Goal: Task Accomplishment & Management: Complete application form

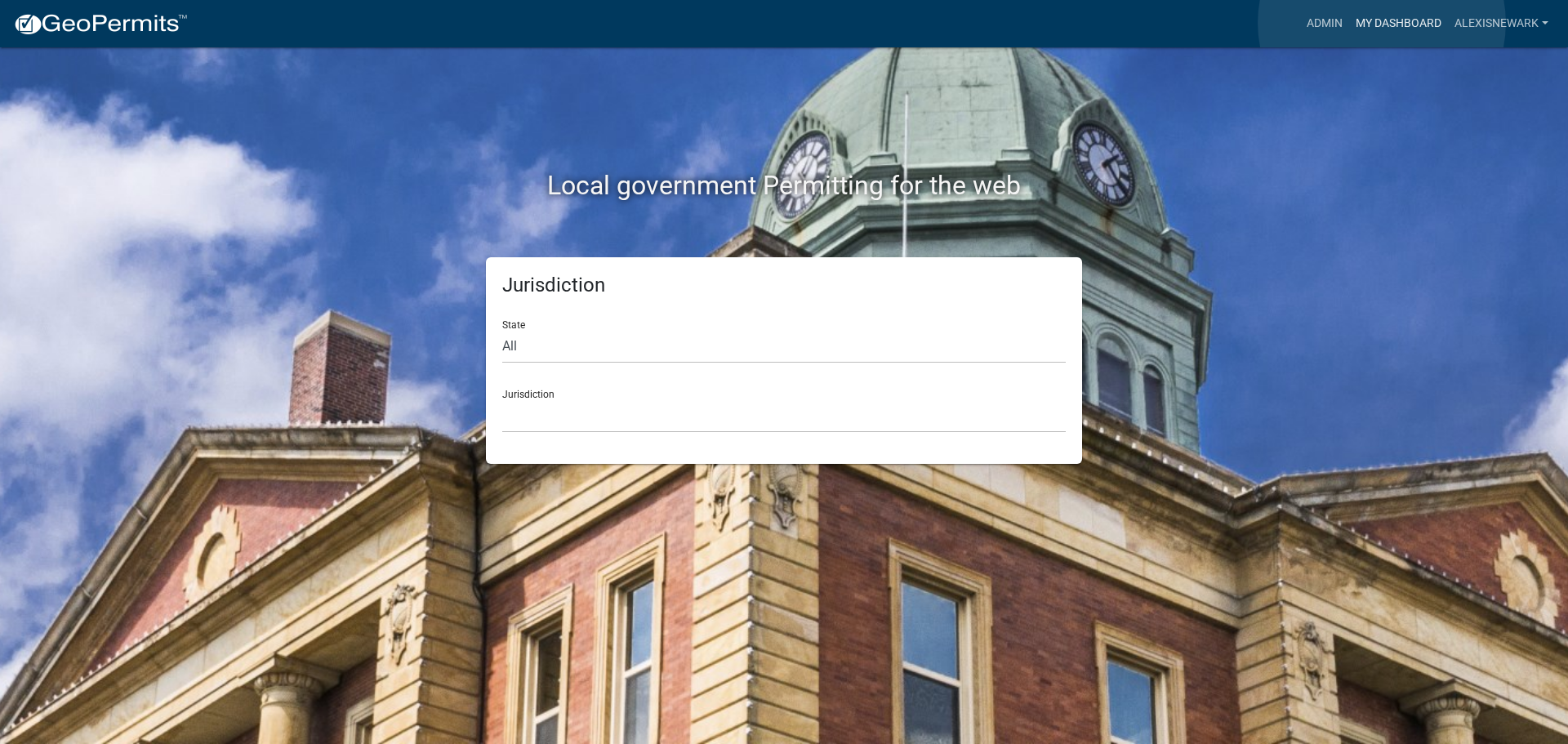
click at [1253, 23] on link "My Dashboard" at bounding box center [1399, 23] width 99 height 31
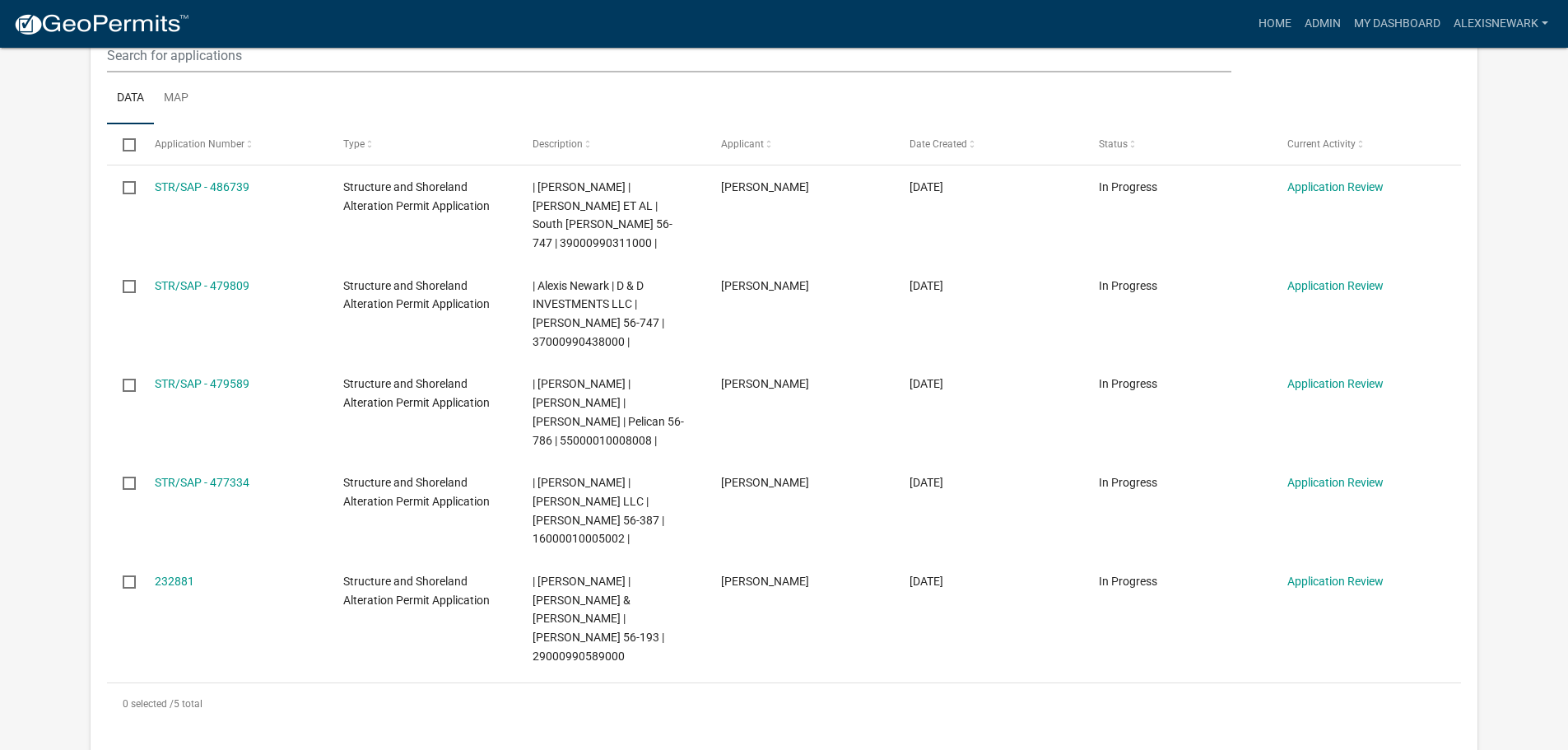
scroll to position [473, 0]
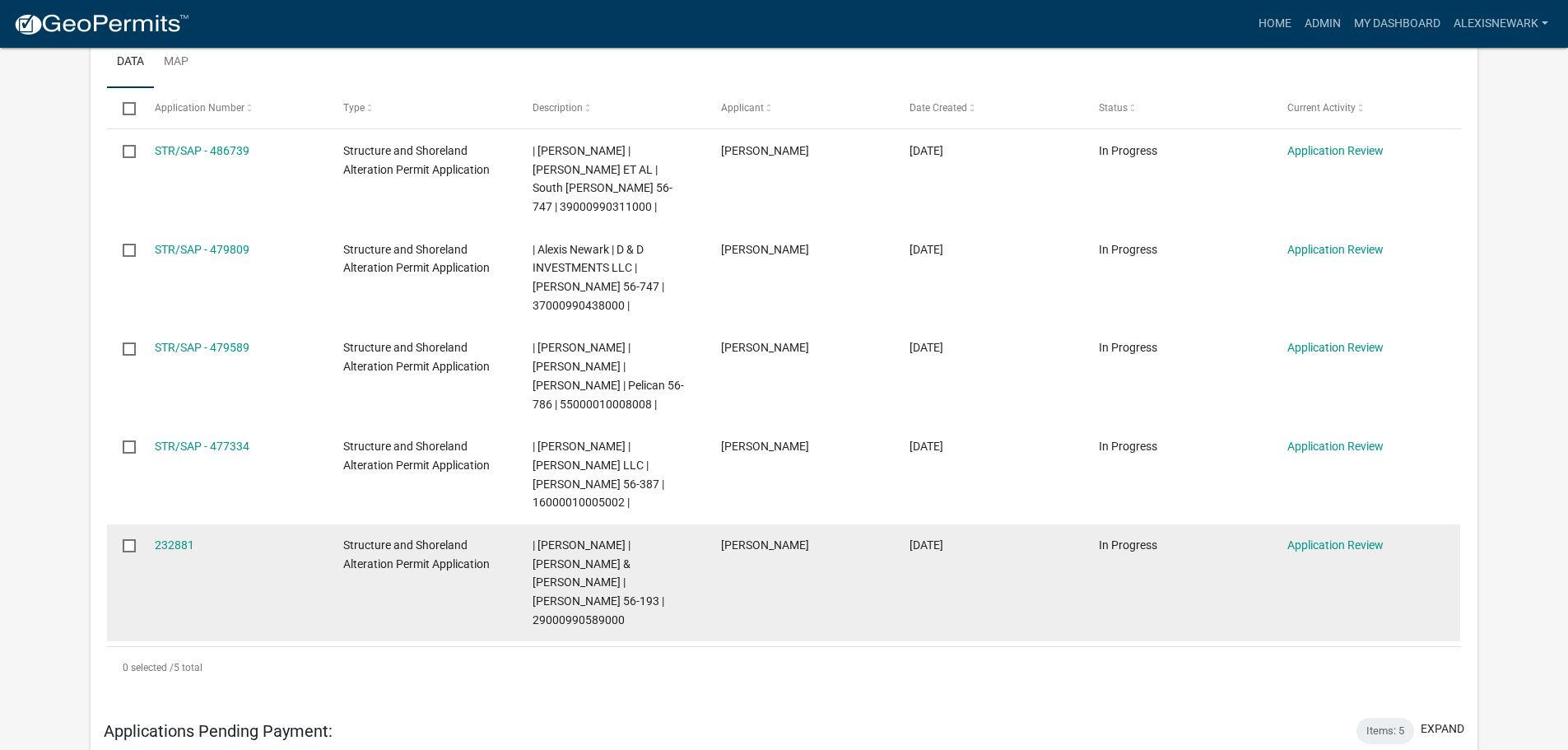
click at [571, 548] on span "| [PERSON_NAME] | [PERSON_NAME] & [PERSON_NAME] | [PERSON_NAME] 56-193 | 290009…" at bounding box center [598, 582] width 132 height 88
copy span "29000990589000"
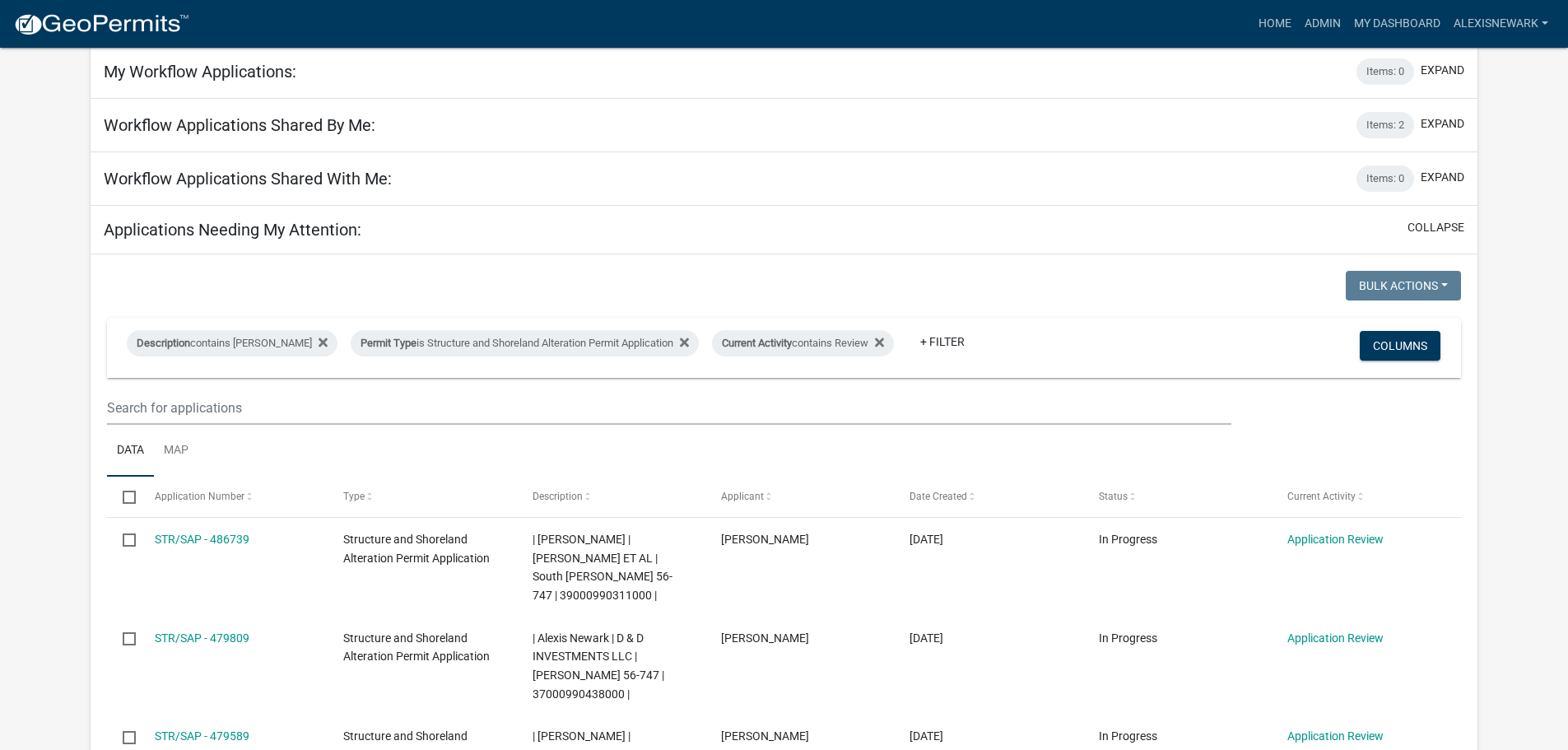
scroll to position [0, 0]
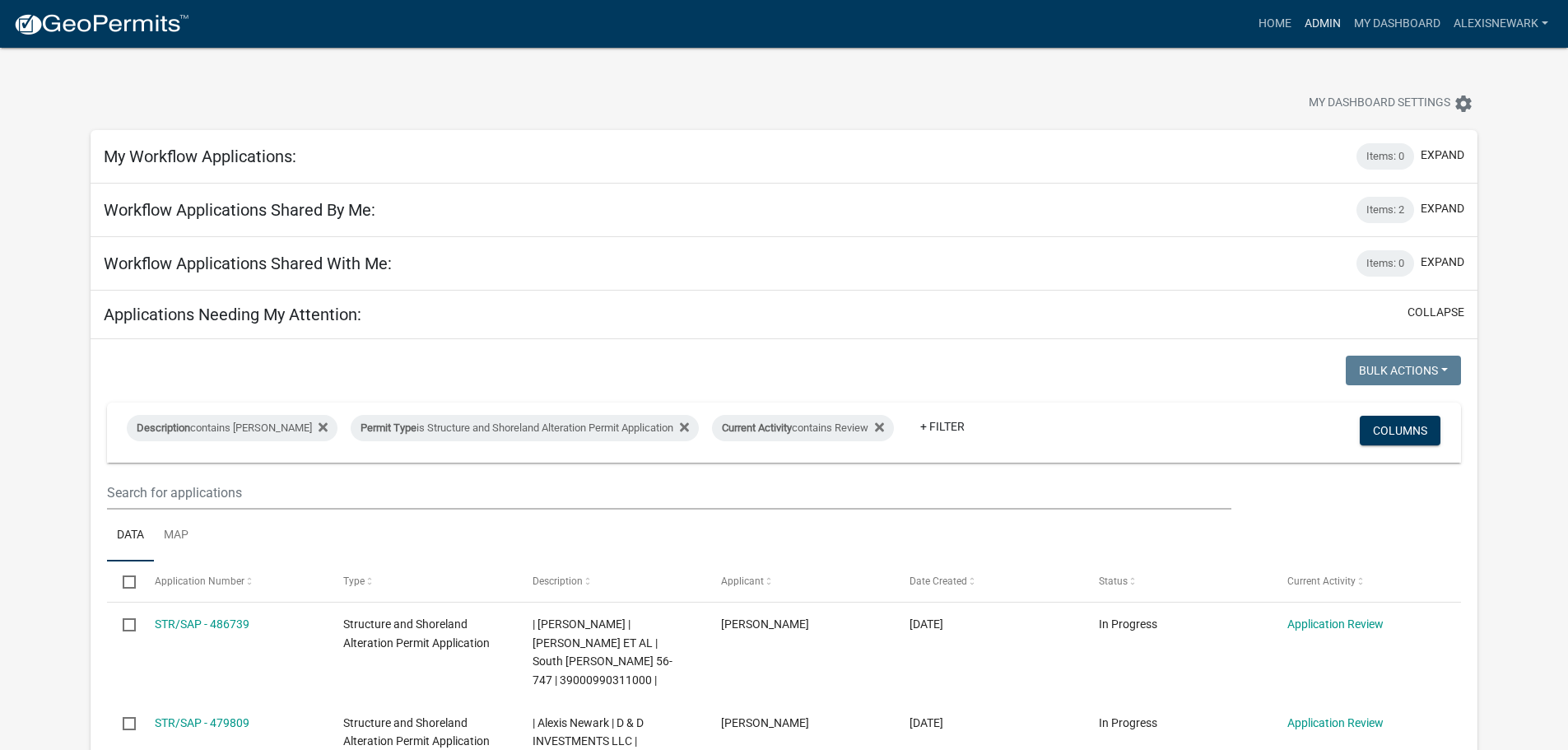
click at [1263, 35] on link "Admin" at bounding box center [1322, 23] width 49 height 31
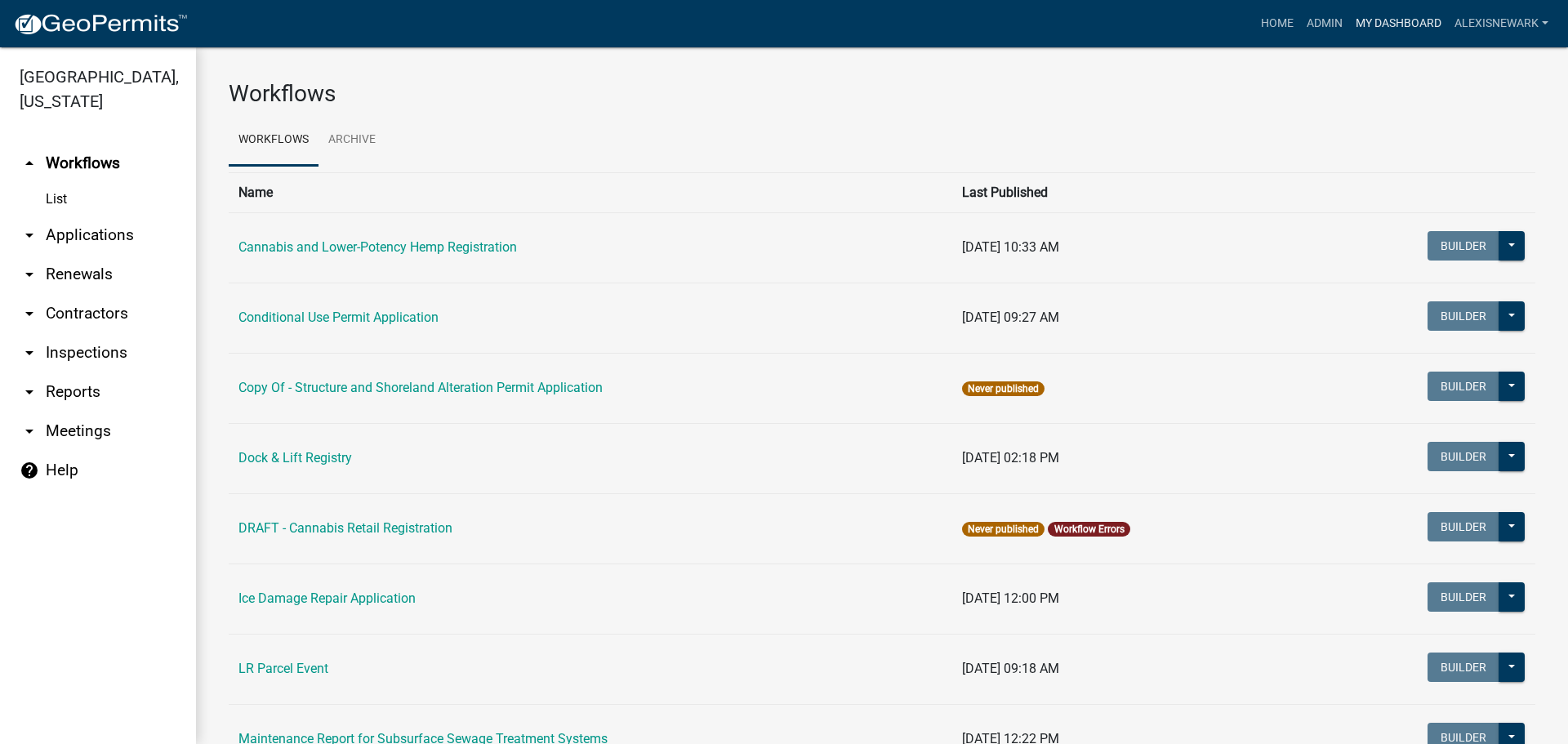
click at [1253, 13] on link "My Dashboard" at bounding box center [1399, 23] width 99 height 31
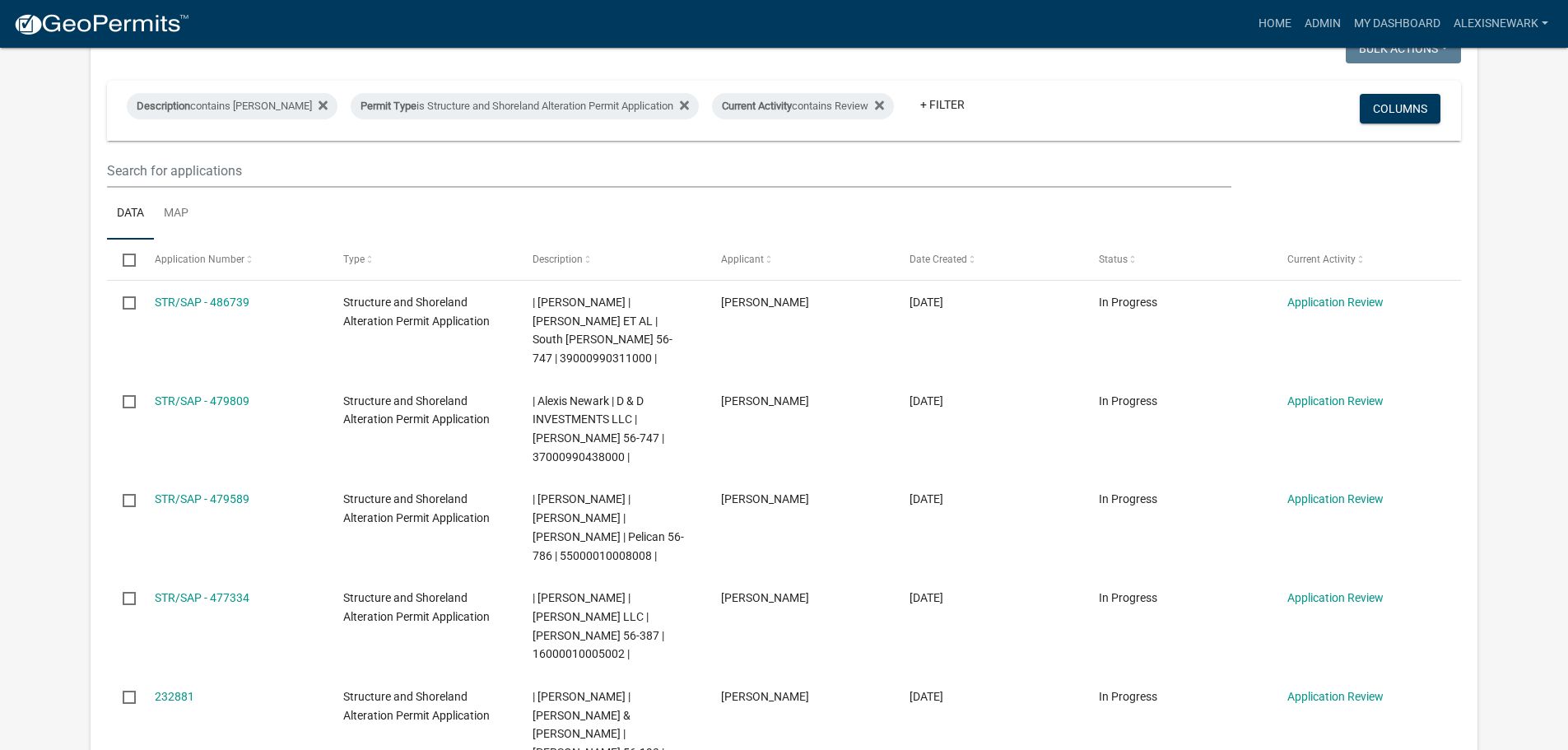
scroll to position [316, 0]
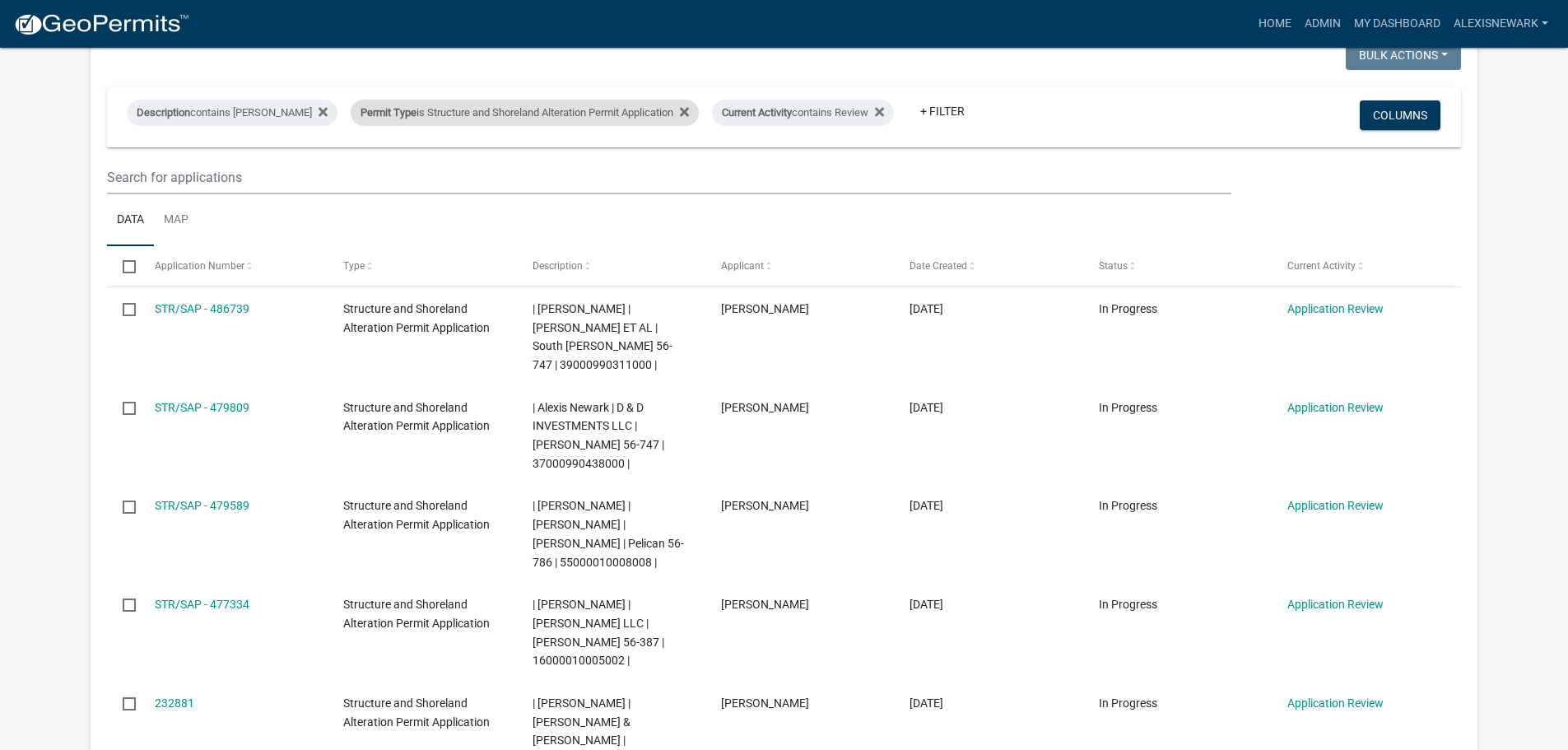
click at [556, 108] on div "Permit Type is Structure and Shoreland Alteration Permit Application" at bounding box center [524, 113] width 349 height 26
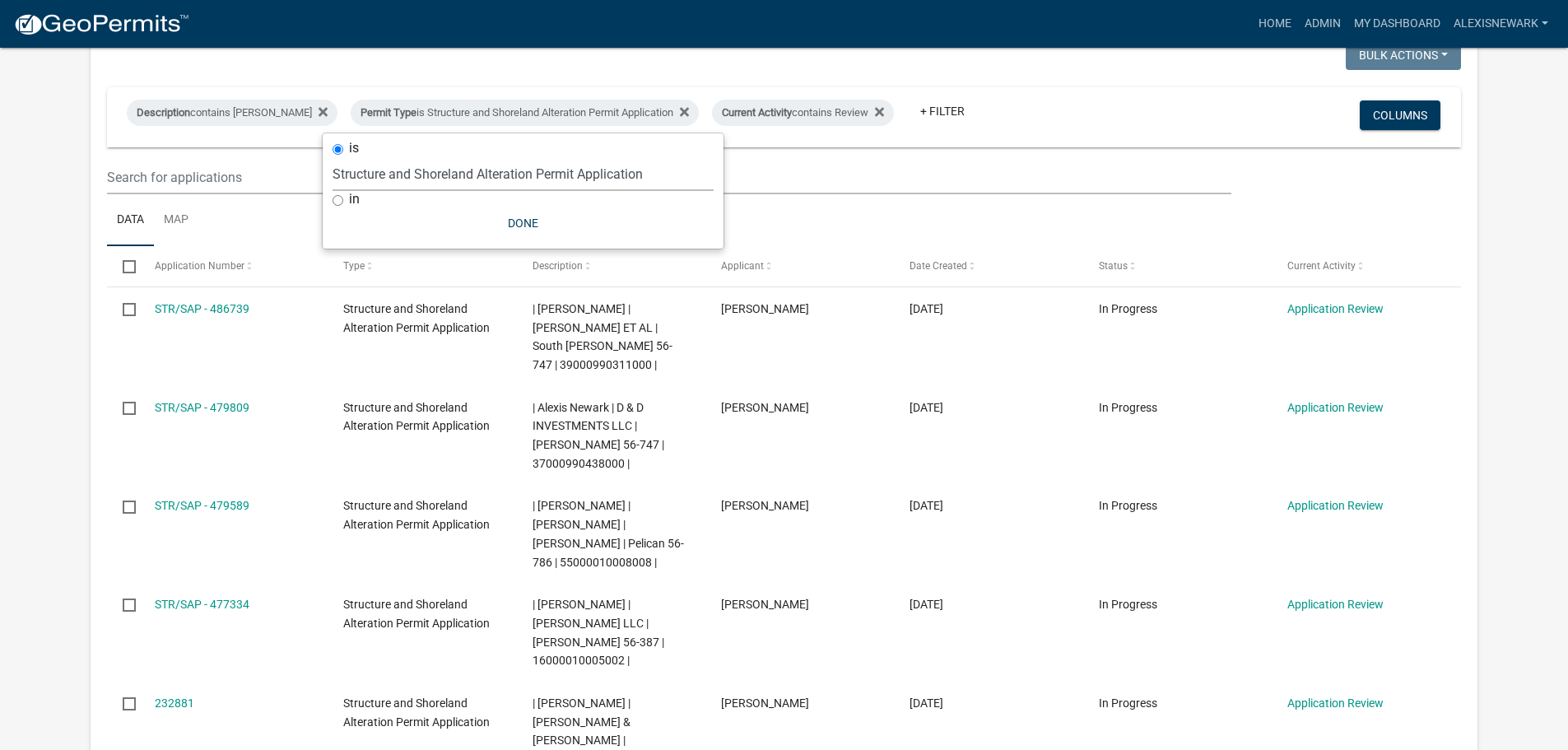
click at [561, 173] on select "Select an option Building Contractor / Excavators (Registration) Building Contr…" at bounding box center [523, 174] width 382 height 34
select select "68d28c81-f724-4f90-9ad3-bed34bf6fb80"
click at [361, 157] on select "Select an option Building Contractor / Excavators (Registration) Building Contr…" at bounding box center [523, 174] width 382 height 34
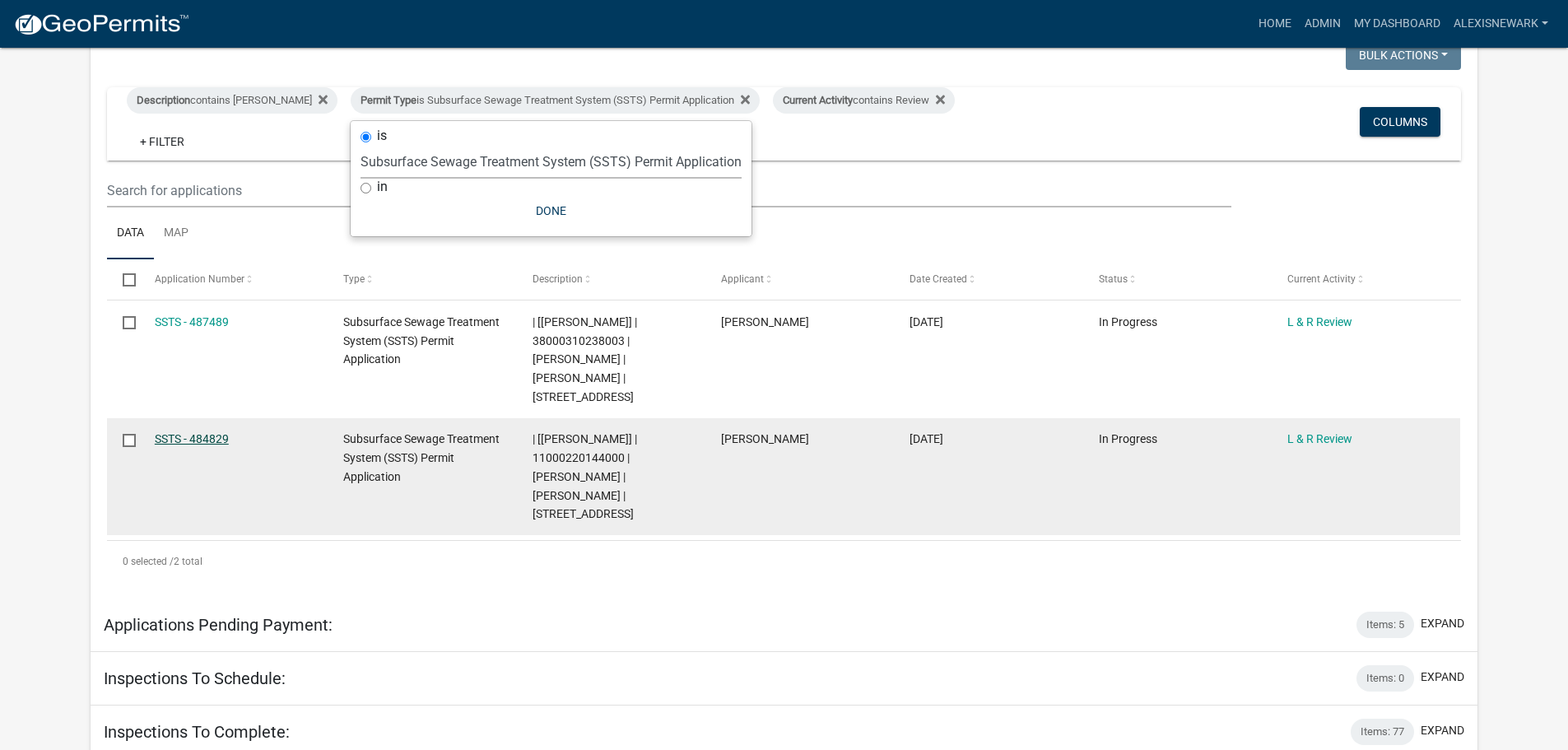
click at [209, 432] on link "SSTS - 484829" at bounding box center [192, 438] width 74 height 13
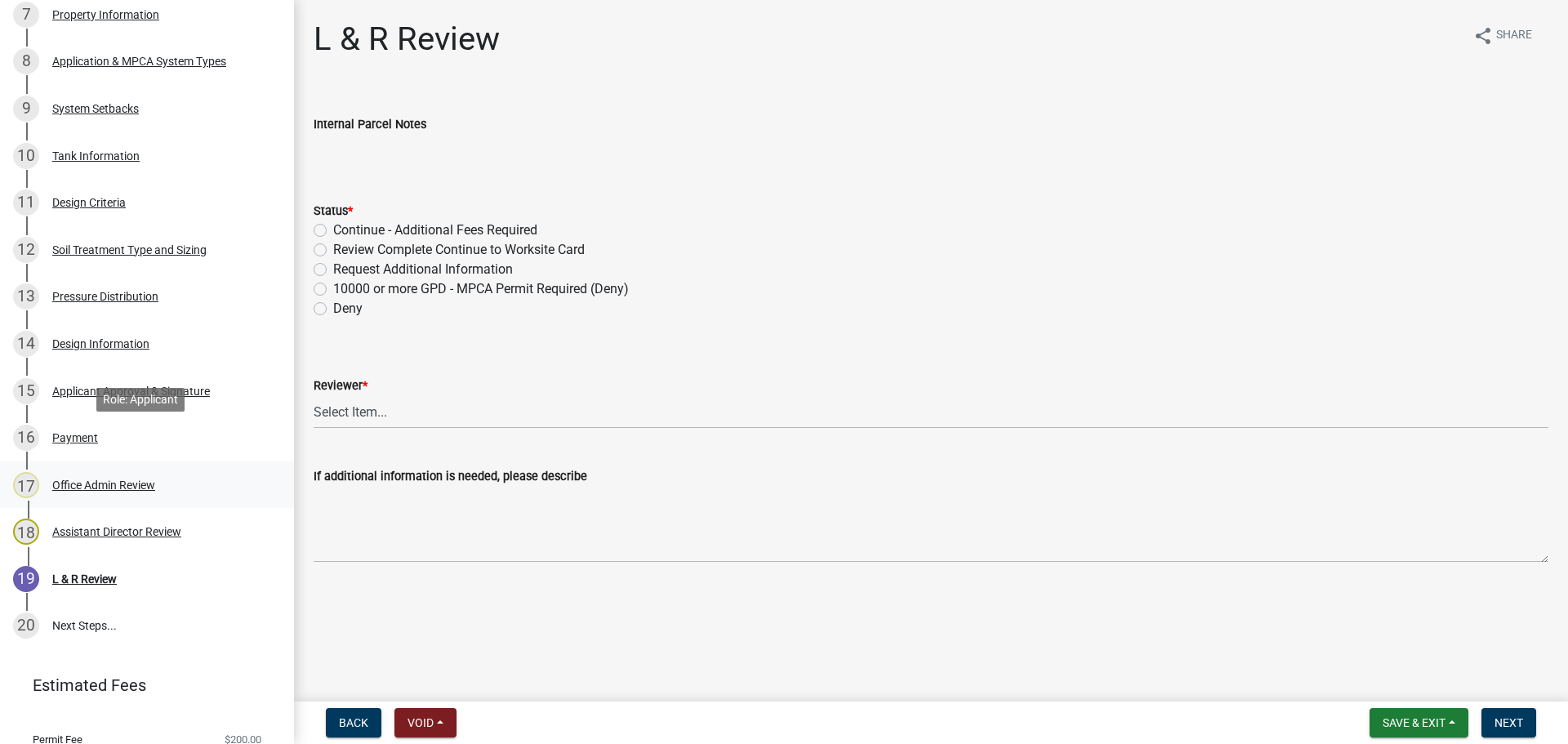
scroll to position [633, 0]
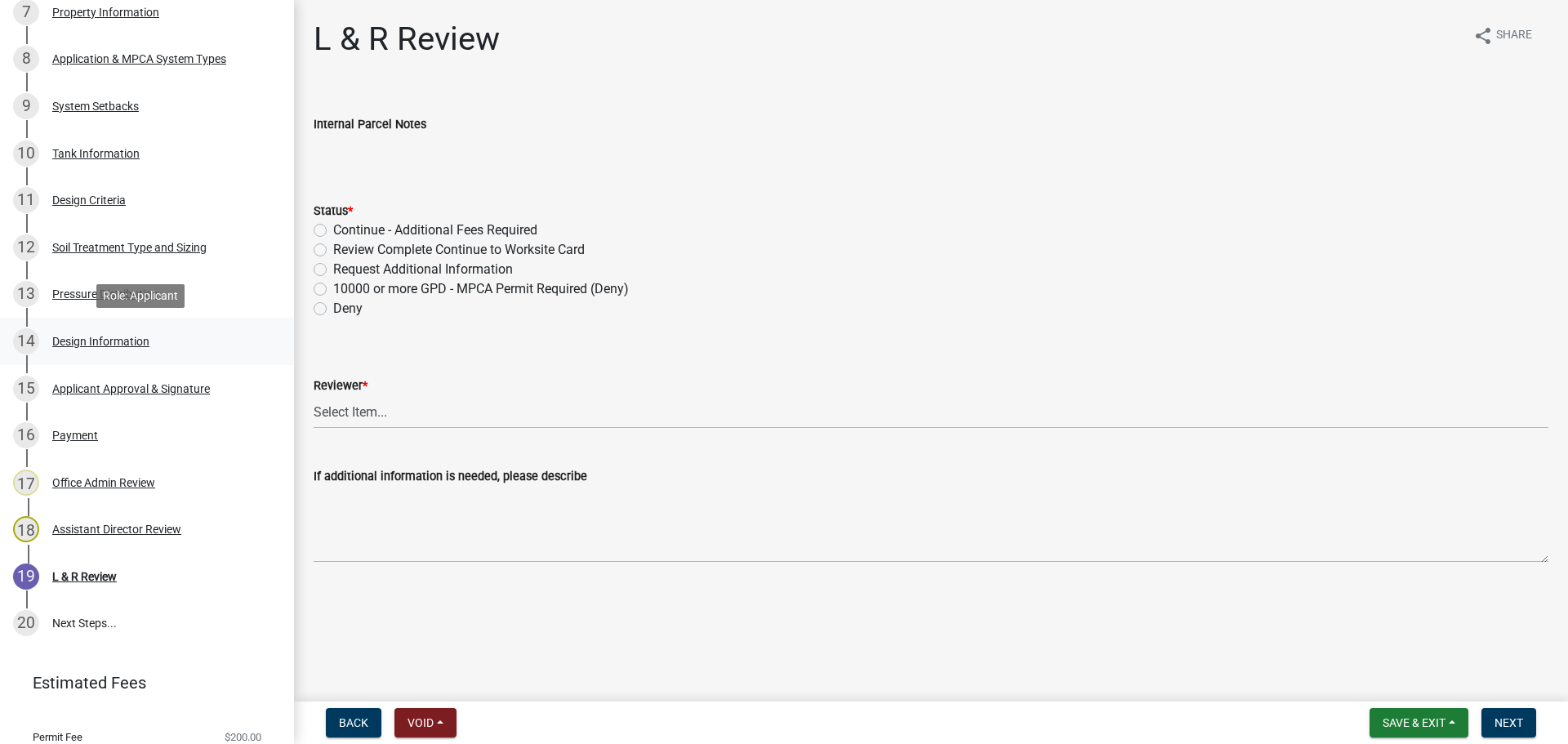
click at [168, 324] on link "14 Design Information" at bounding box center [147, 342] width 294 height 48
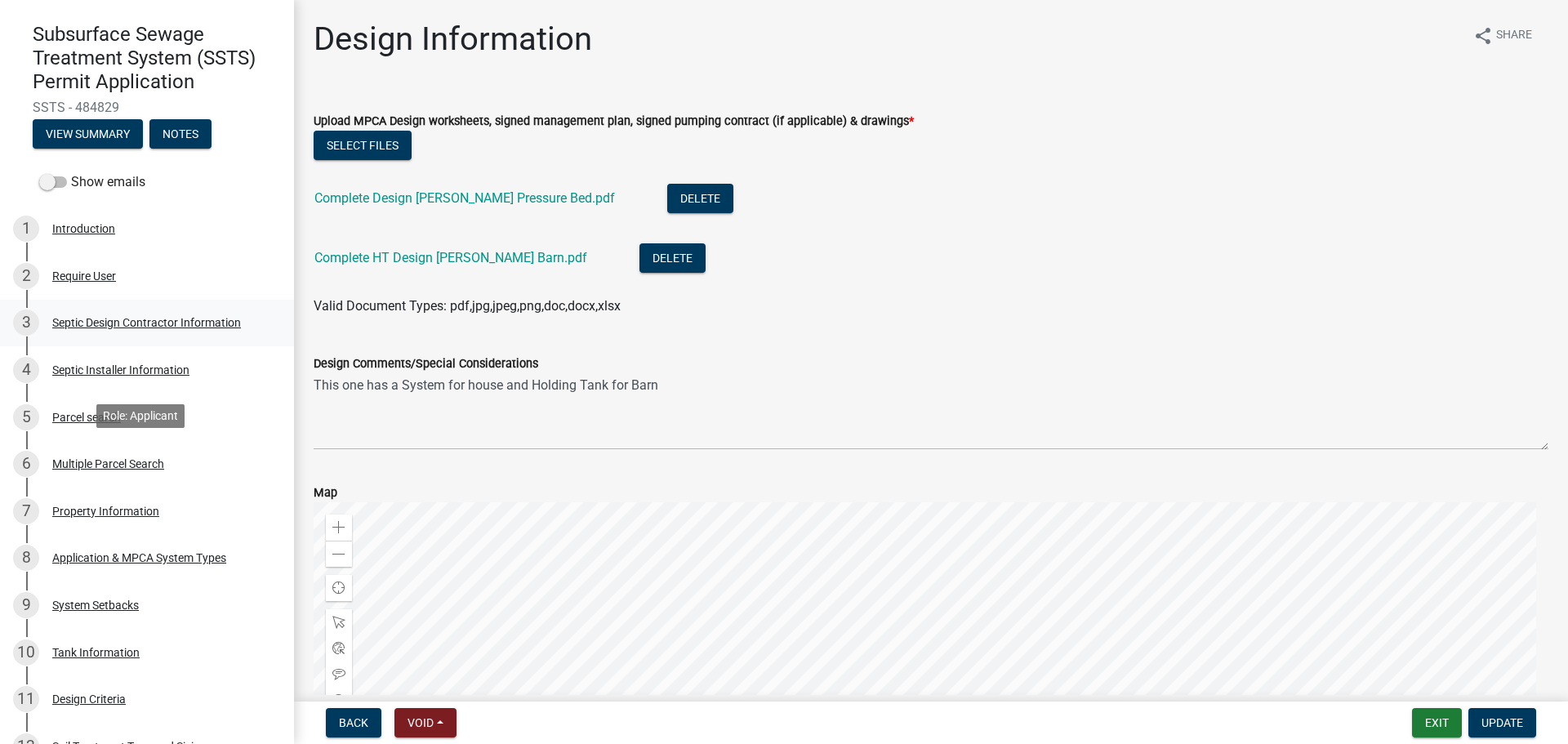
scroll to position [183, 0]
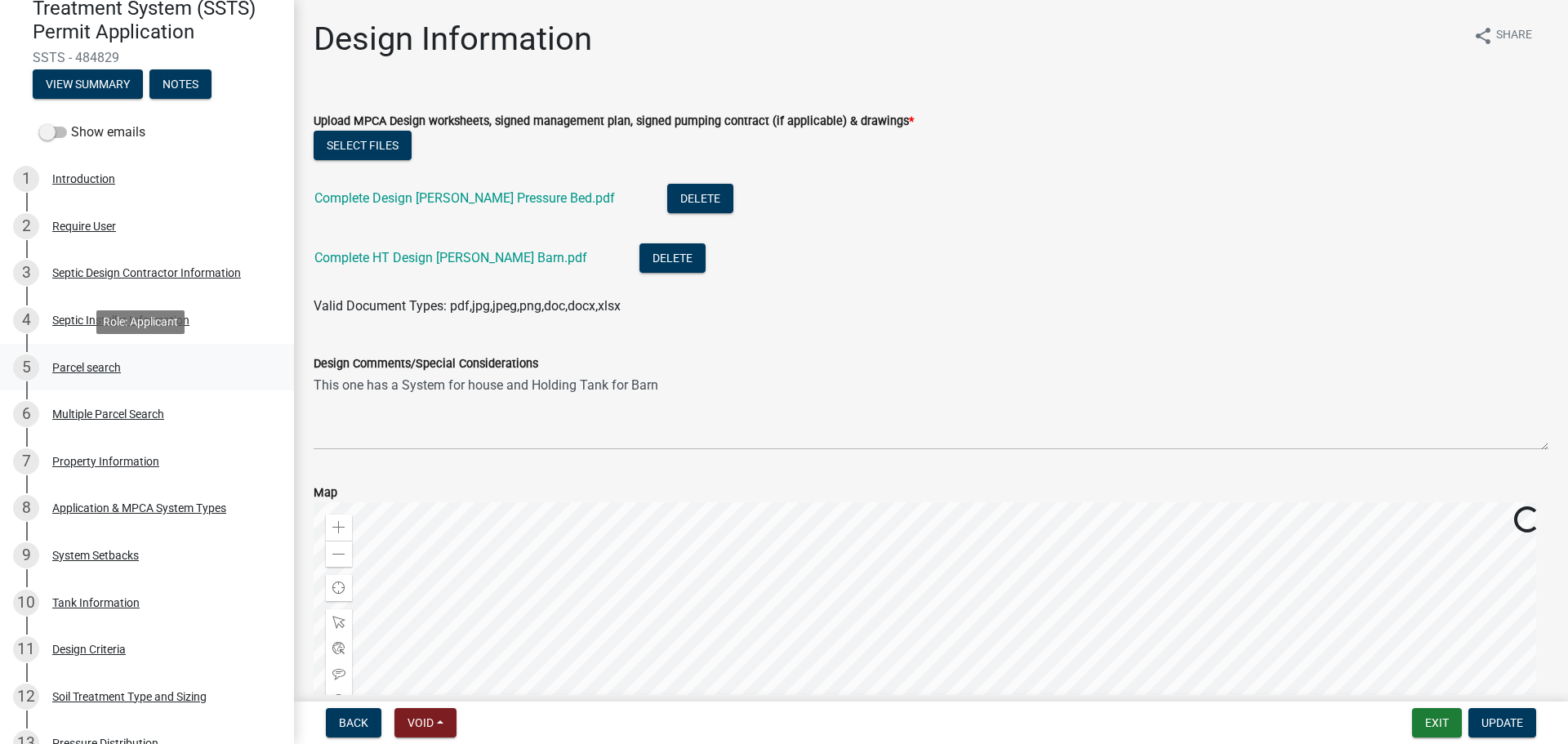
click at [166, 358] on div "5 Parcel search" at bounding box center [140, 368] width 255 height 26
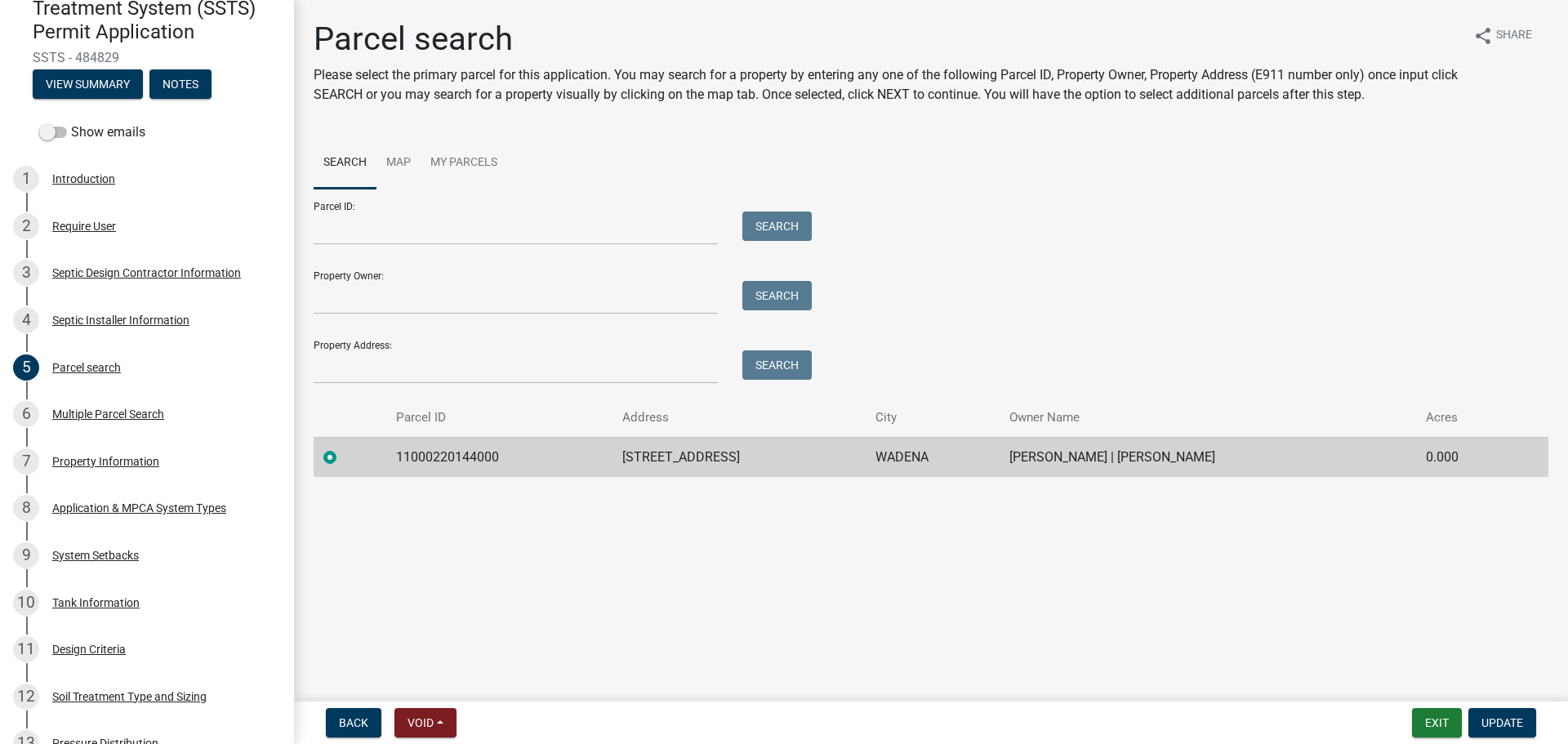
click at [462, 457] on td "11000220144000" at bounding box center [499, 457] width 226 height 40
copy td "11000220144000"
click at [169, 510] on div "Application & MPCA System Types" at bounding box center [140, 508] width 174 height 12
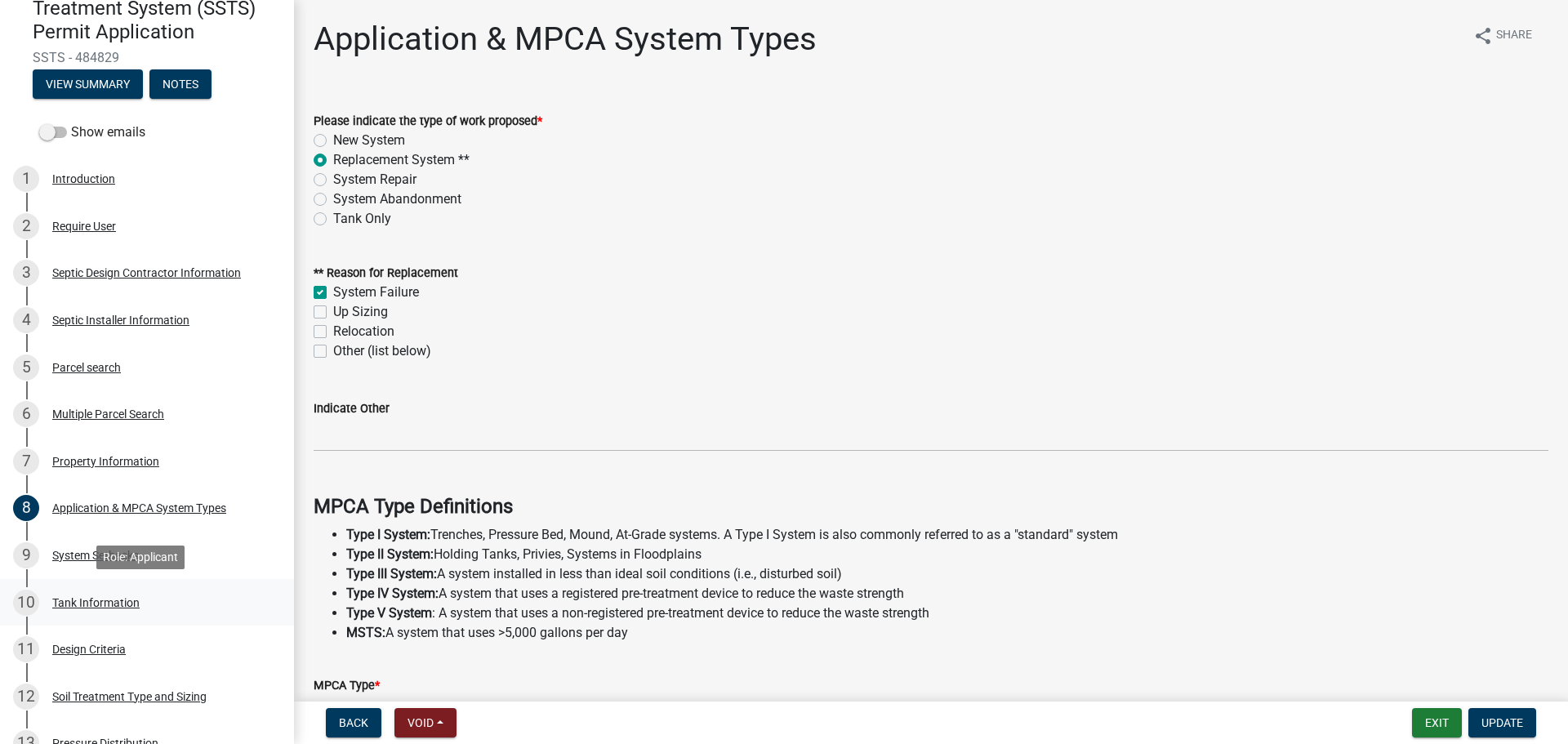
click at [197, 611] on div "10 Tank Information" at bounding box center [140, 602] width 255 height 26
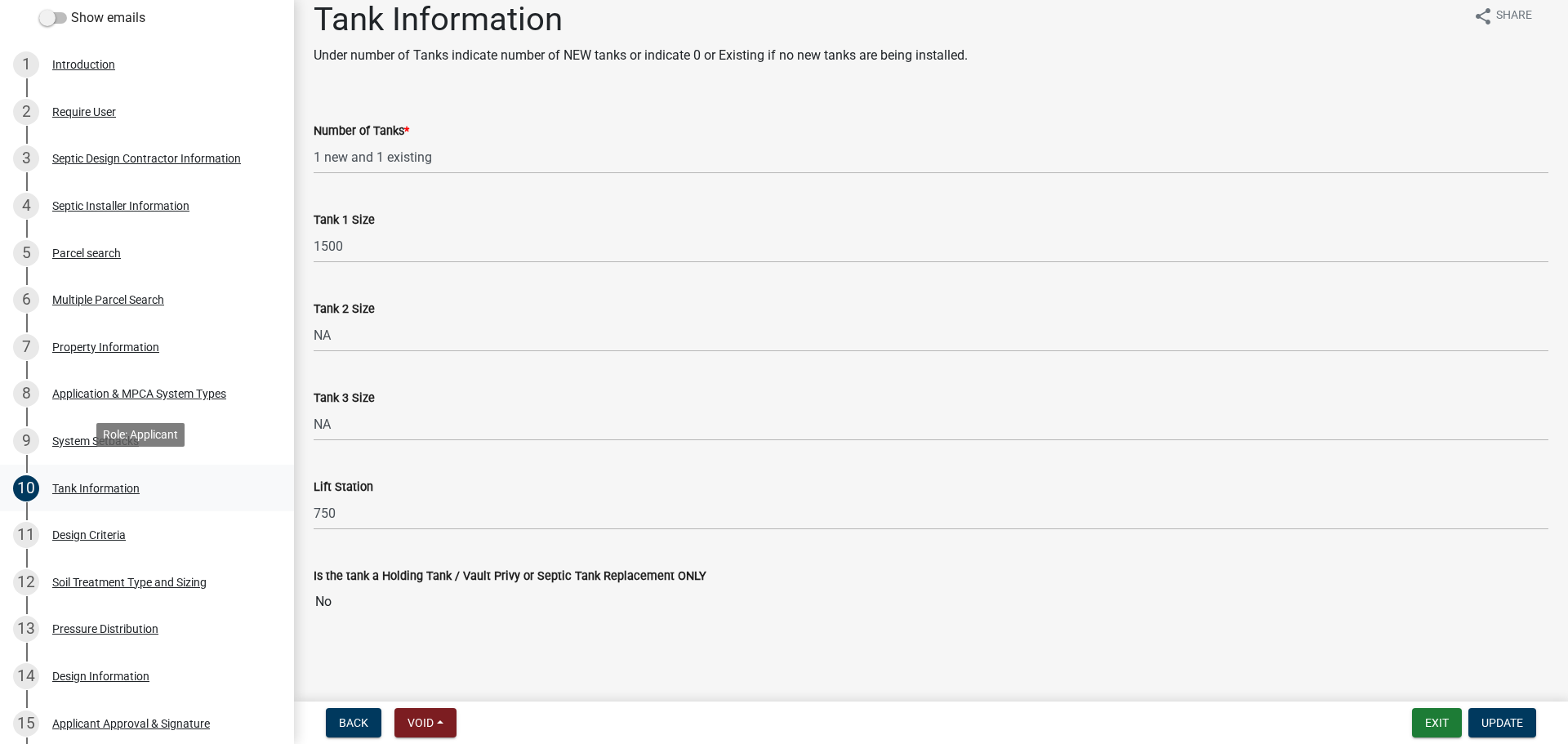
scroll to position [306, 0]
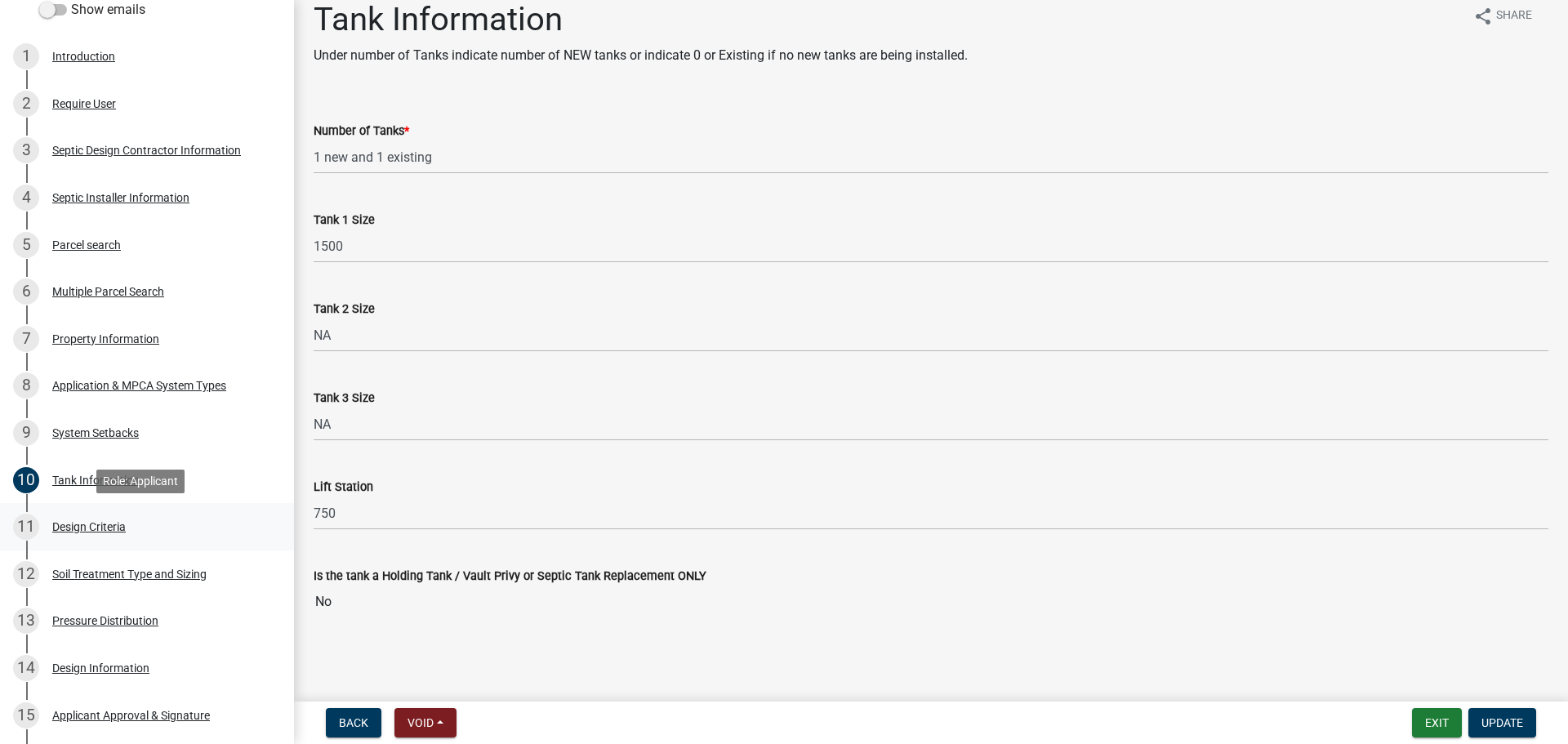
click at [207, 548] on link "11 Design Criteria" at bounding box center [147, 527] width 294 height 48
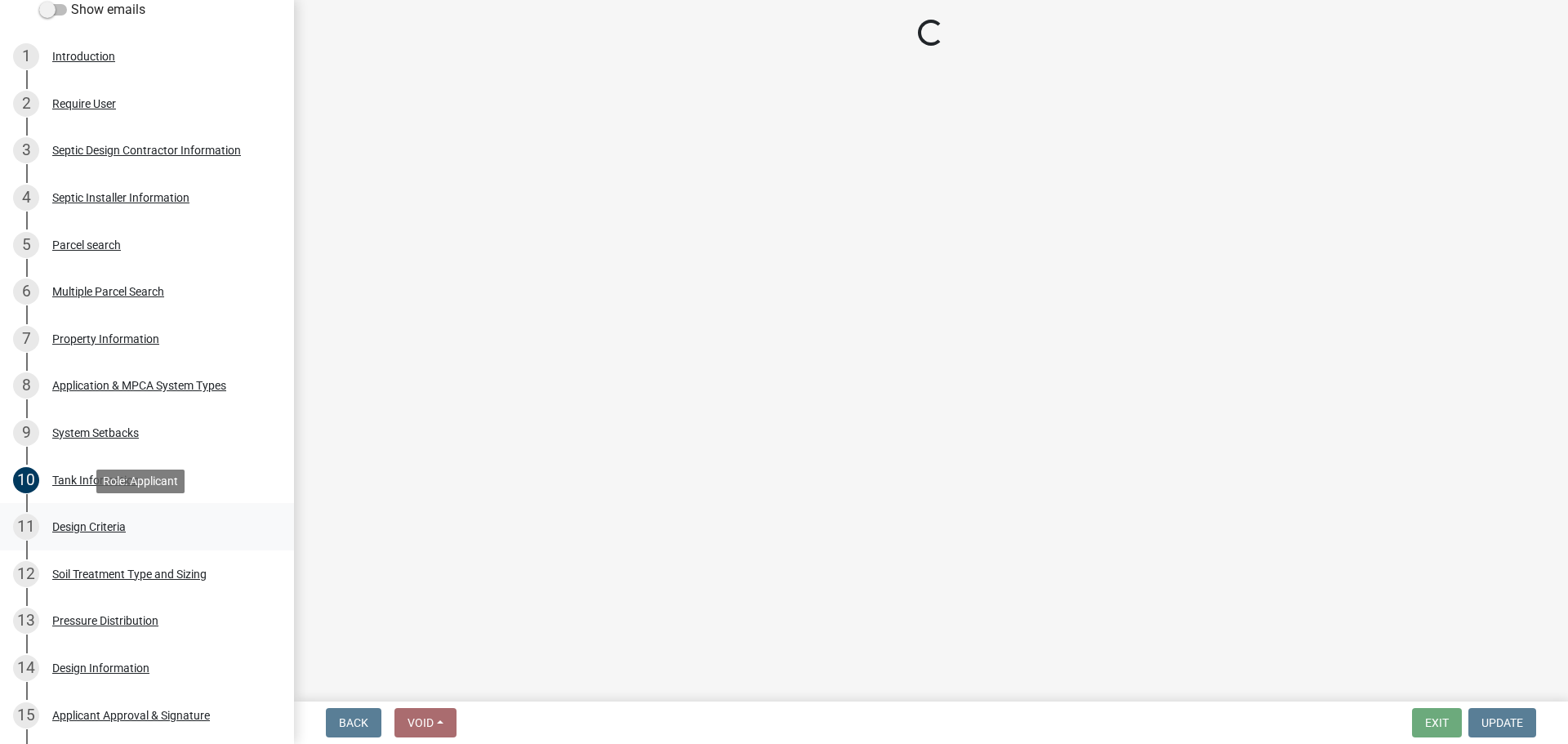
select select "eaa6e4cf-be76-4366-bfe5-e87acfaaf3f4"
select select "f37be776-9ffe-4072-8cbd-7112b1ba2642"
select select "14354fbd-e666-4c9c-b77c-8c181d233a28"
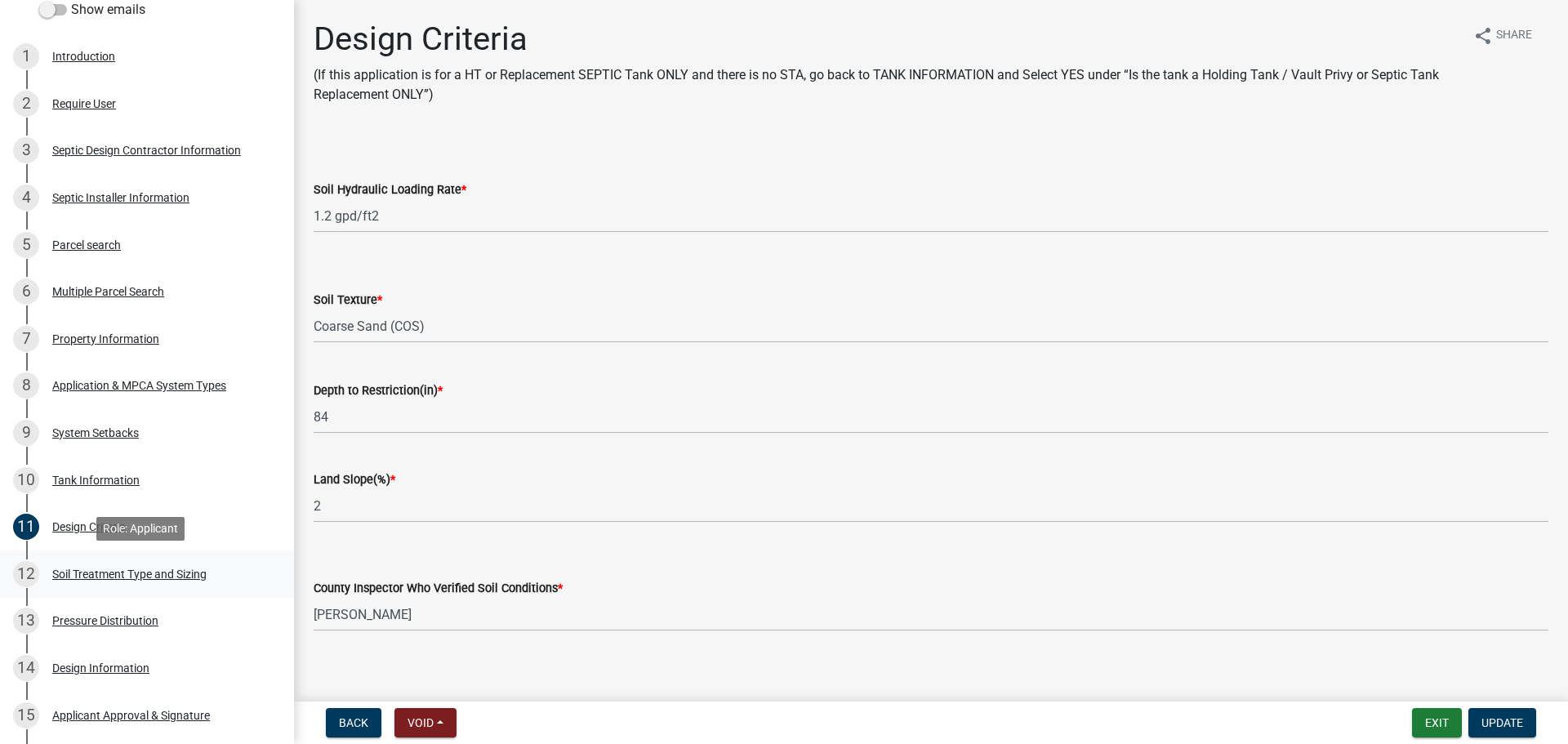
click at [218, 571] on div "12 Soil Treatment Type and Sizing" at bounding box center [140, 574] width 255 height 26
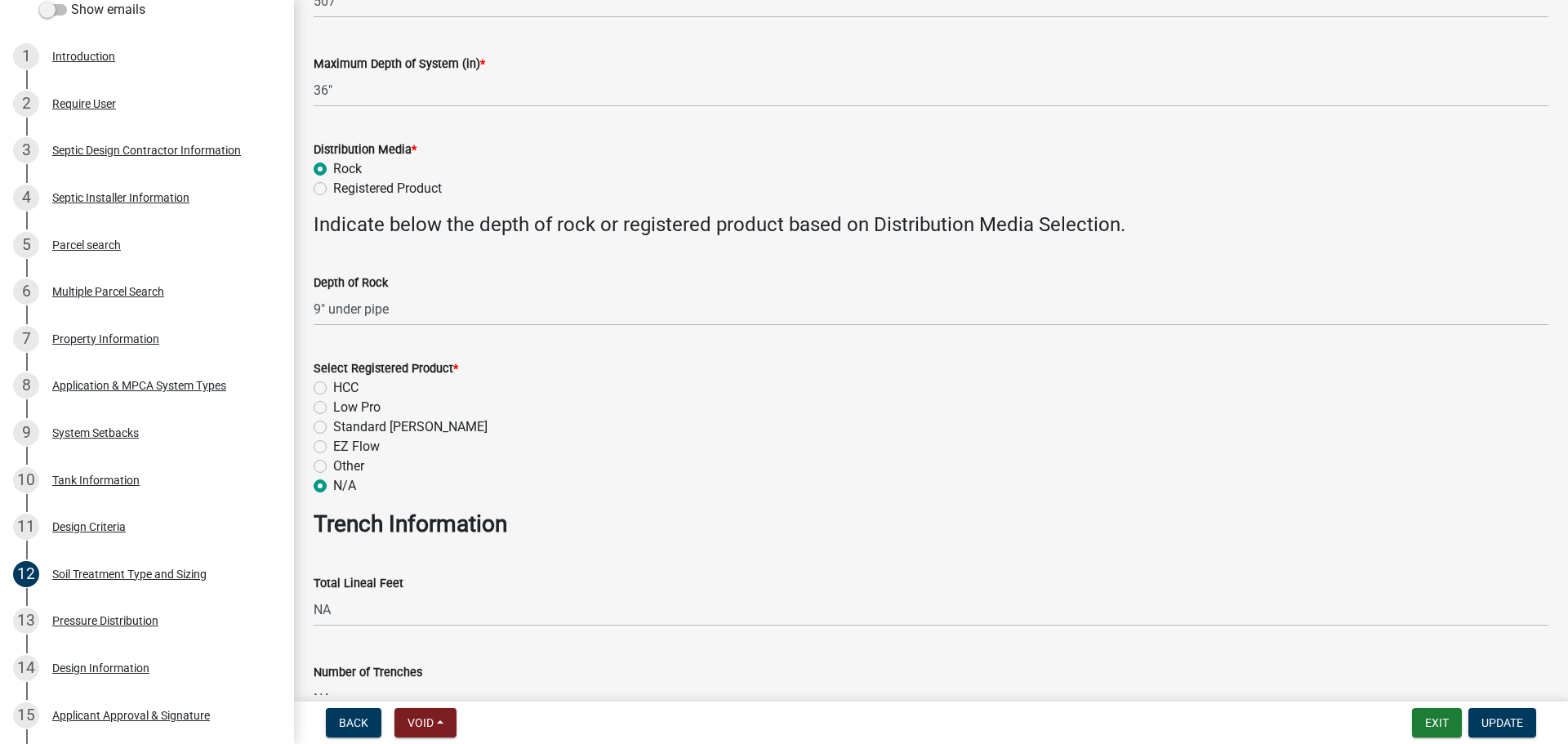
scroll to position [531, 0]
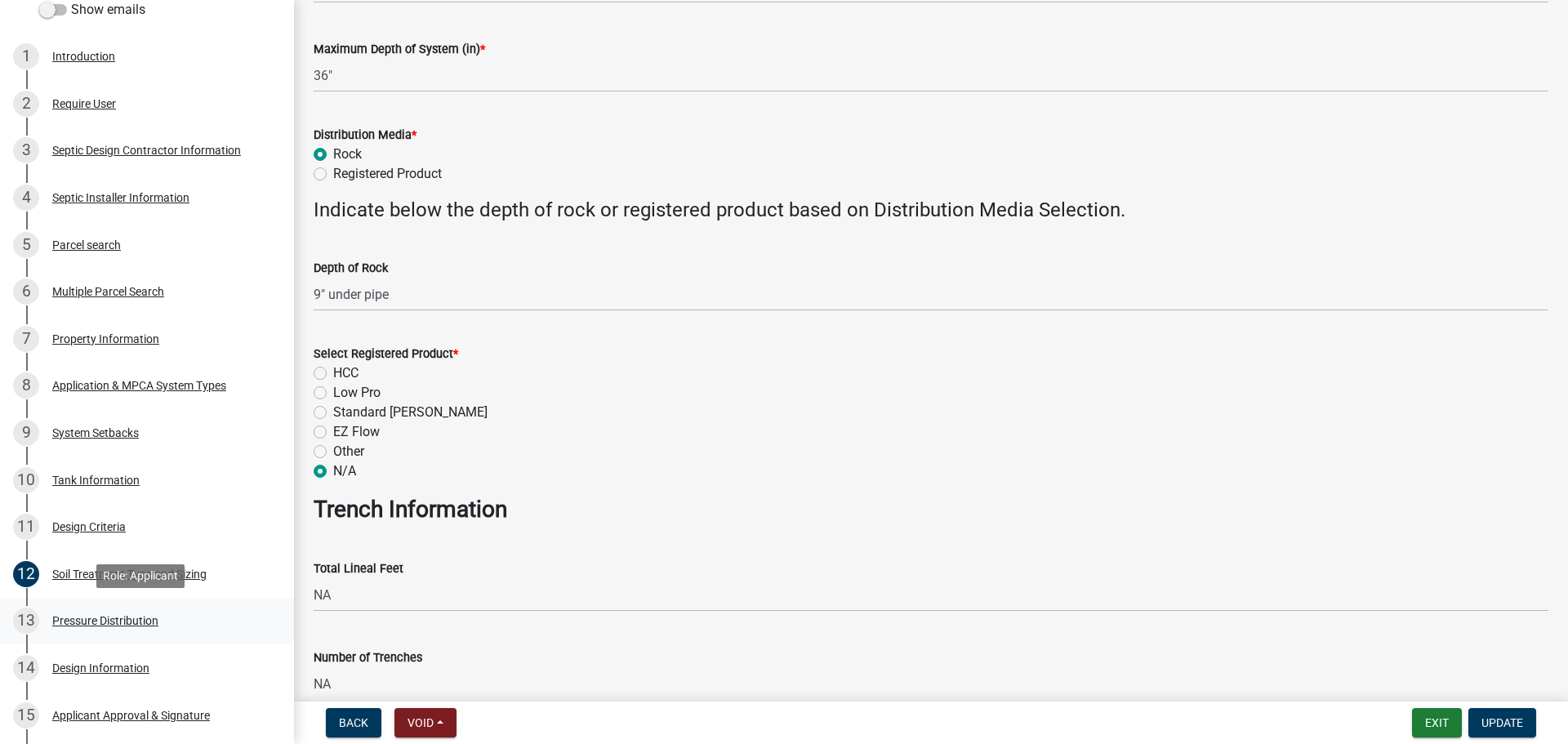
click at [188, 626] on div "13 Pressure Distribution" at bounding box center [140, 620] width 255 height 26
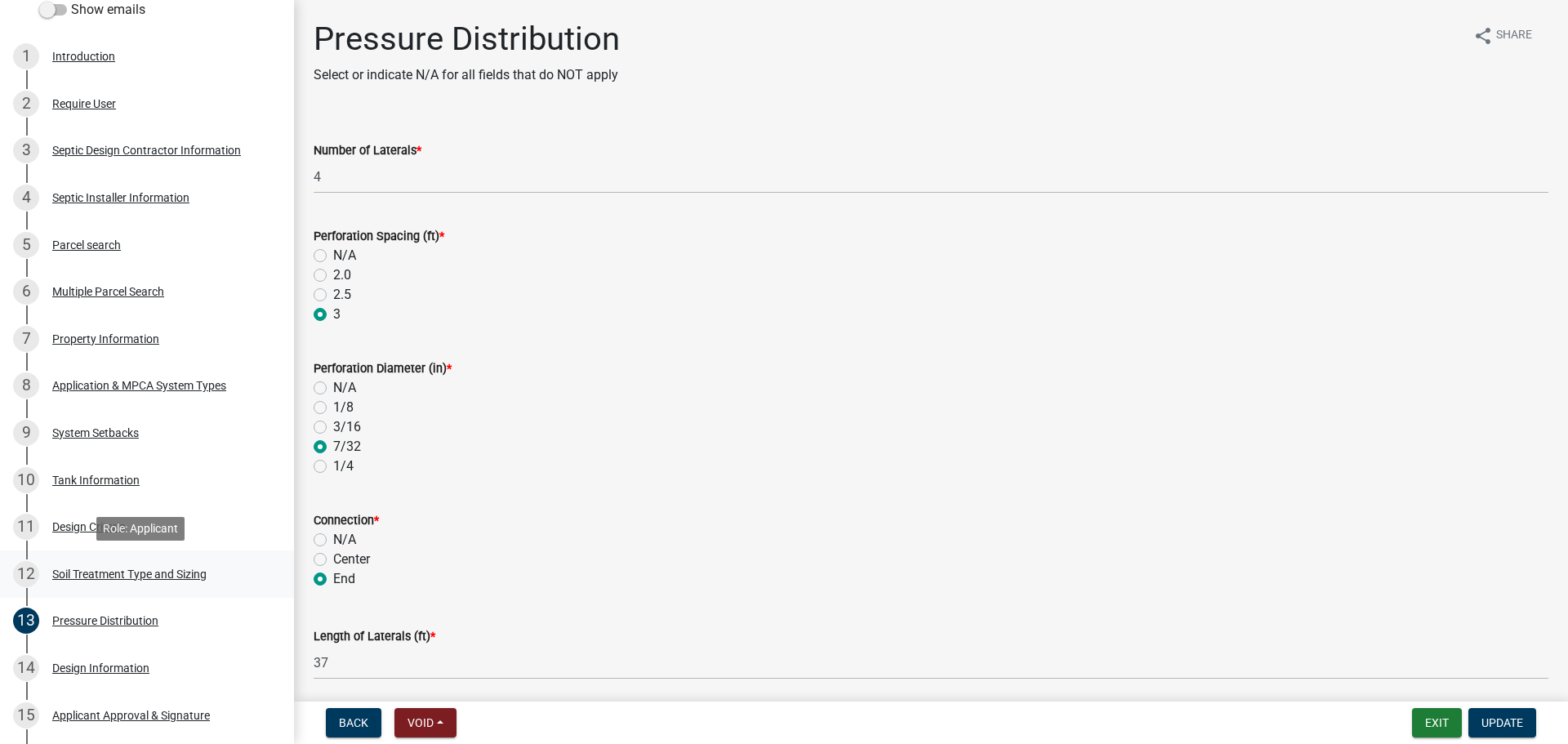
click at [207, 562] on div "12 Soil Treatment Type and Sizing" at bounding box center [140, 574] width 255 height 26
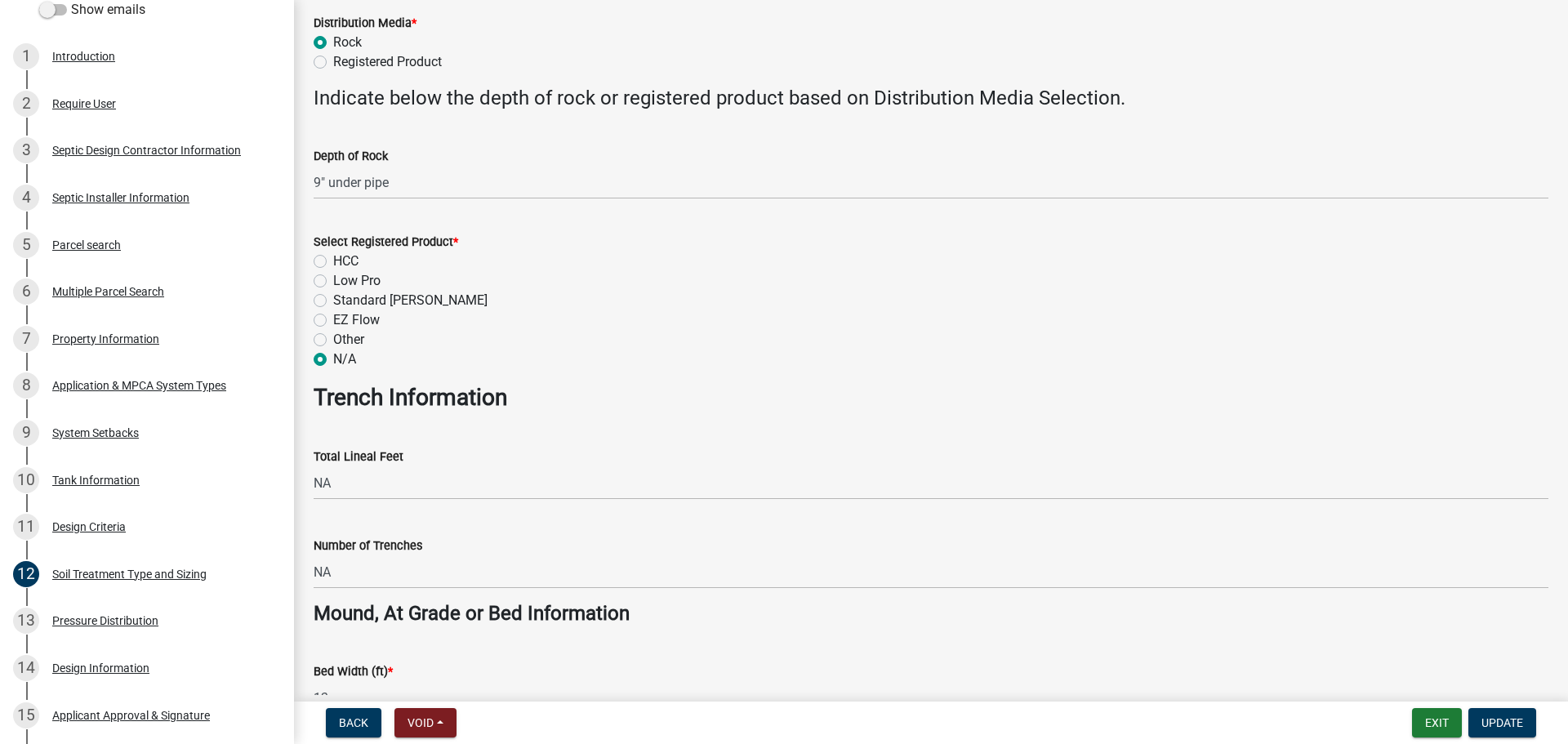
scroll to position [612, 0]
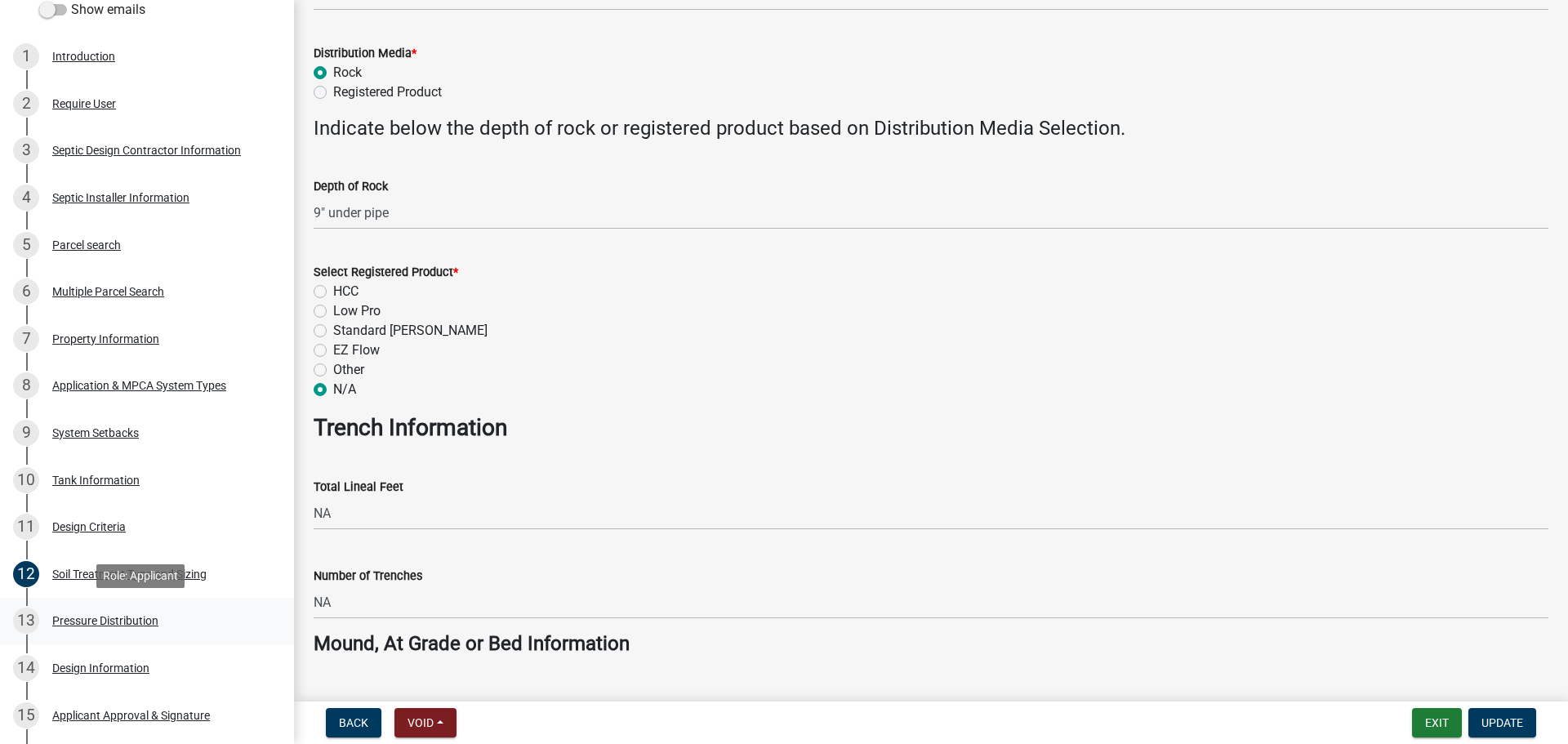
click at [235, 609] on div "13 Pressure Distribution" at bounding box center [140, 620] width 255 height 26
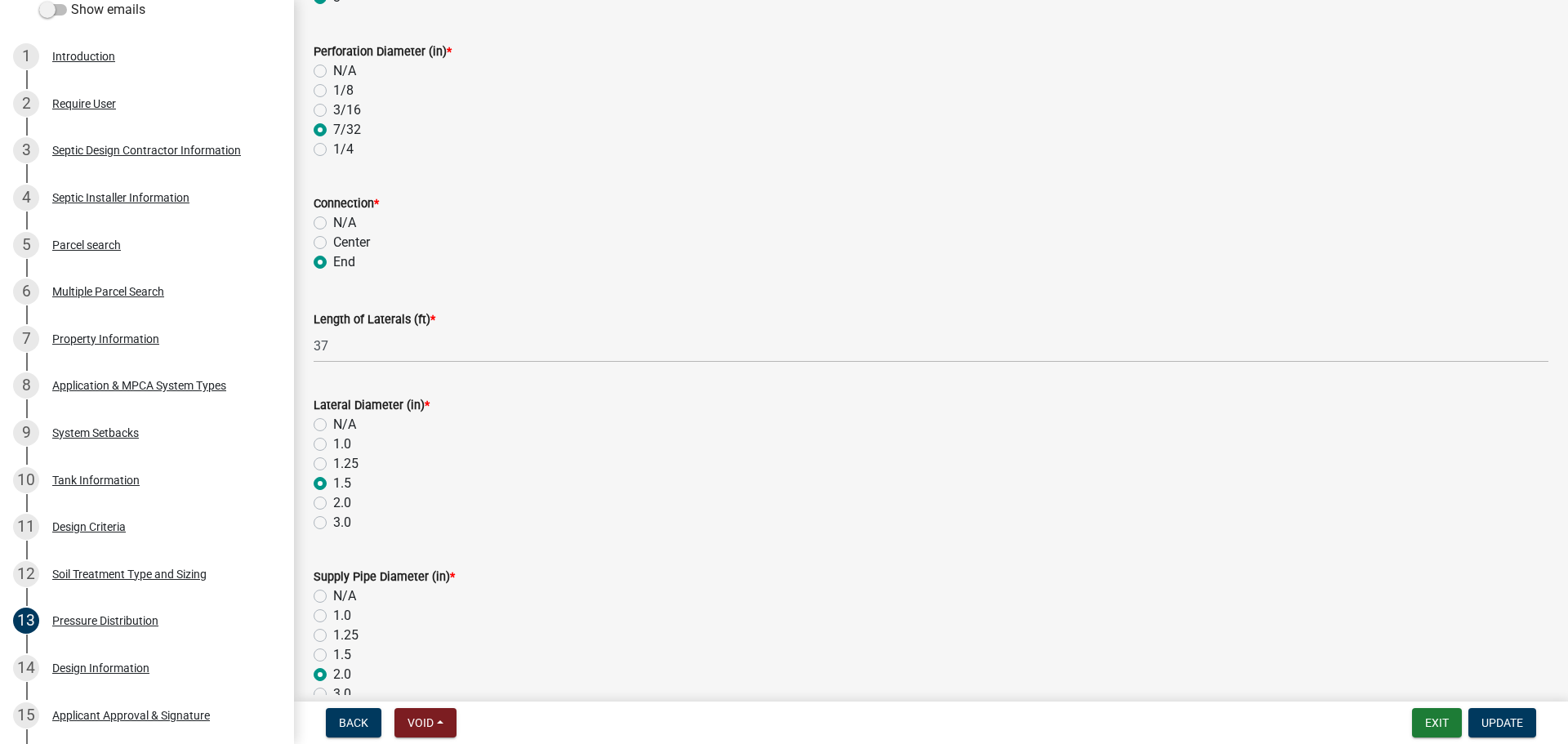
scroll to position [337, 0]
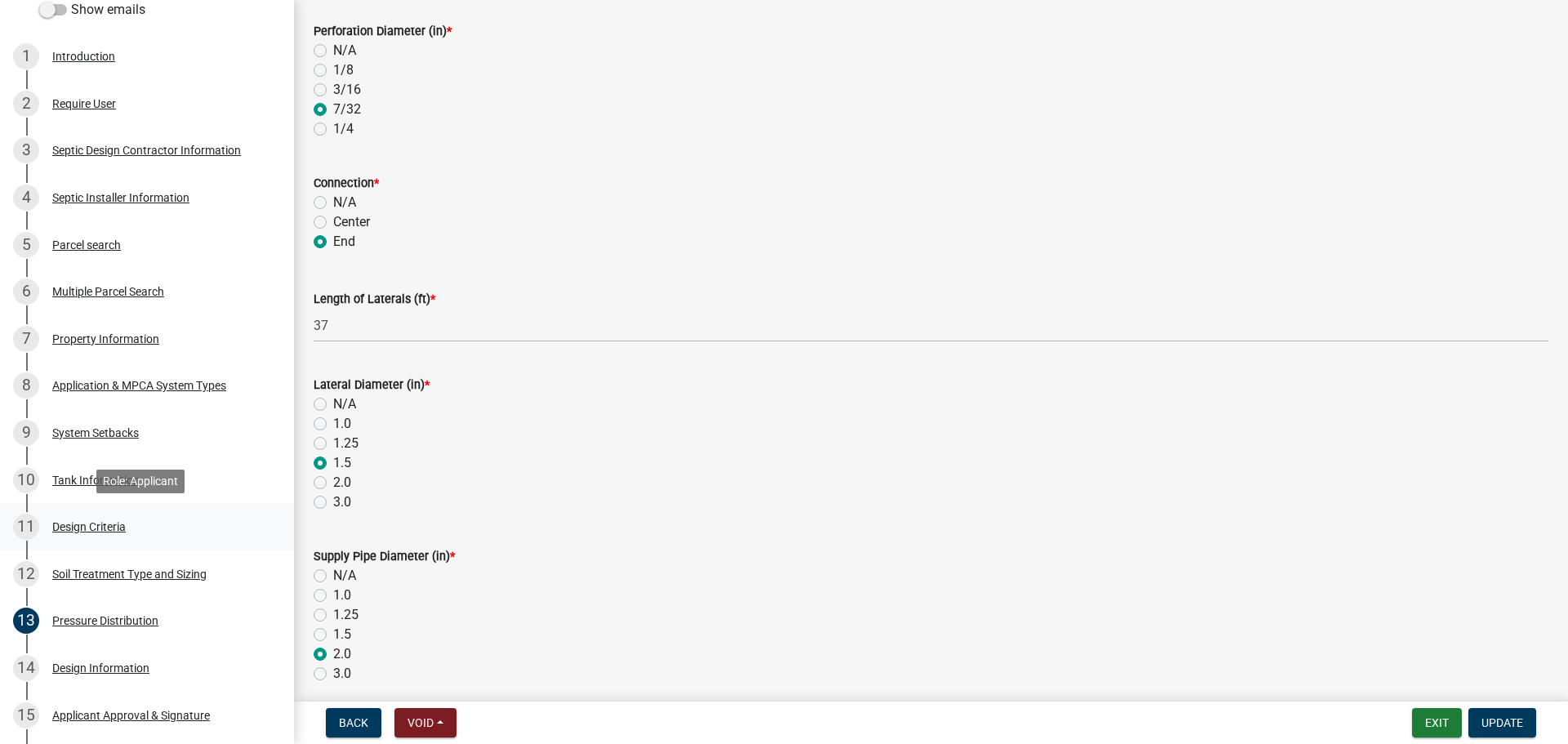
click at [192, 517] on div "11 Design Criteria" at bounding box center [140, 526] width 255 height 26
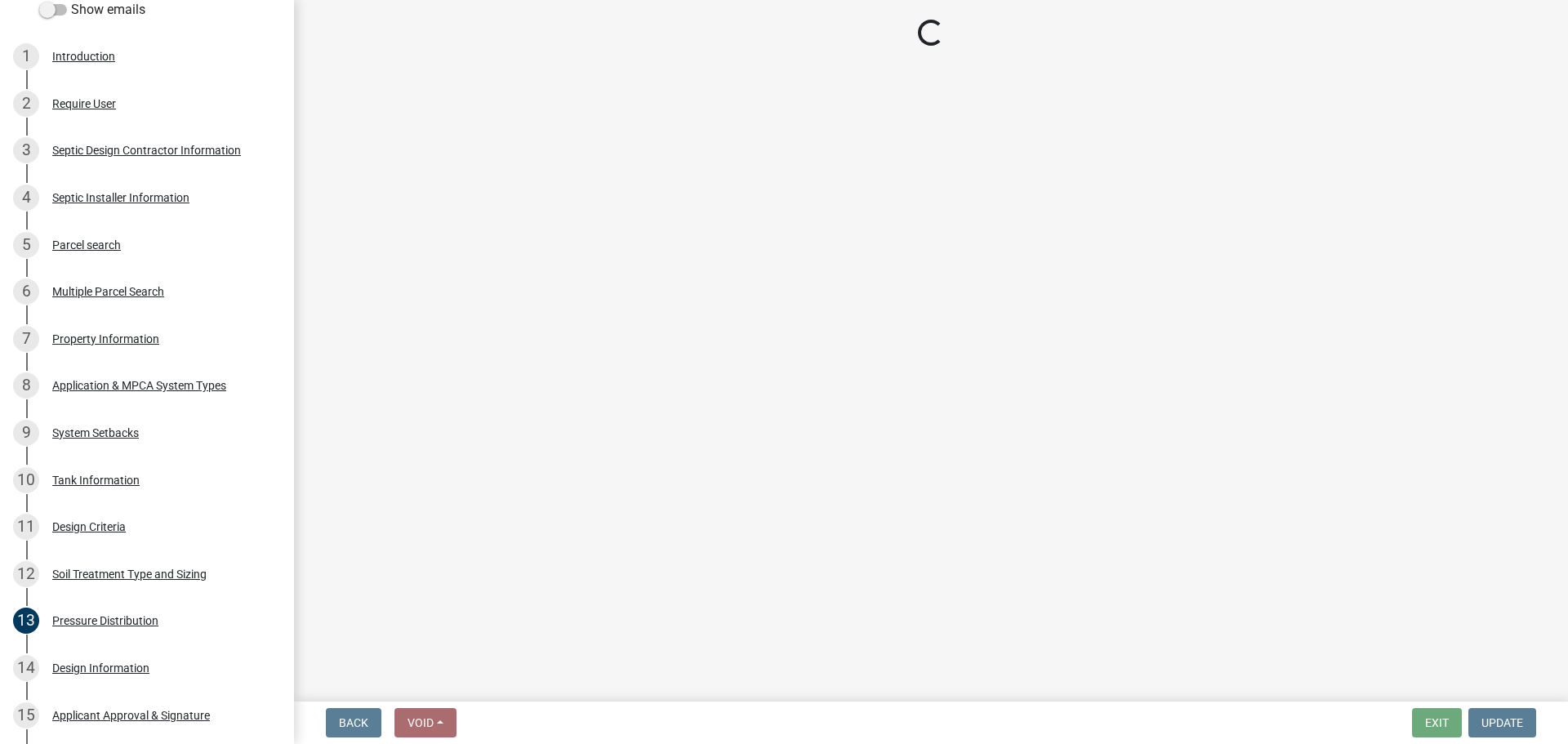
select select "eaa6e4cf-be76-4366-bfe5-e87acfaaf3f4"
select select "f37be776-9ffe-4072-8cbd-7112b1ba2642"
select select "14354fbd-e666-4c9c-b77c-8c181d233a28"
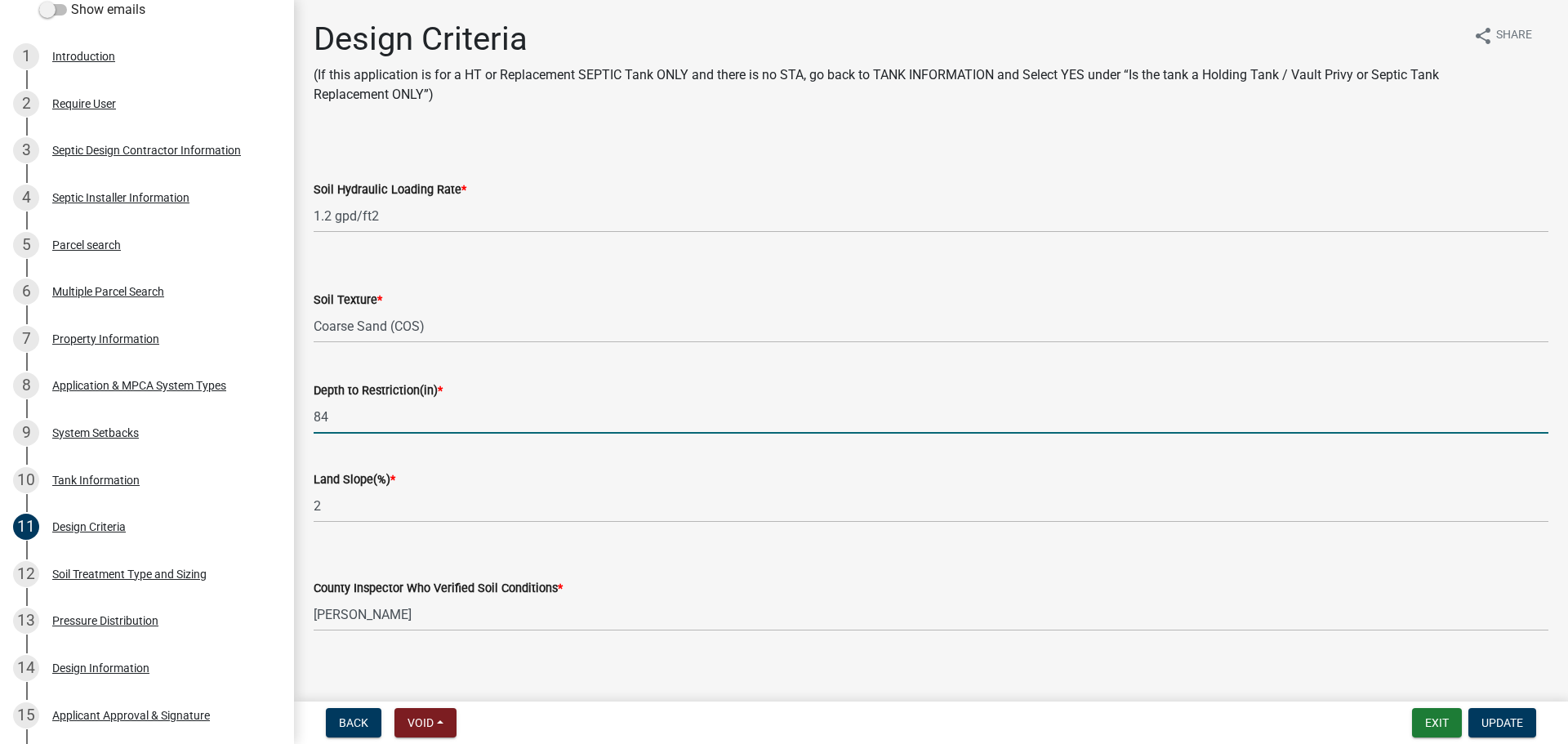
click at [394, 412] on input "84" at bounding box center [931, 417] width 1234 height 34
type input "78"
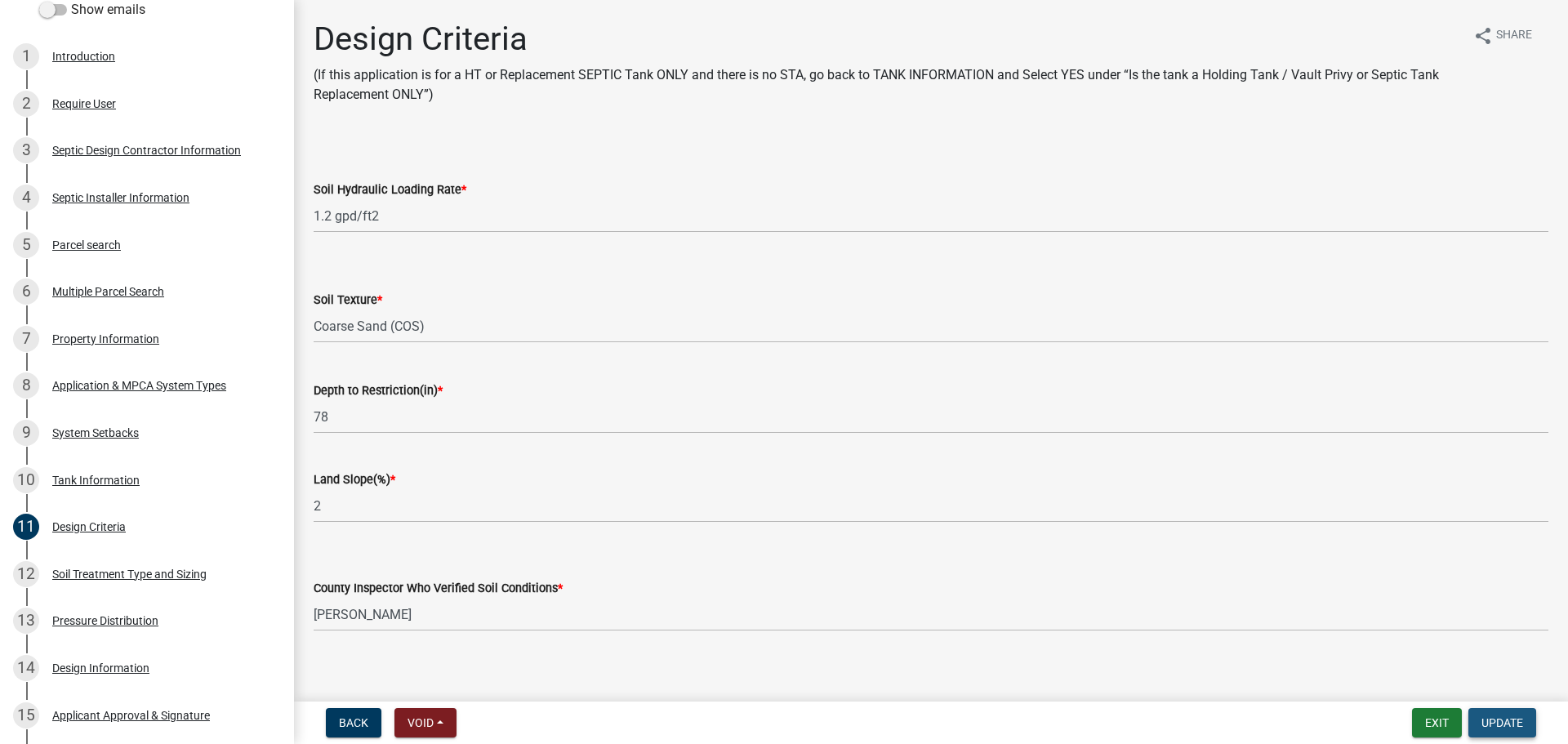
click at [1253, 645] on span "Update" at bounding box center [1502, 722] width 42 height 13
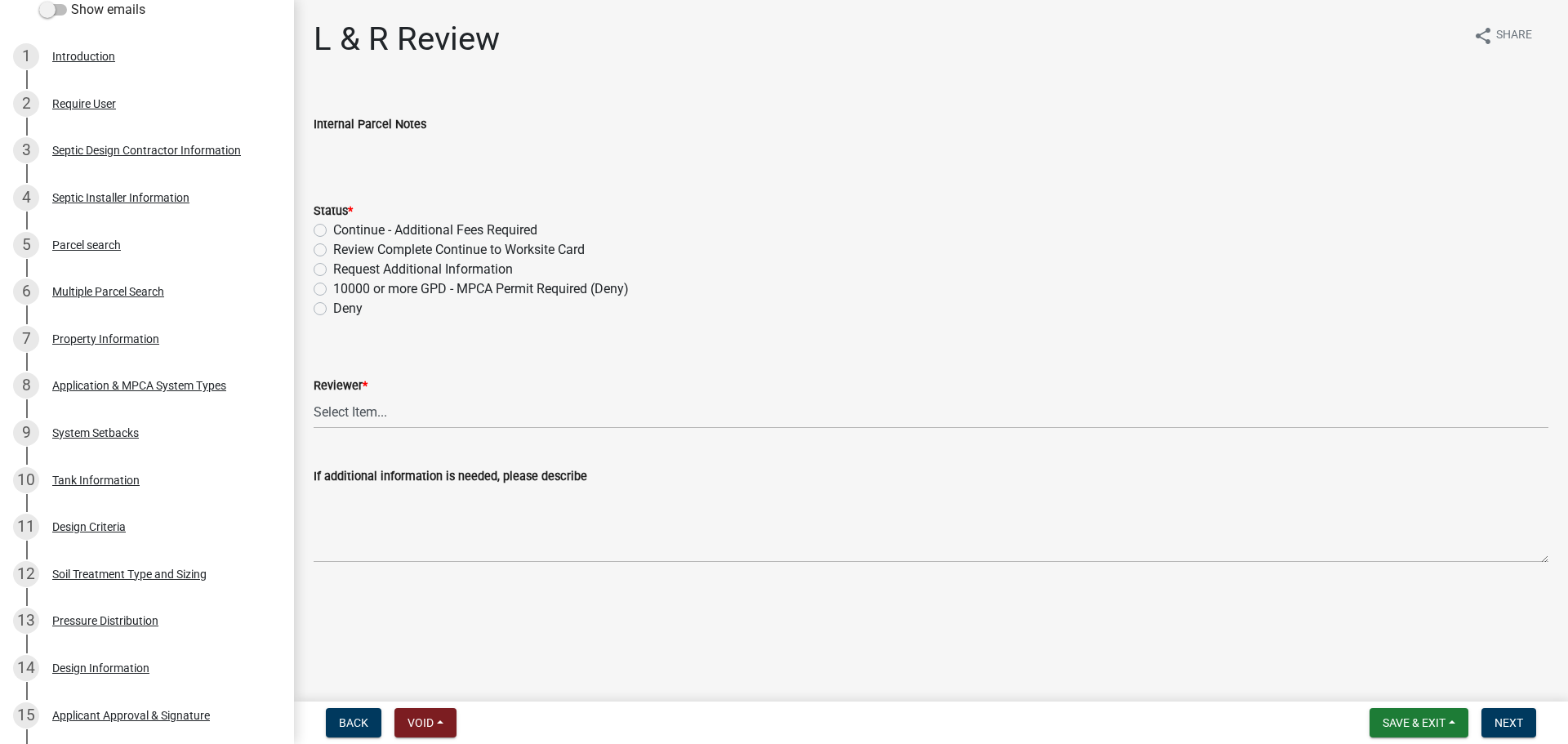
click at [333, 253] on label "Review Complete Continue to Worksite Card" at bounding box center [459, 250] width 252 height 20
click at [333, 251] on input "Review Complete Continue to Worksite Card" at bounding box center [338, 245] width 11 height 11
radio input "true"
click at [433, 421] on select "Select Item... [PERSON_NAME] [PERSON_NAME] [PERSON_NAME] [PERSON_NAME] [PERSON_…" at bounding box center [931, 412] width 1234 height 34
click at [314, 395] on select "Select Item... [PERSON_NAME] [PERSON_NAME] [PERSON_NAME] [PERSON_NAME] [PERSON_…" at bounding box center [931, 412] width 1234 height 34
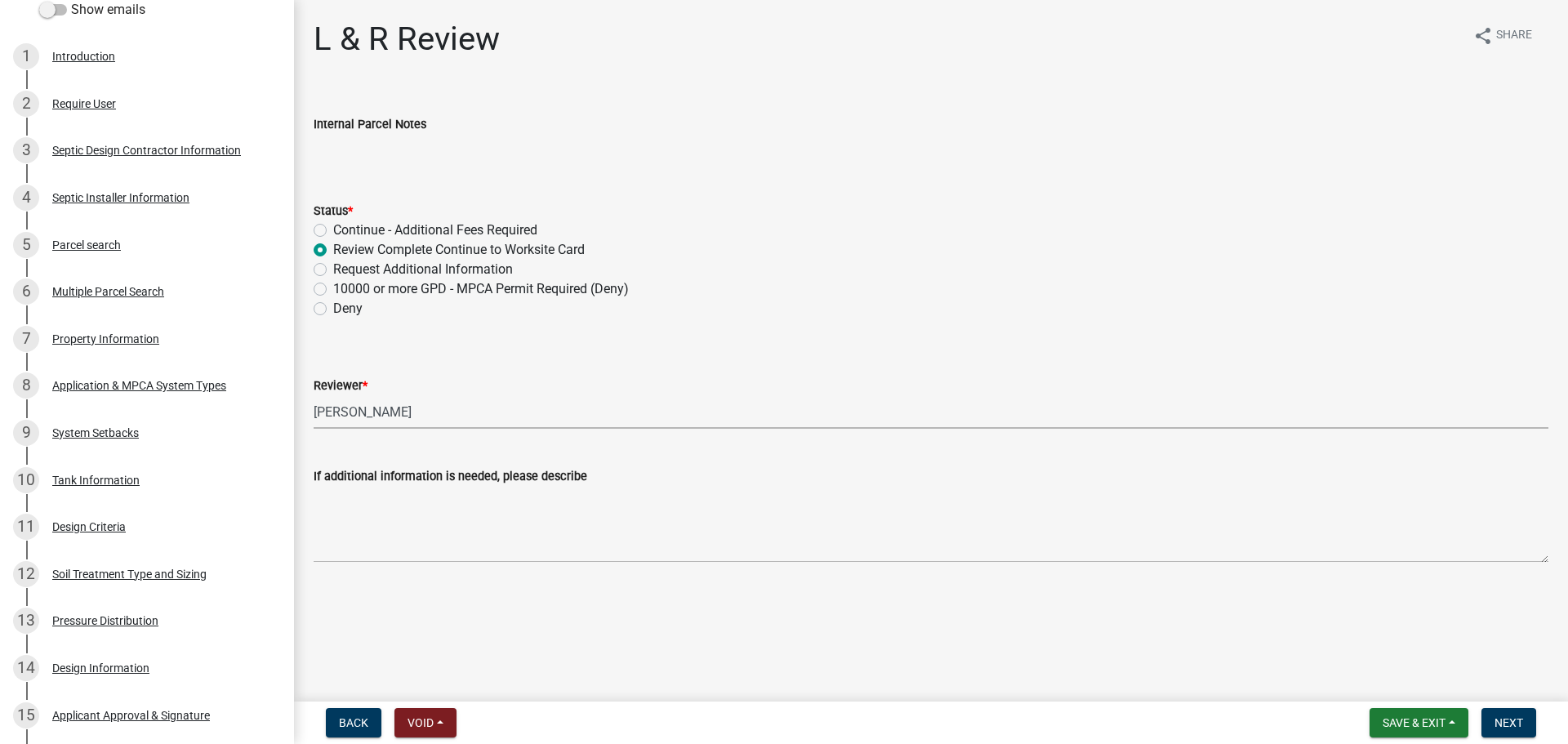
select select "05826fb5-7c18-481d-abe0-188b58e93217"
click at [1253, 645] on button "Next" at bounding box center [1508, 723] width 54 height 30
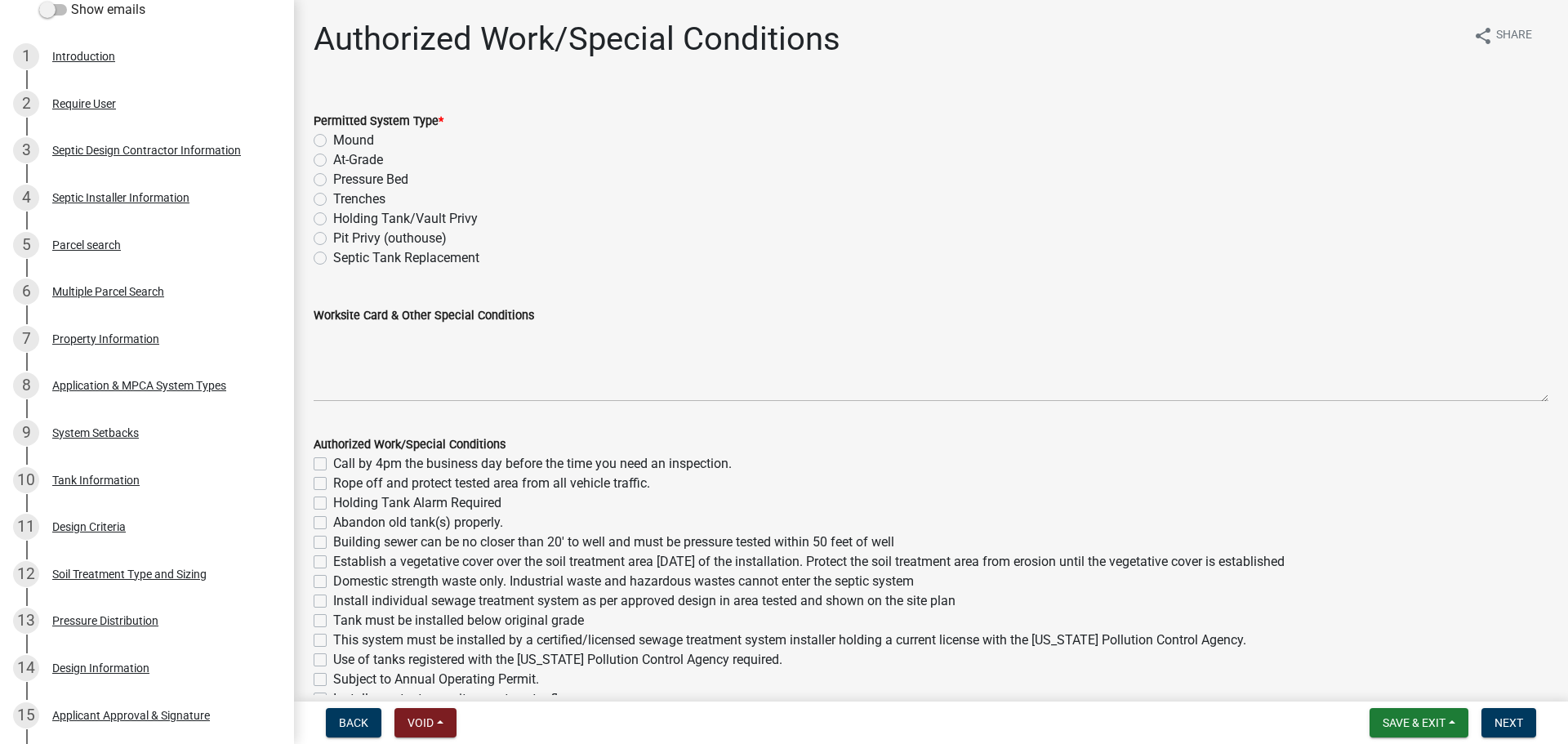
click at [333, 176] on label "Pressure Bed" at bounding box center [370, 179] width 75 height 20
click at [333, 176] on input "Pressure Bed" at bounding box center [338, 174] width 11 height 11
radio input "true"
click at [405, 300] on div "Worksite Card & Other Special Conditions" at bounding box center [931, 342] width 1234 height 119
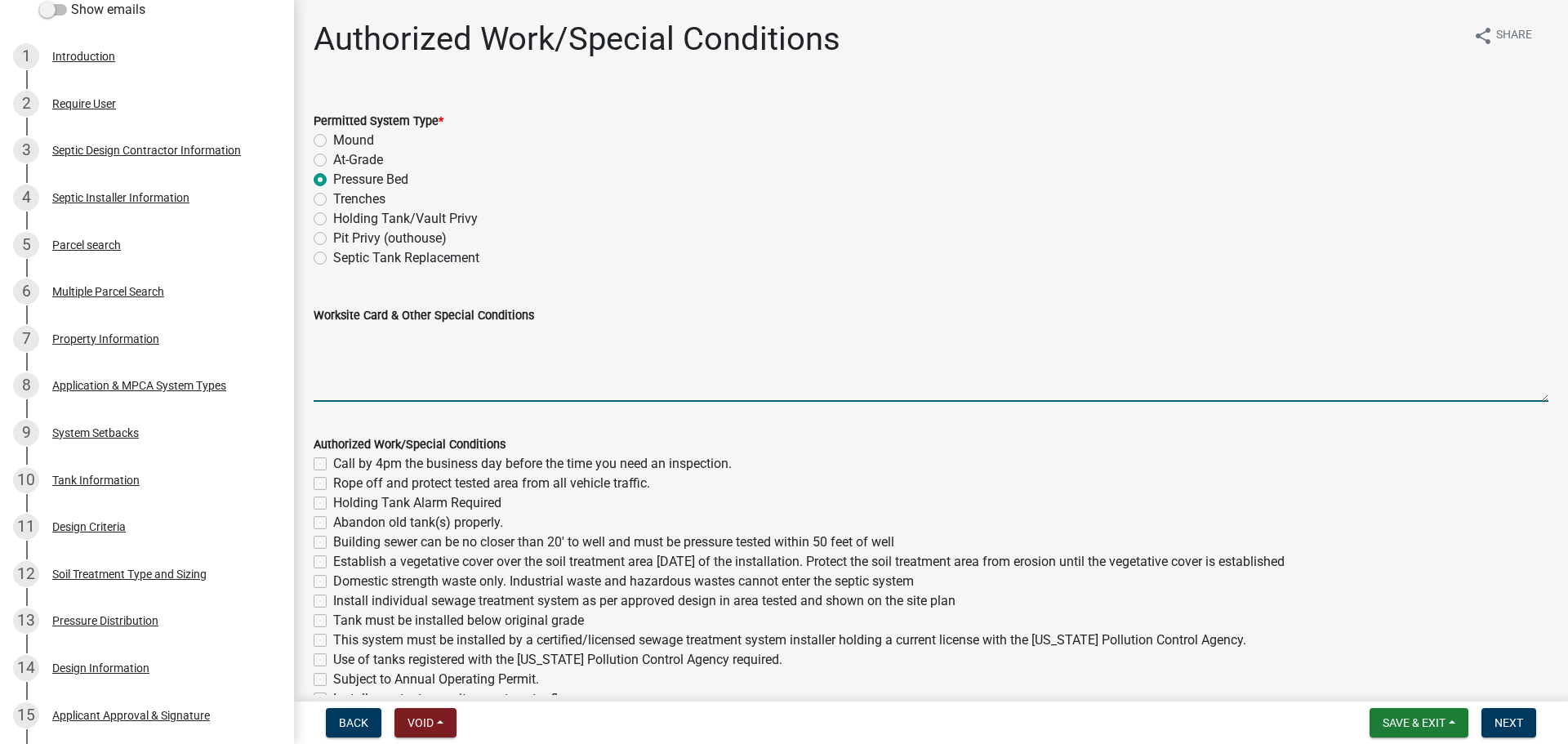
click at [411, 347] on textarea "Worksite Card & Other Special Conditions" at bounding box center [931, 363] width 1234 height 76
type textarea "U"
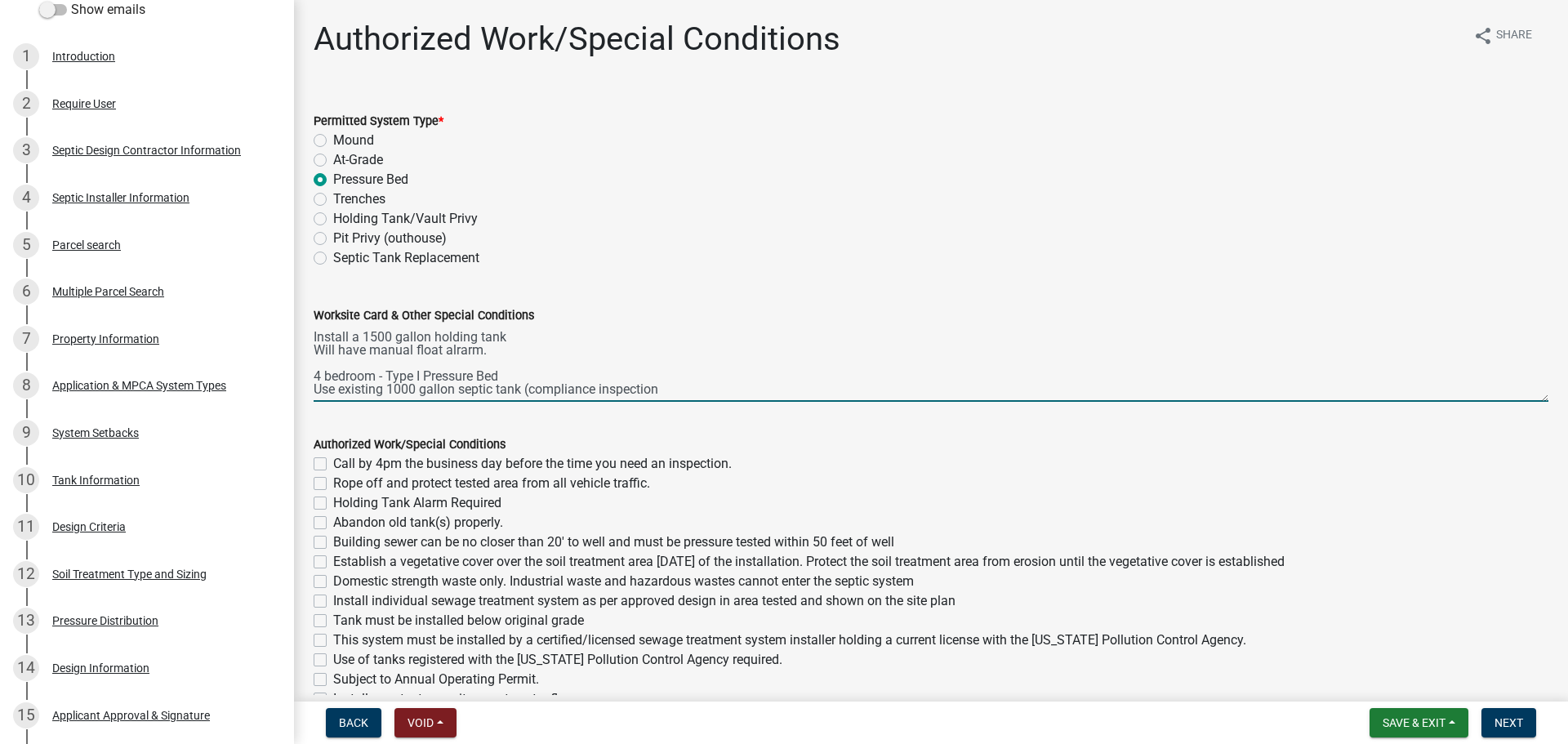
click at [698, 392] on textarea "Install a 1500 gallon holding tank Will have manual float alrarm. 4 bedroom - T…" at bounding box center [931, 363] width 1234 height 76
type textarea "Install a 1500 gallon holding tank Will have manual float alrarm. 4 bedroom - T…"
click at [333, 465] on label "Call by 4pm the business day before the time you need an inspection." at bounding box center [532, 464] width 398 height 20
click at [333, 465] on input "Call by 4pm the business day before the time you need an inspection." at bounding box center [338, 459] width 11 height 11
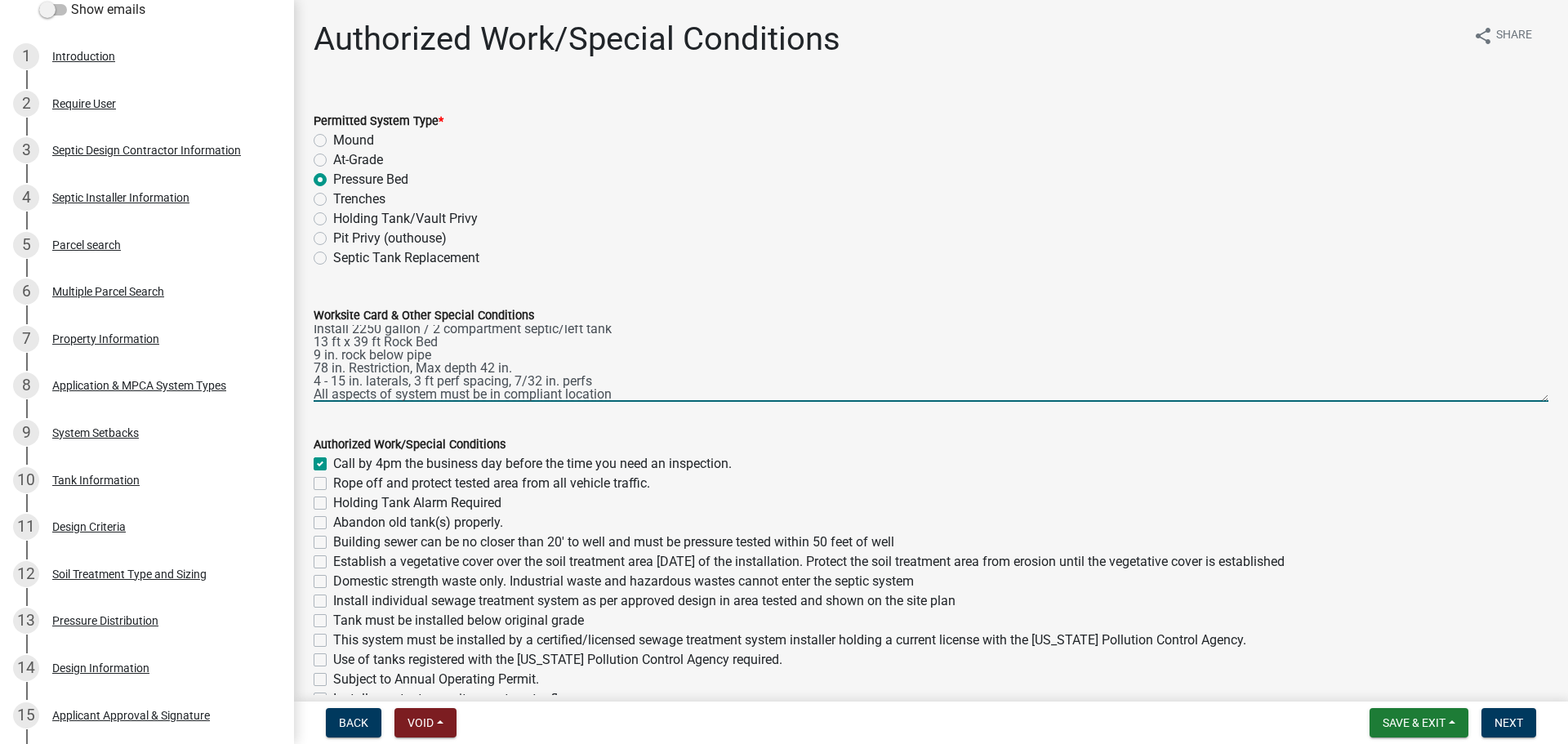
checkbox input "true"
checkbox input "false"
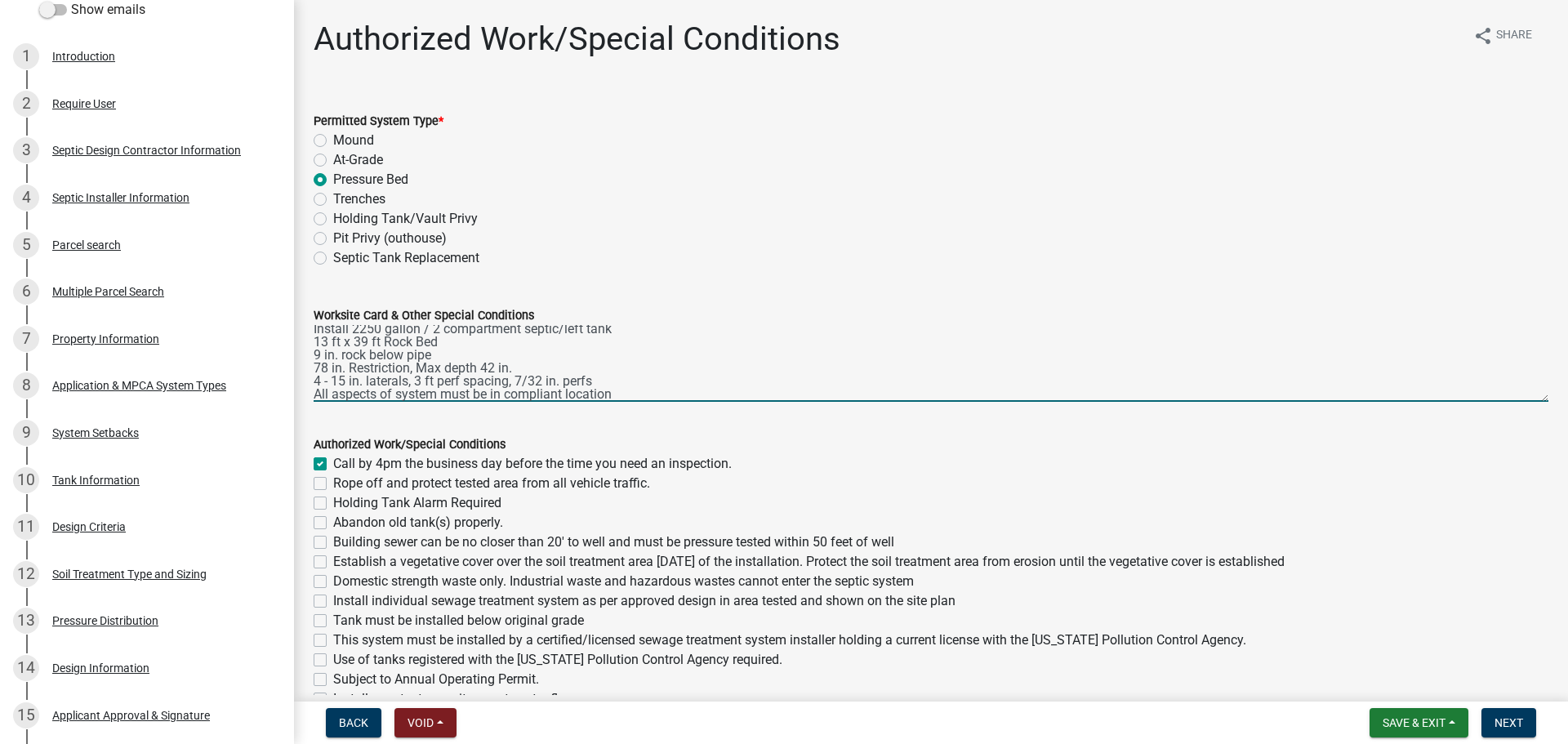
checkbox input "false"
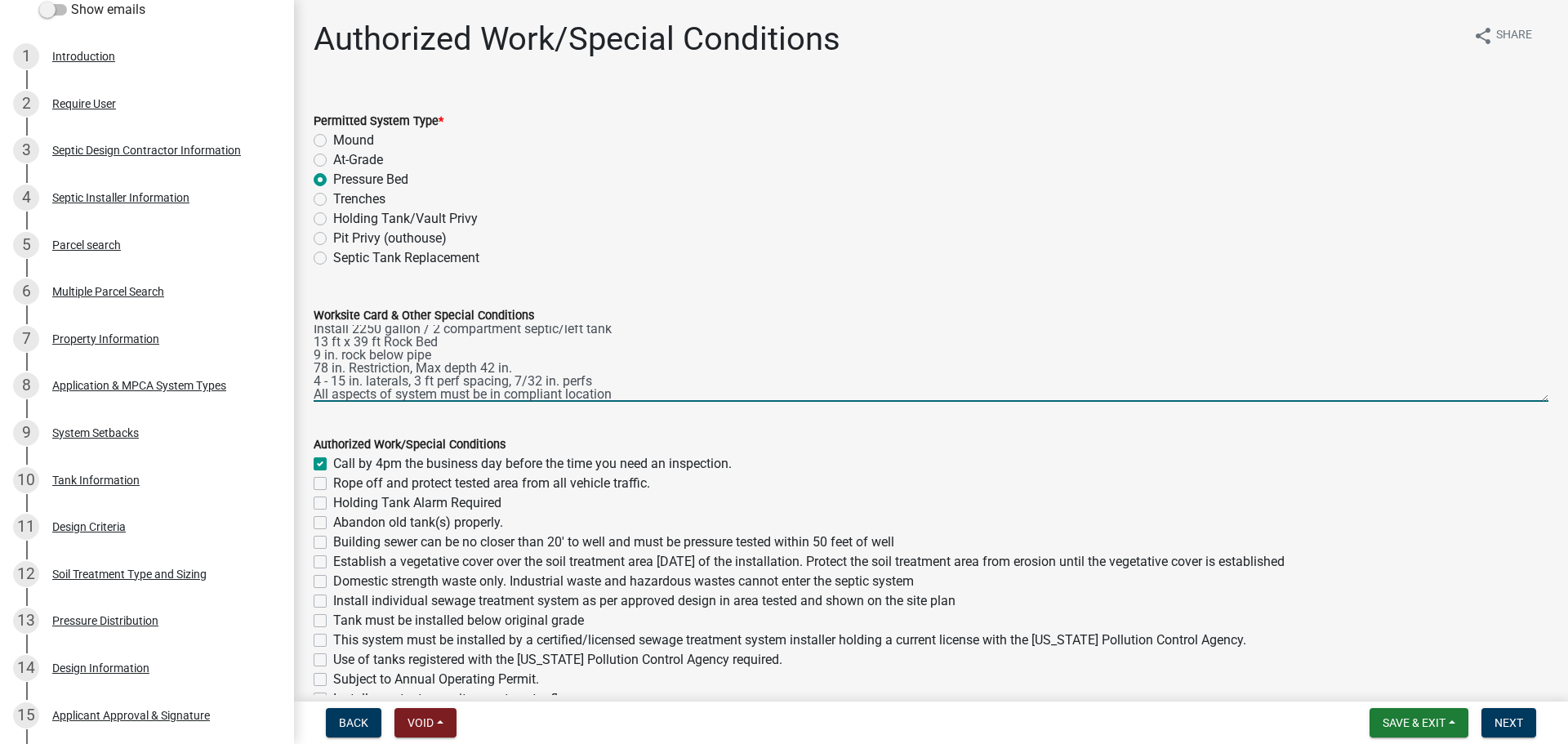
checkbox input "false"
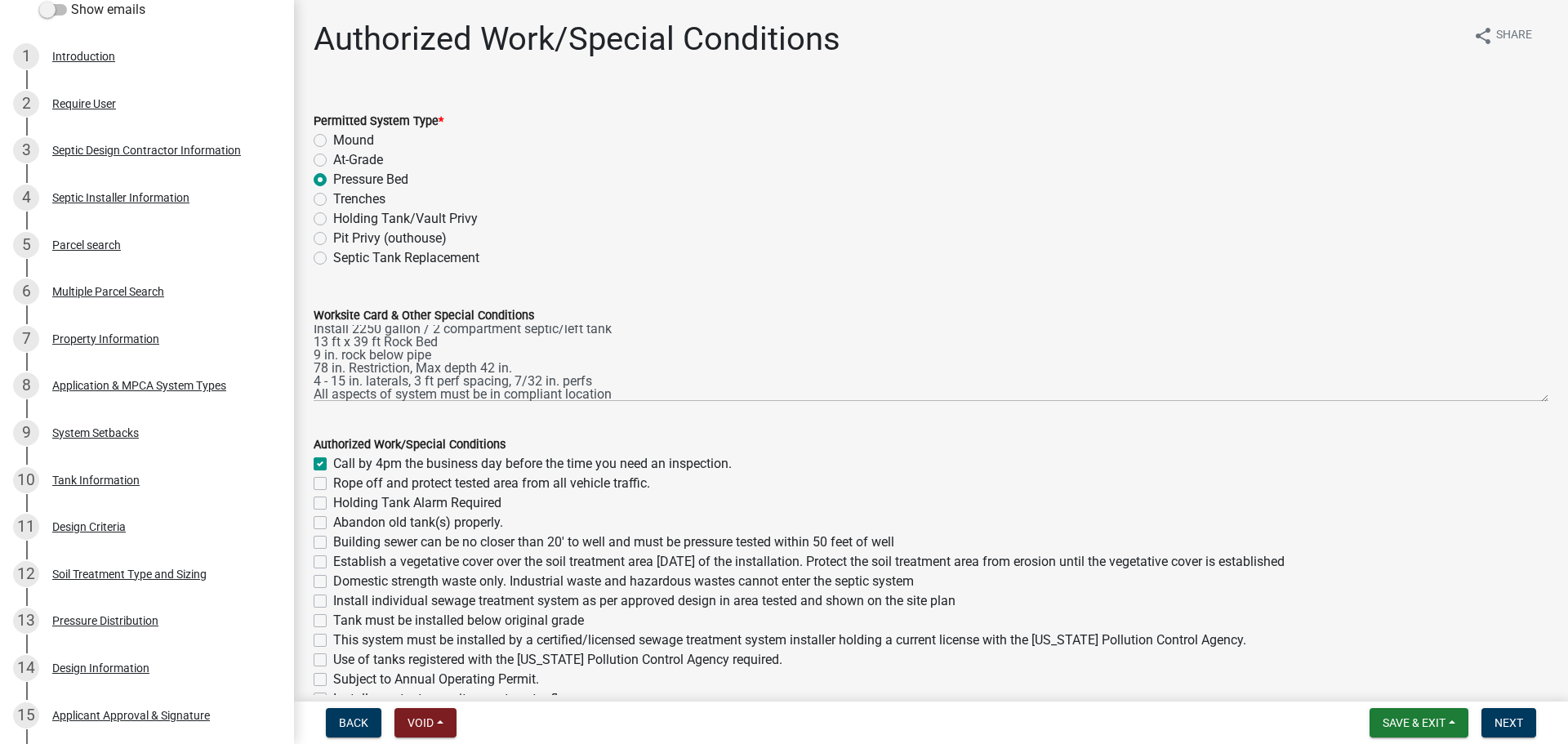
click at [324, 490] on div "Rope off and protect tested area from all vehicle traffic." at bounding box center [931, 483] width 1234 height 20
click at [333, 482] on label "Rope off and protect tested area from all vehicle traffic." at bounding box center [491, 483] width 317 height 20
click at [333, 482] on input "Rope off and protect tested area from all vehicle traffic." at bounding box center [338, 478] width 11 height 11
checkbox input "true"
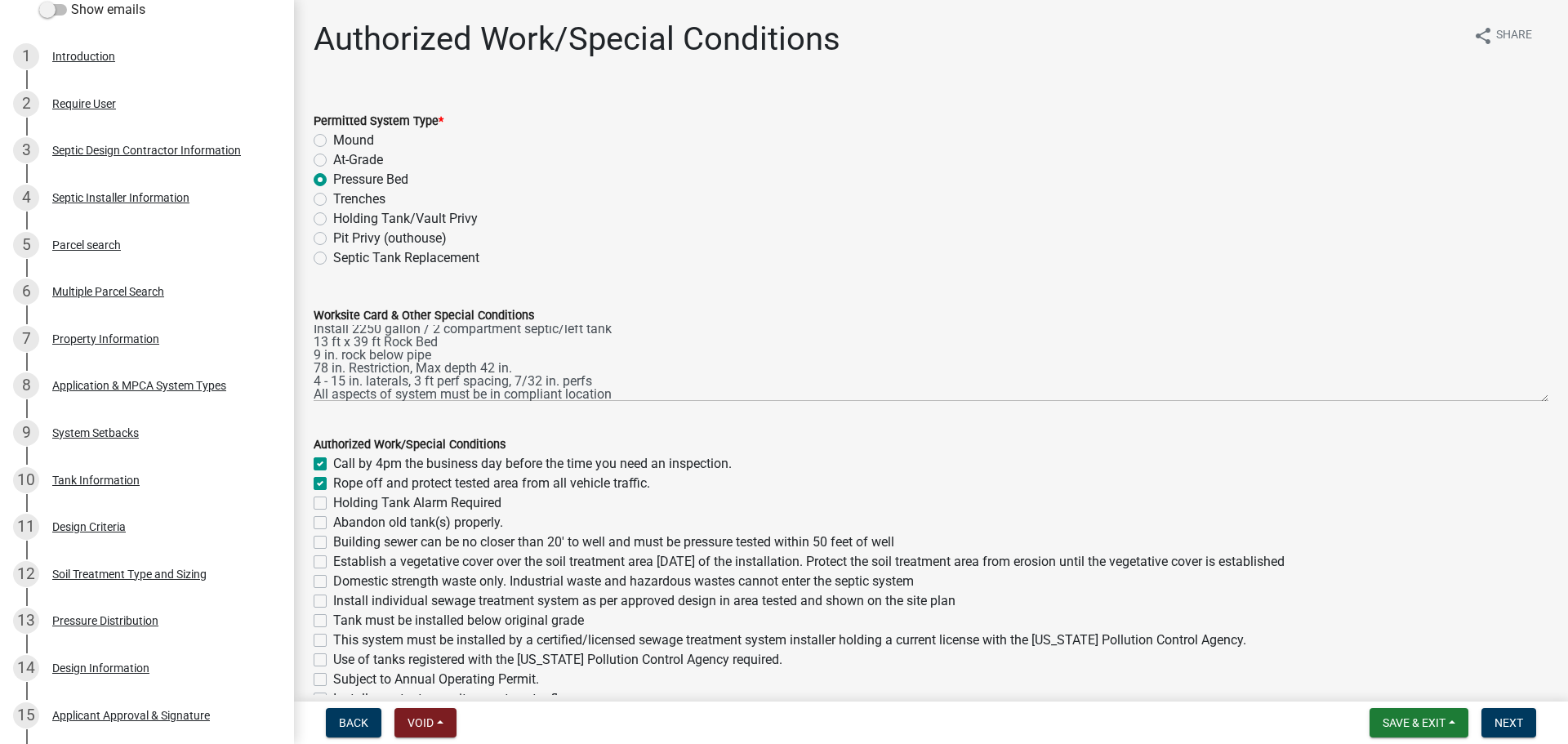
checkbox input "true"
checkbox input "false"
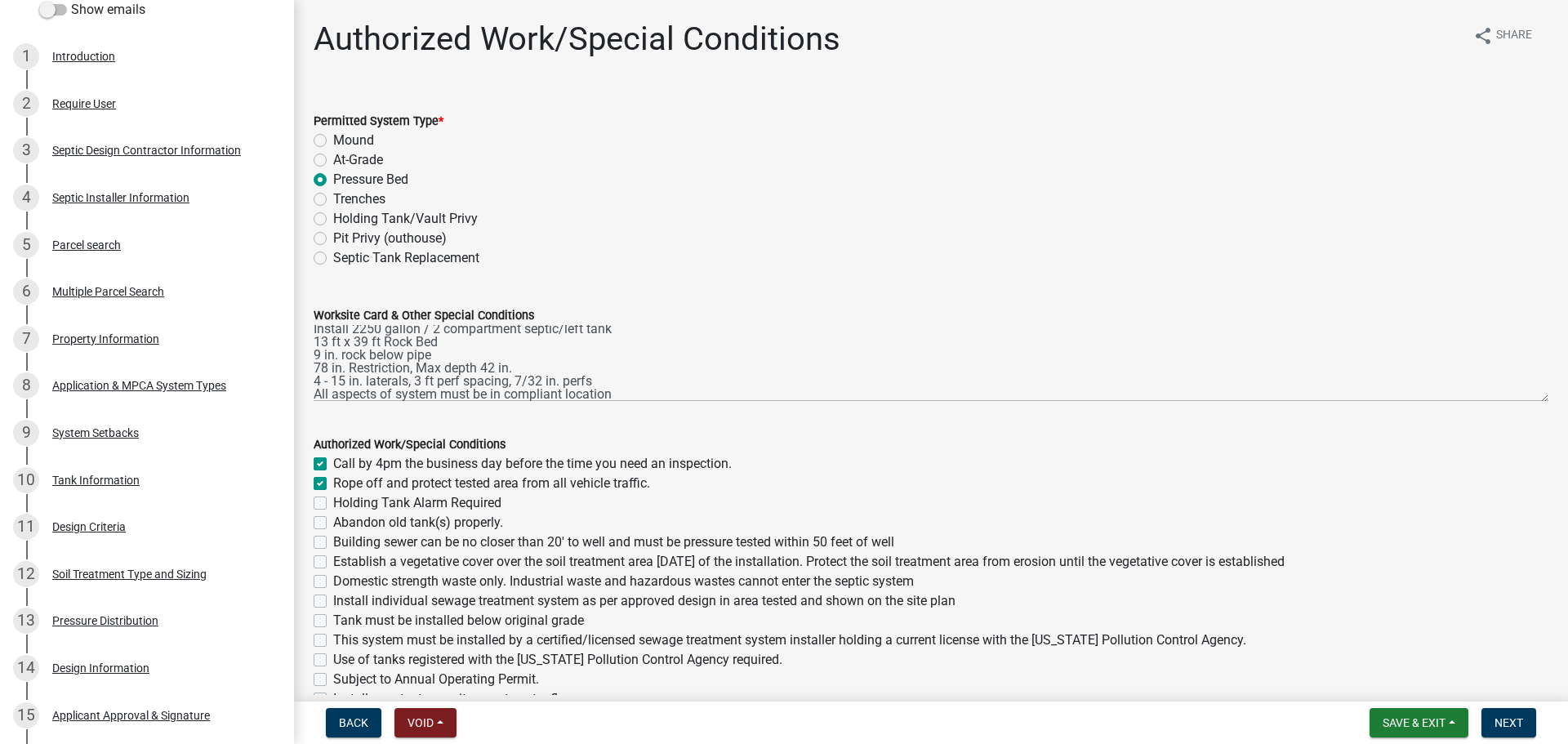
checkbox input "false"
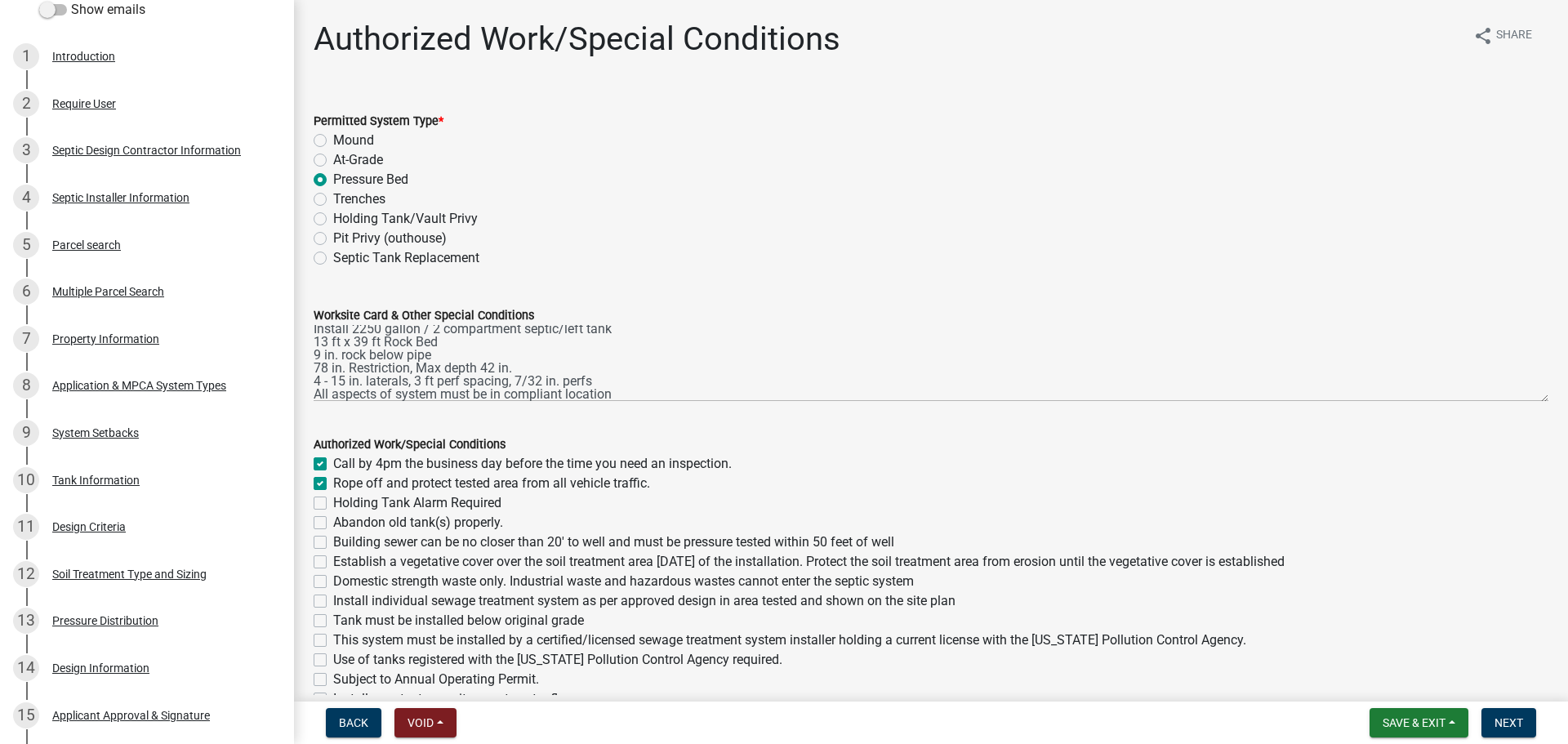
checkbox input "false"
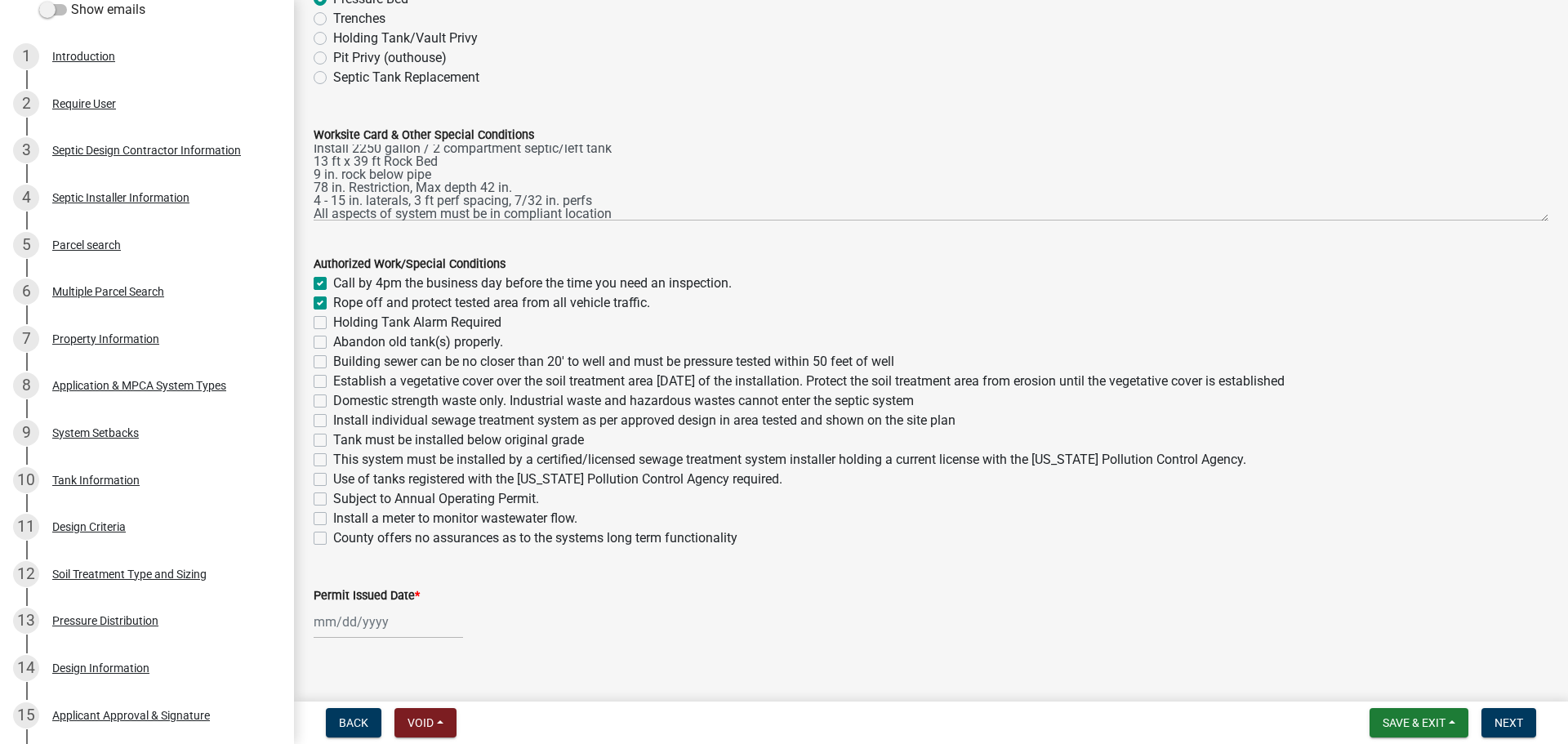
scroll to position [183, 0]
click at [333, 355] on label "Building sewer can be no closer than 20' to well and must be pressure tested wi…" at bounding box center [613, 359] width 561 height 20
click at [333, 355] on input "Building sewer can be no closer than 20' to well and must be pressure tested wi…" at bounding box center [338, 354] width 11 height 11
checkbox input "true"
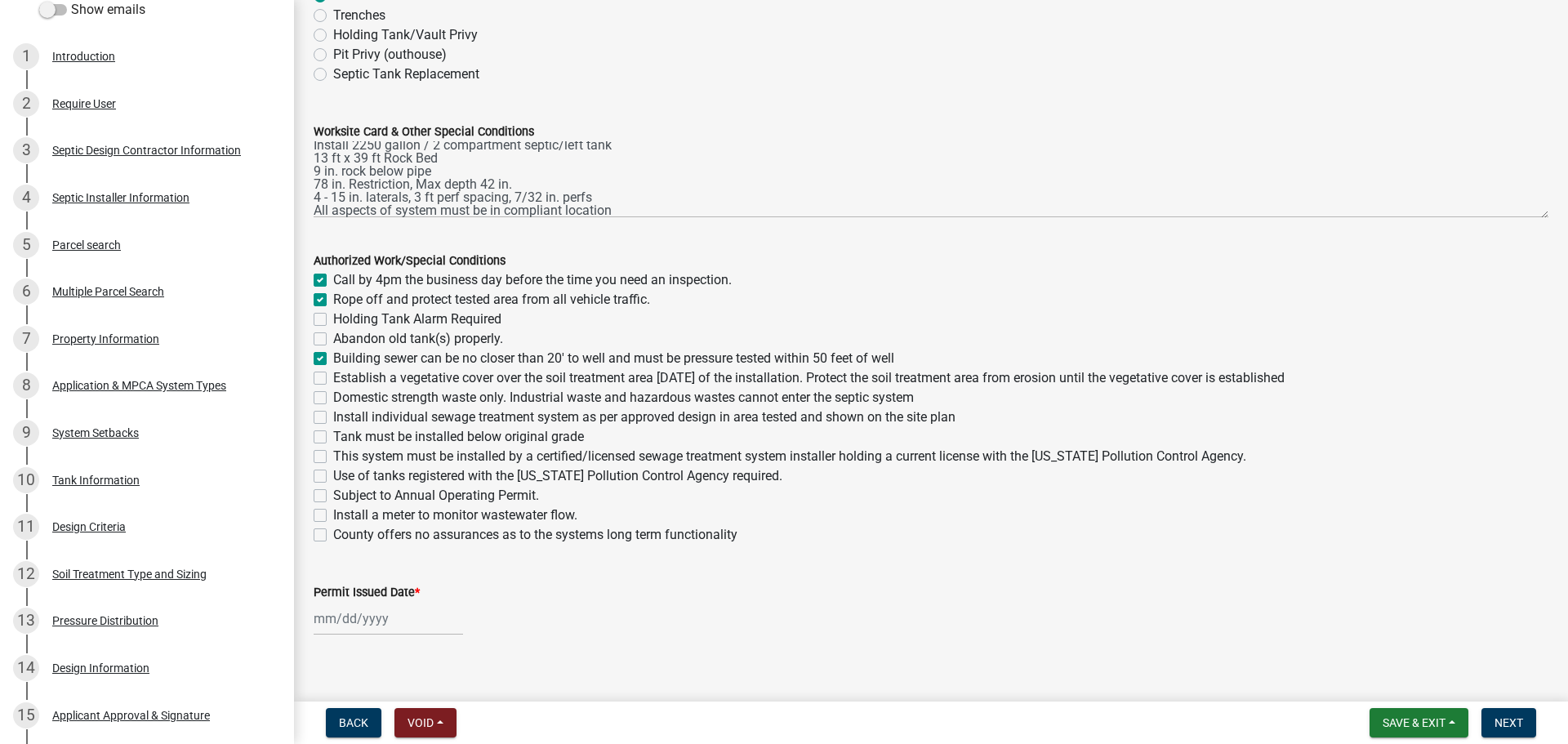
checkbox input "true"
checkbox input "false"
checkbox input "true"
checkbox input "false"
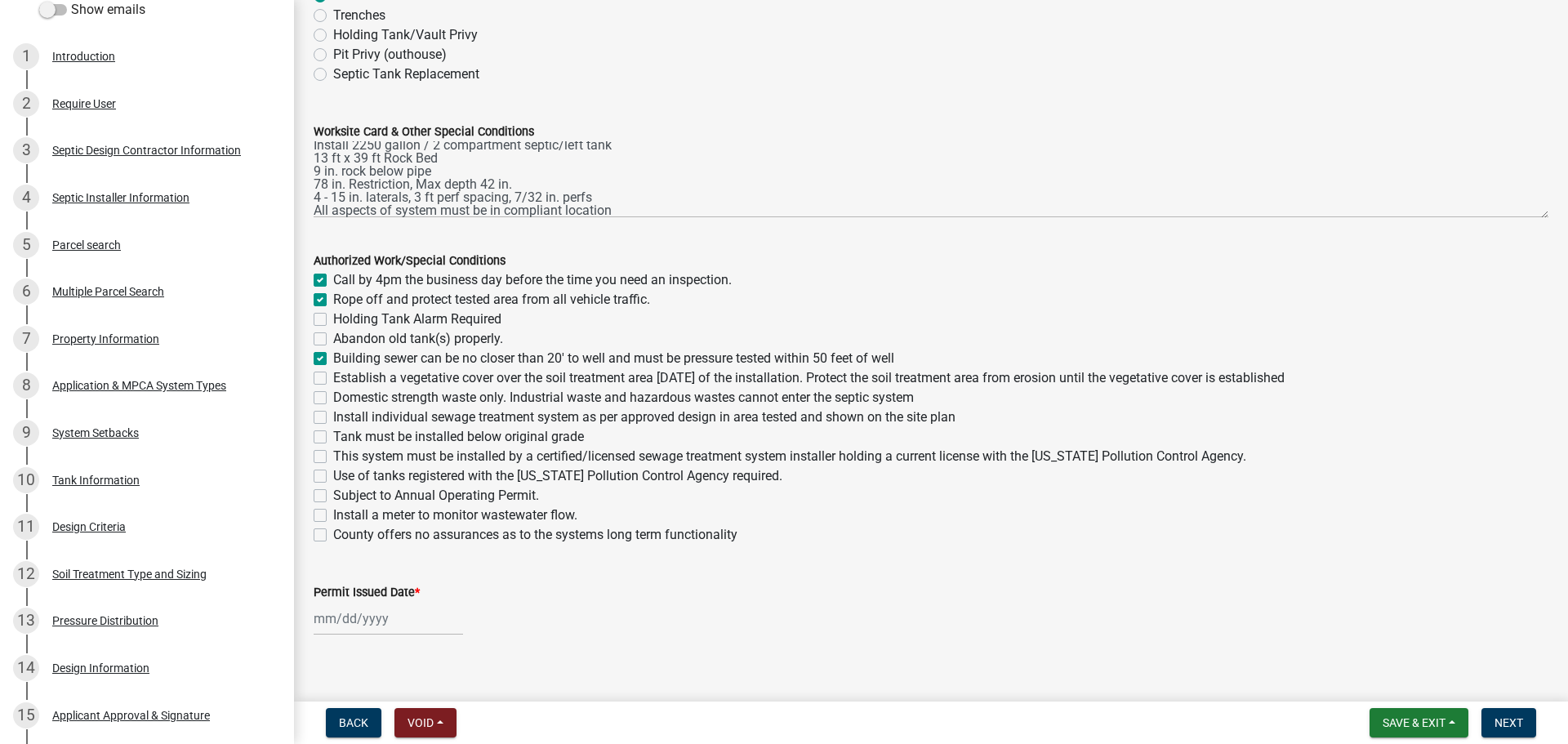
checkbox input "false"
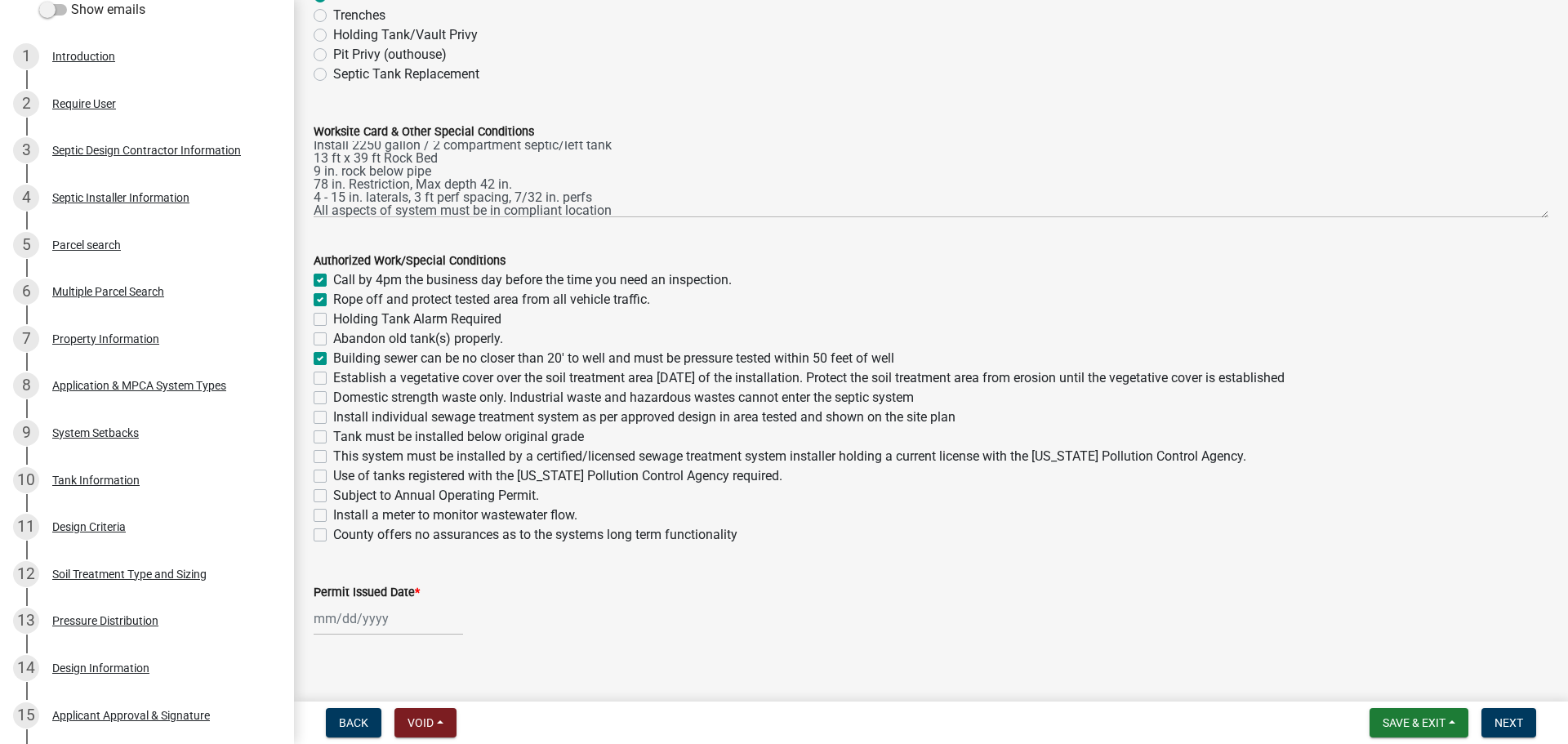
checkbox input "false"
click at [333, 377] on label "Establish a vegetative cover over the soil treatment area [DATE] of the install…" at bounding box center [808, 378] width 951 height 20
click at [333, 377] on input "Establish a vegetative cover over the soil treatment area [DATE] of the install…" at bounding box center [338, 373] width 11 height 11
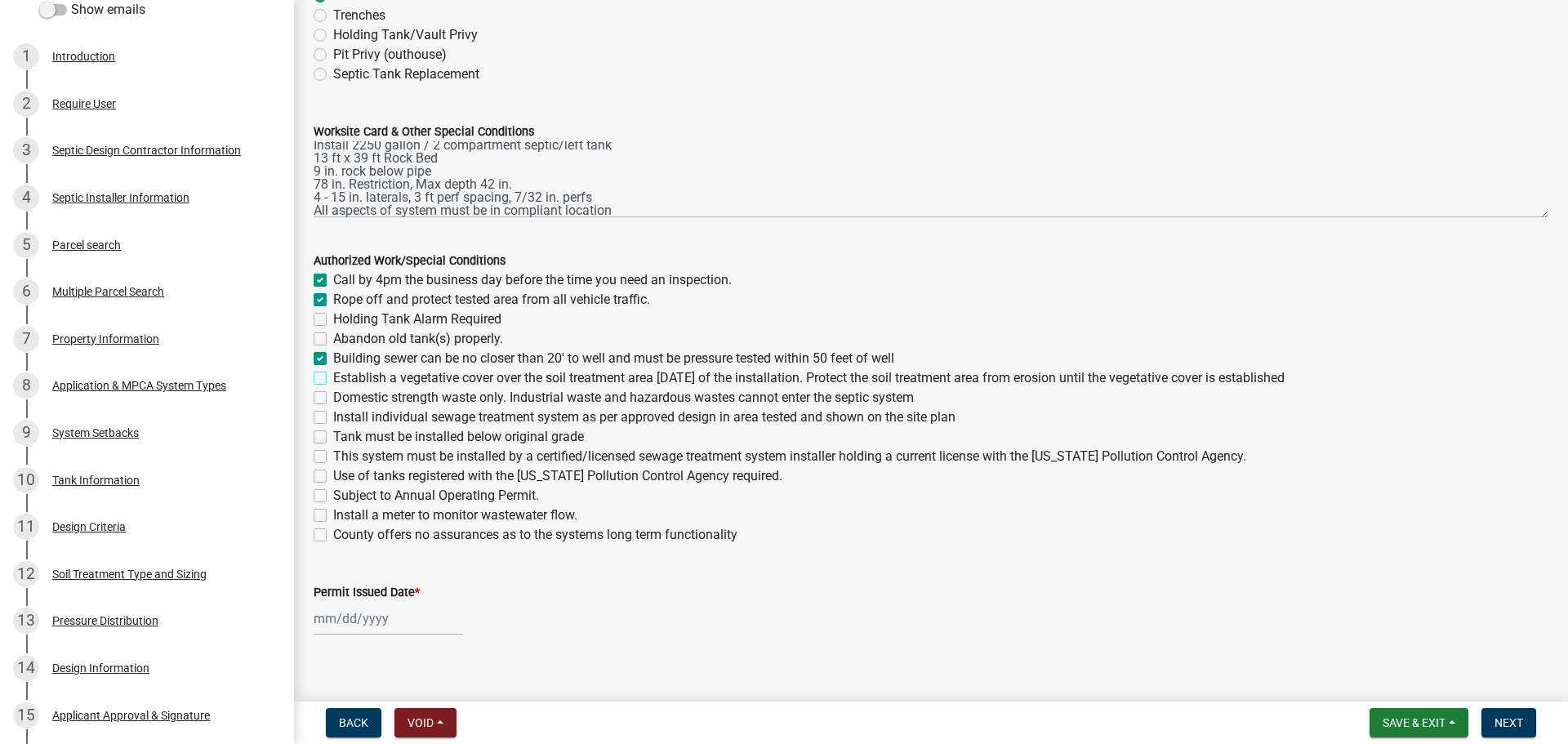
checkbox input "true"
checkbox input "false"
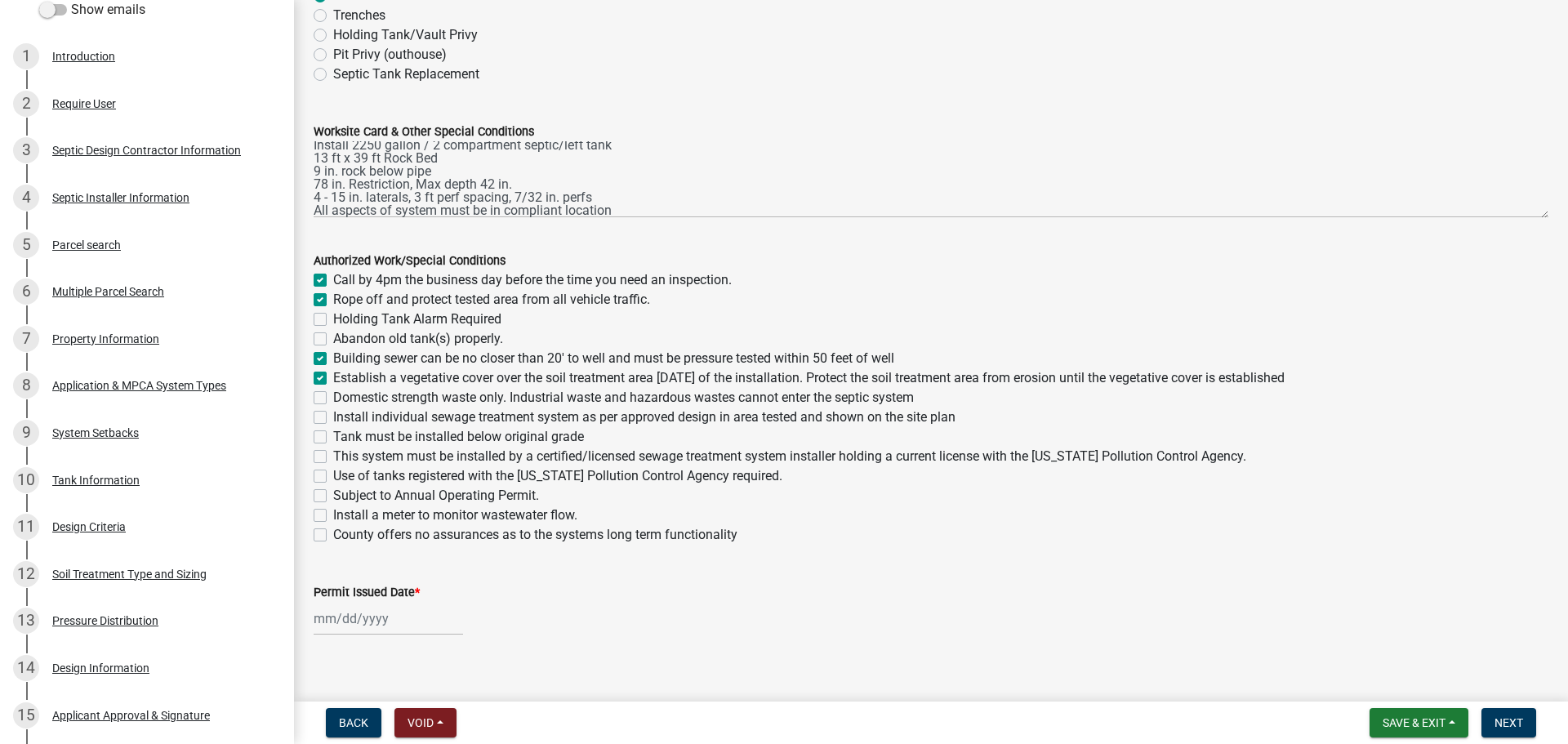
checkbox input "true"
checkbox input "false"
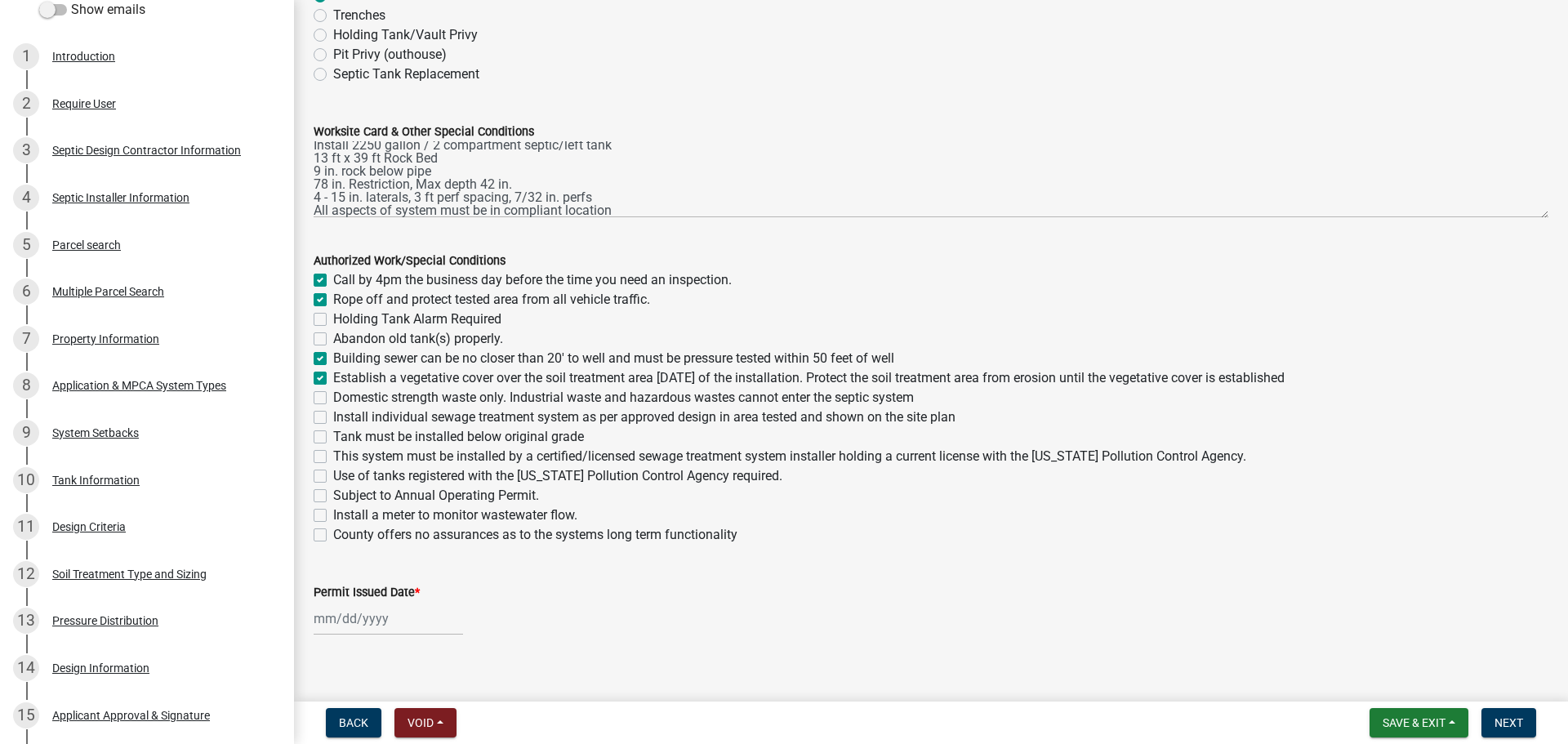
checkbox input "false"
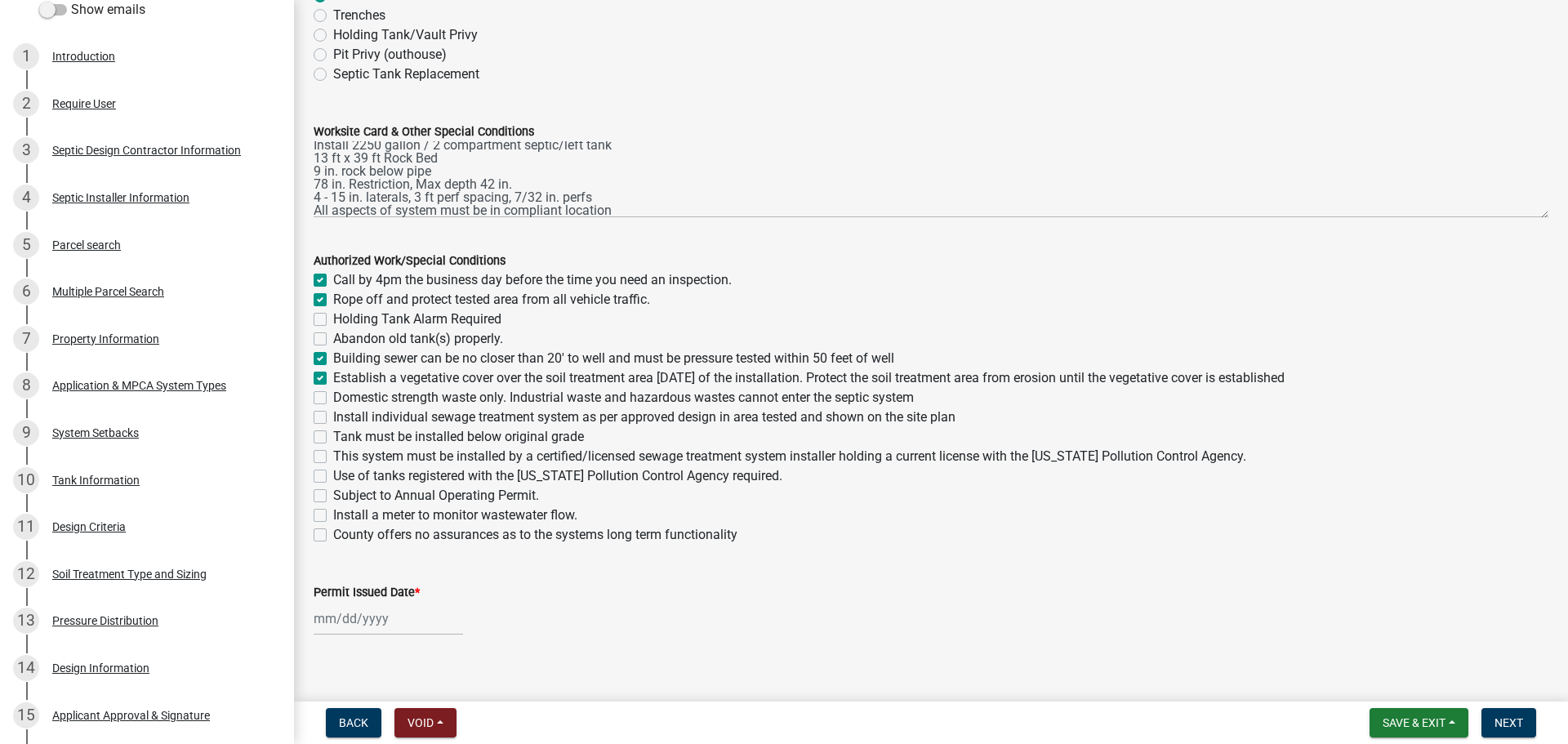
click at [333, 398] on label "Domestic strength waste only. Industrial waste and hazardous wastes cannot ente…" at bounding box center [623, 398] width 580 height 20
click at [333, 398] on input "Domestic strength waste only. Industrial waste and hazardous wastes cannot ente…" at bounding box center [338, 393] width 11 height 11
checkbox input "true"
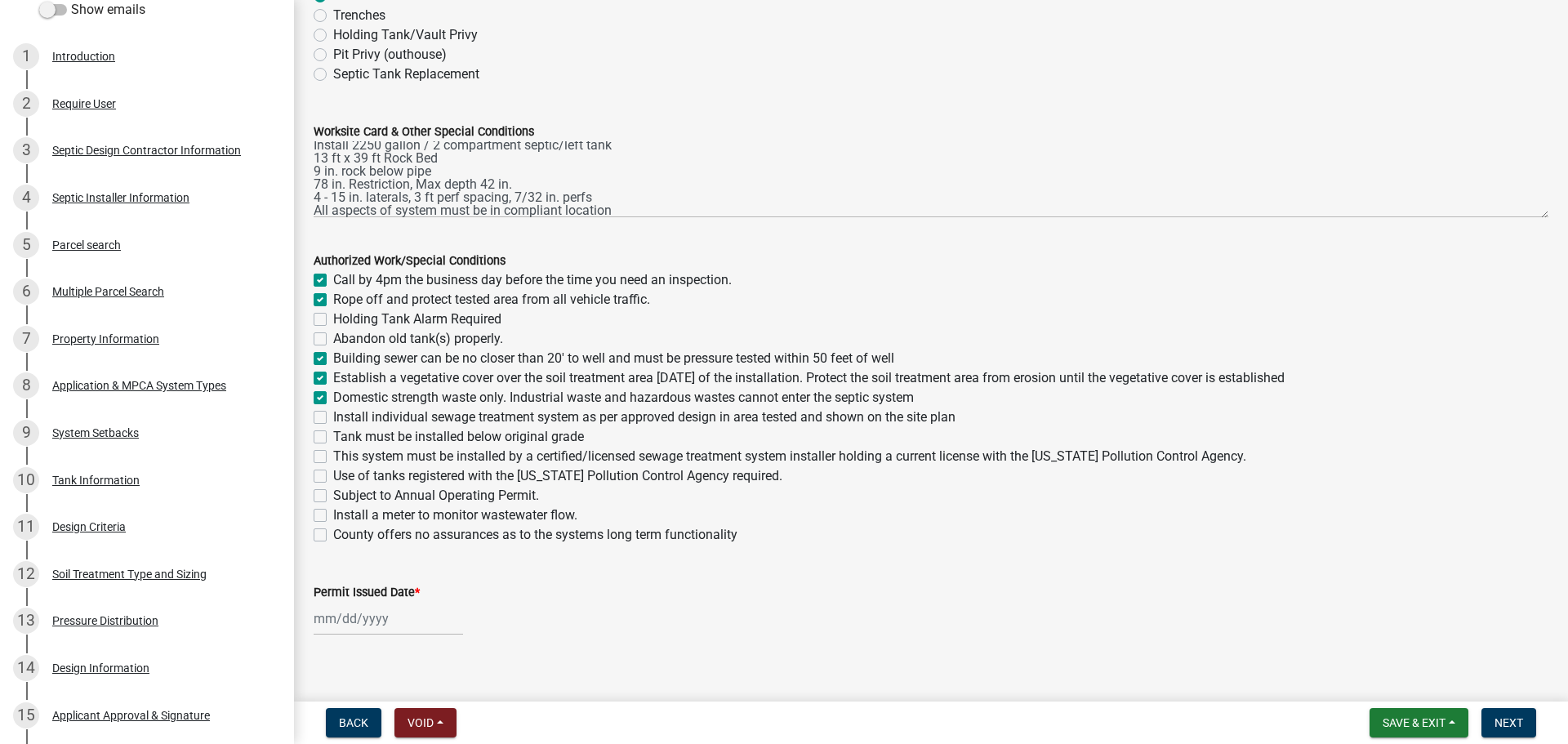
checkbox input "false"
checkbox input "true"
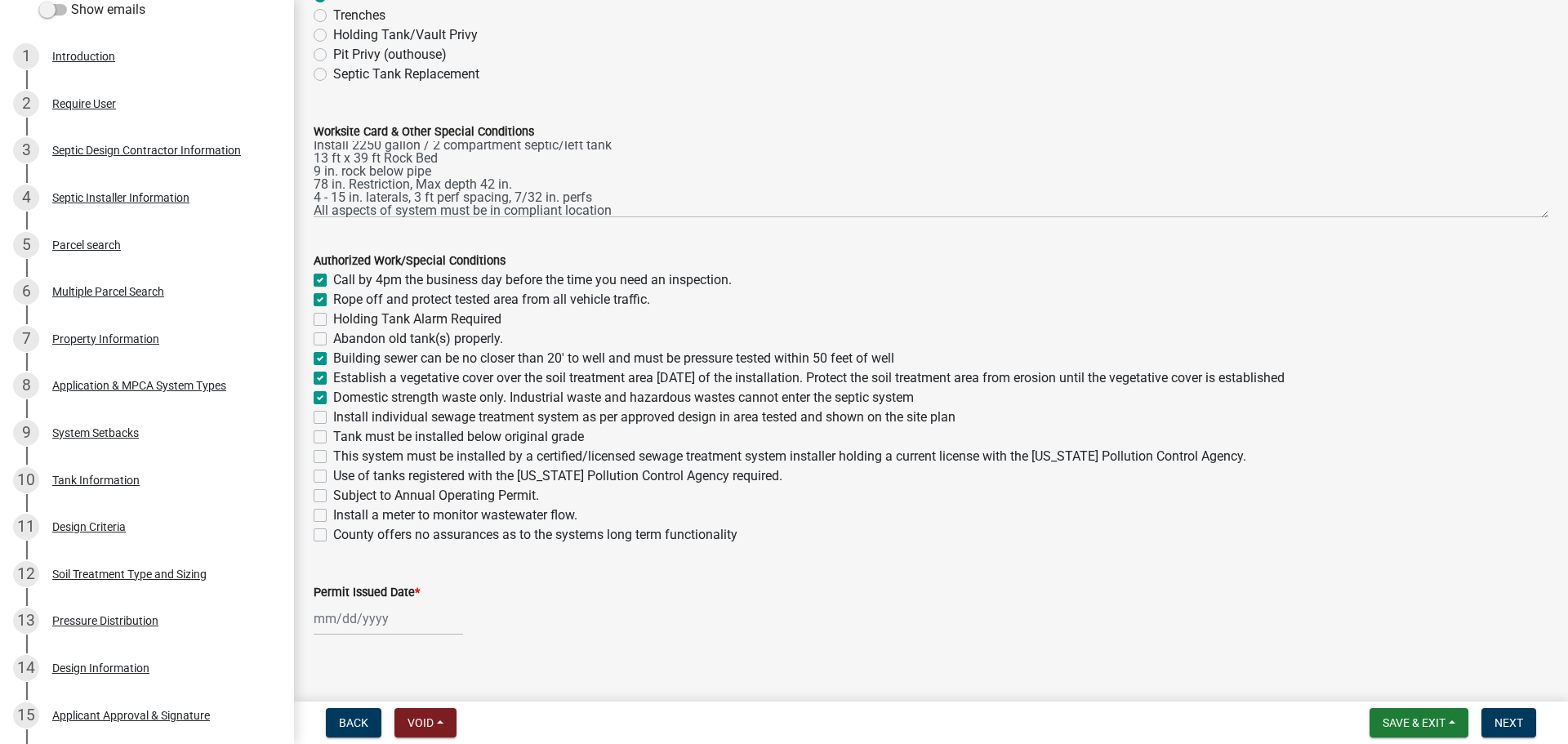
checkbox input "false"
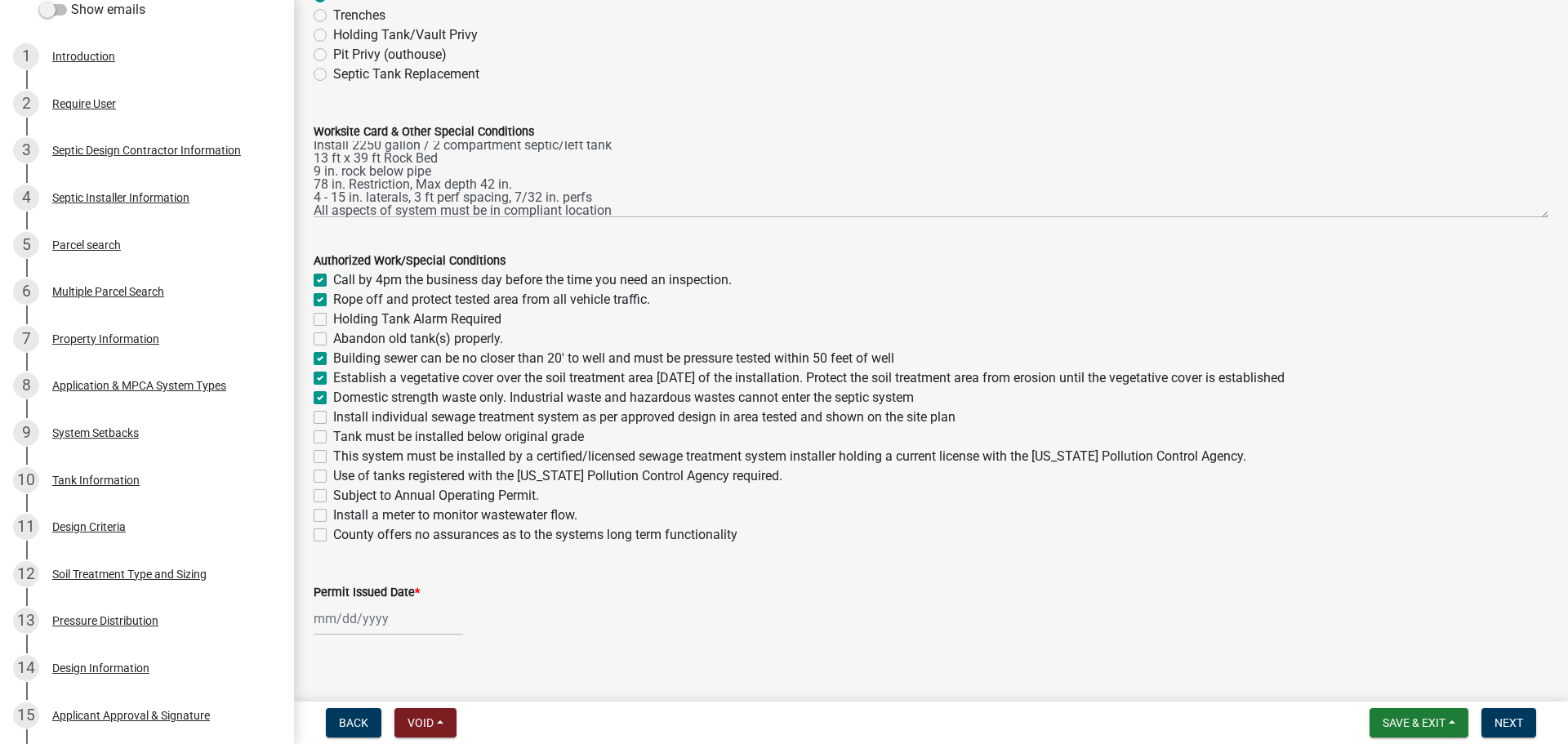
checkbox input "false"
click at [333, 320] on label "Holding Tank Alarm Required" at bounding box center [417, 319] width 168 height 20
click at [333, 320] on input "Holding Tank Alarm Required" at bounding box center [338, 314] width 11 height 11
checkbox input "true"
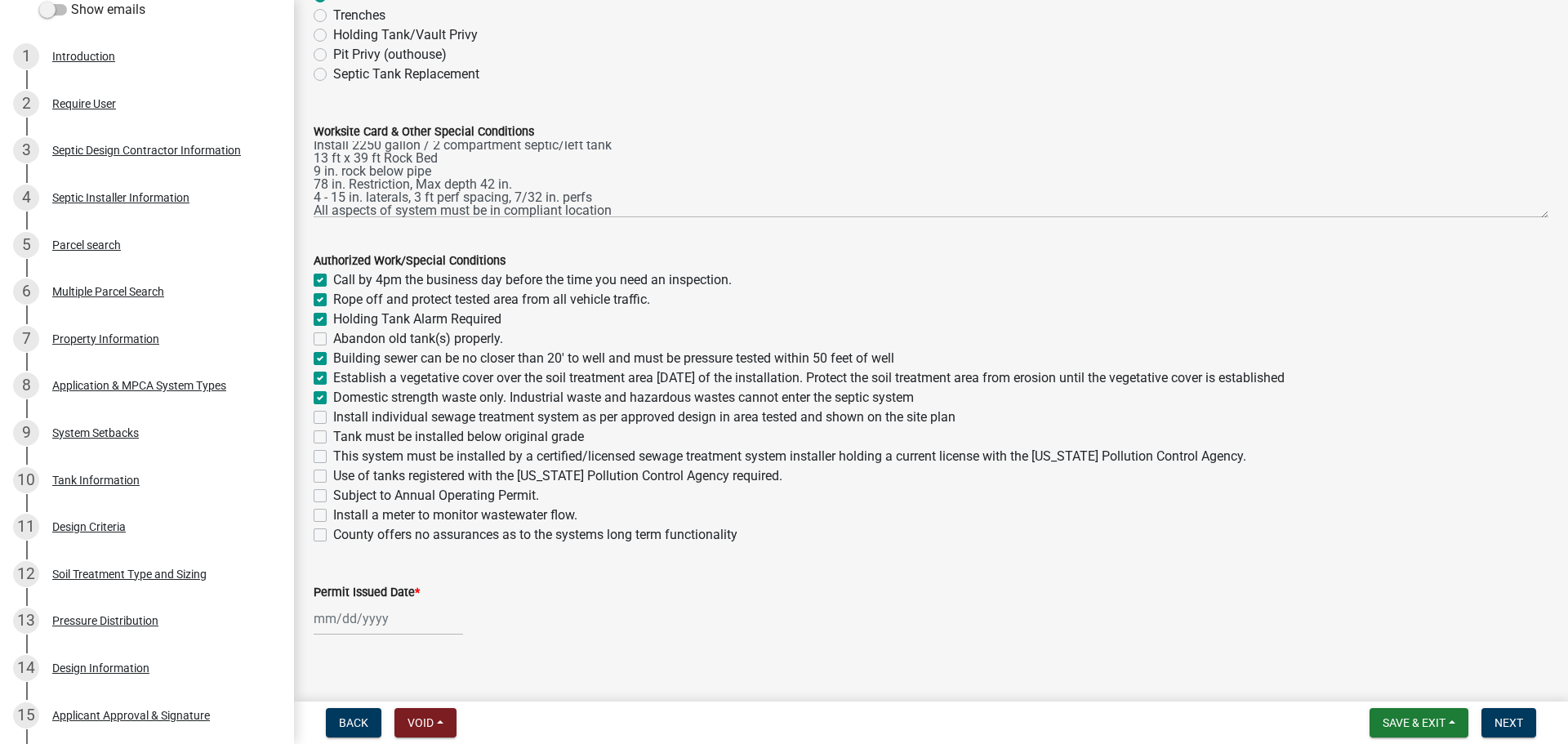
checkbox input "true"
checkbox input "false"
checkbox input "true"
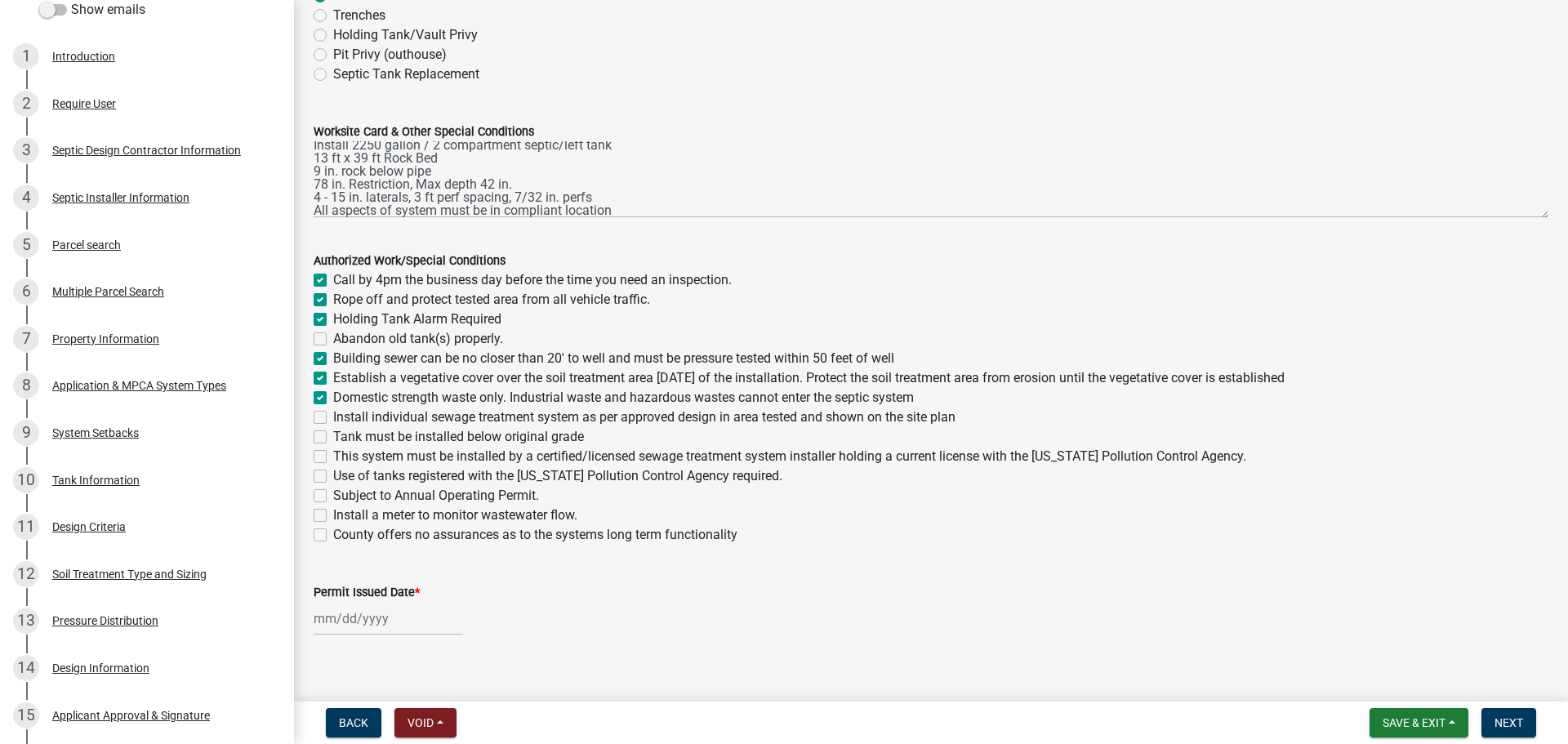
checkbox input "true"
checkbox input "false"
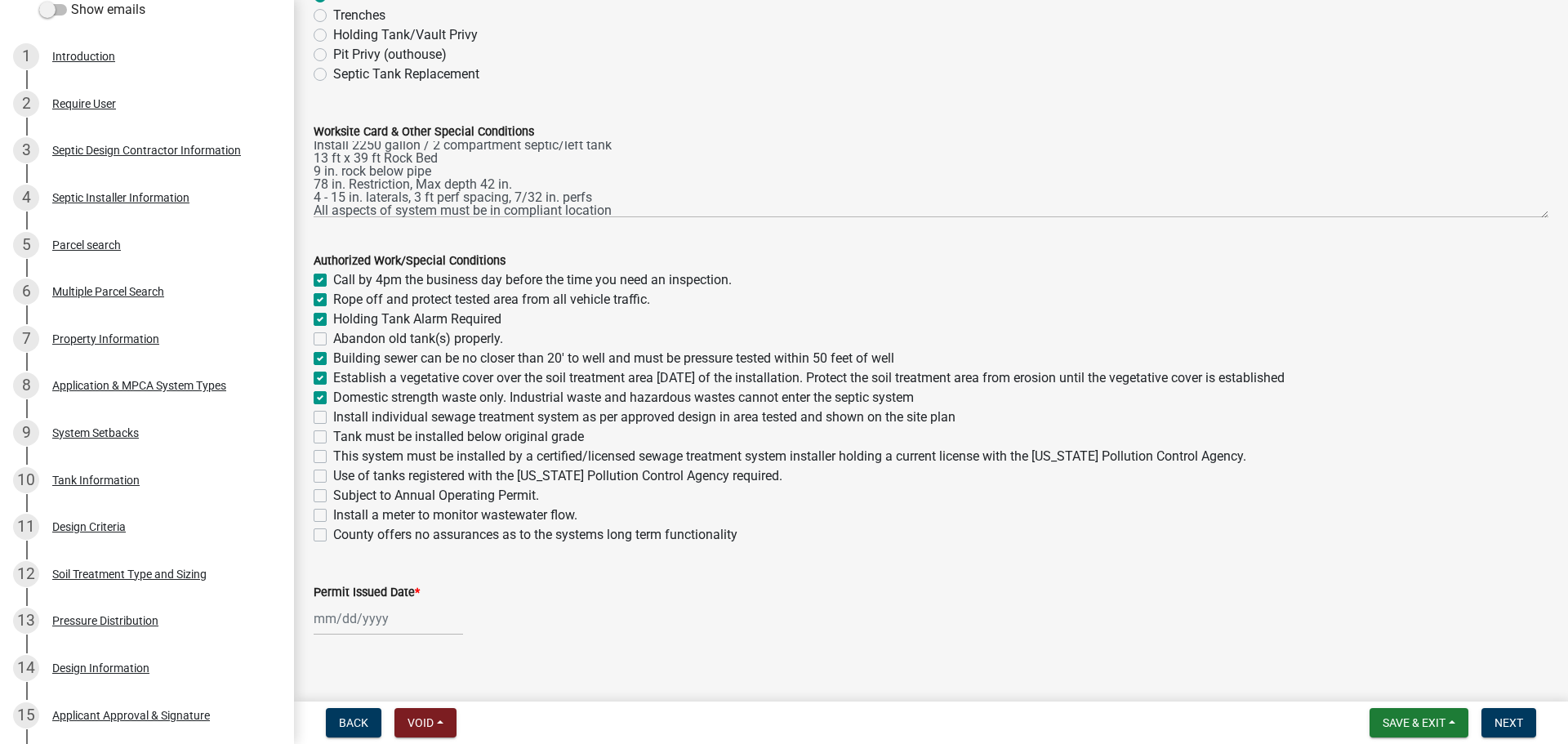
checkbox input "false"
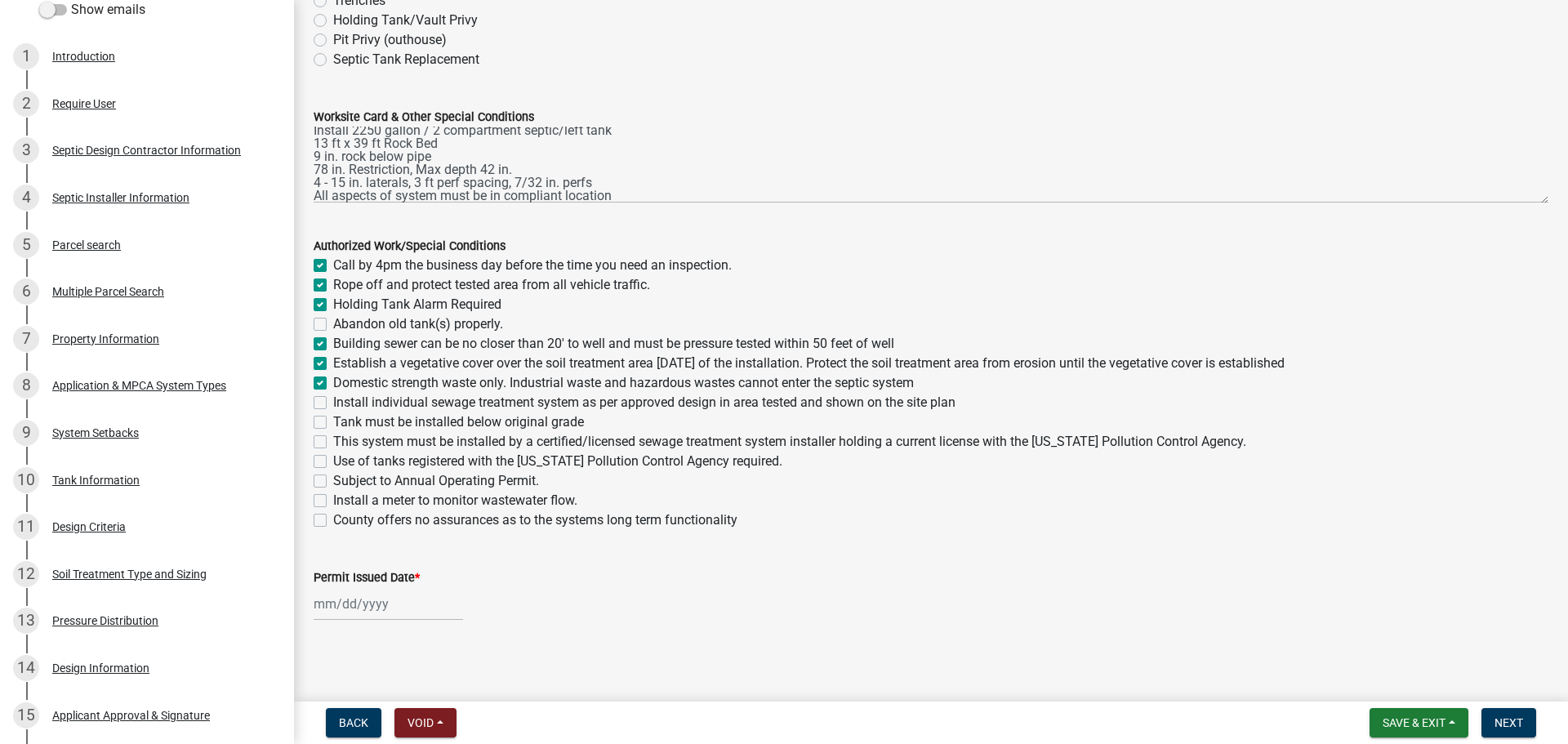
scroll to position [202, 0]
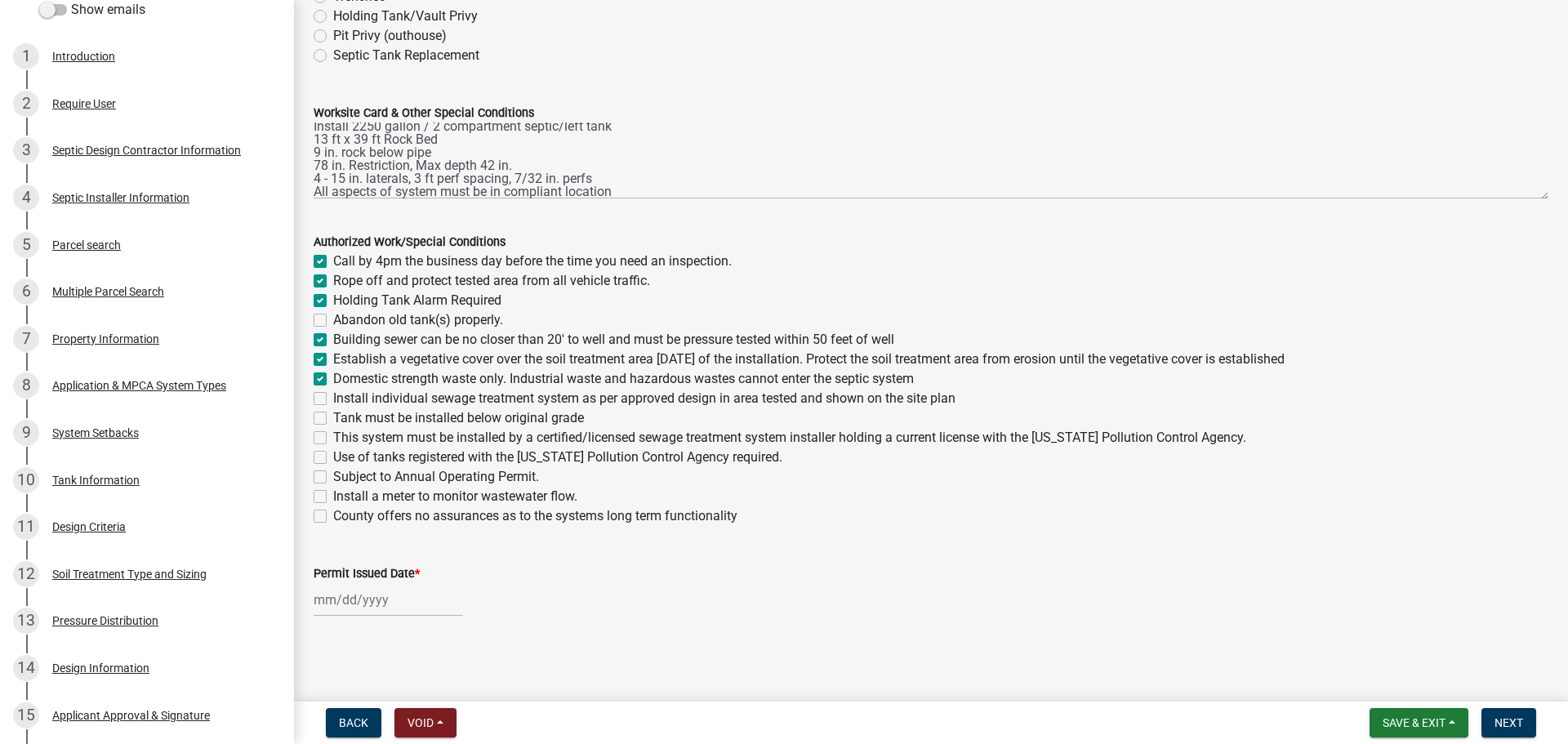
click at [333, 402] on label "Install individual sewage treatment system as per approved design in area teste…" at bounding box center [644, 398] width 622 height 20
click at [333, 399] on input "Install individual sewage treatment system as per approved design in area teste…" at bounding box center [338, 393] width 11 height 11
checkbox input "true"
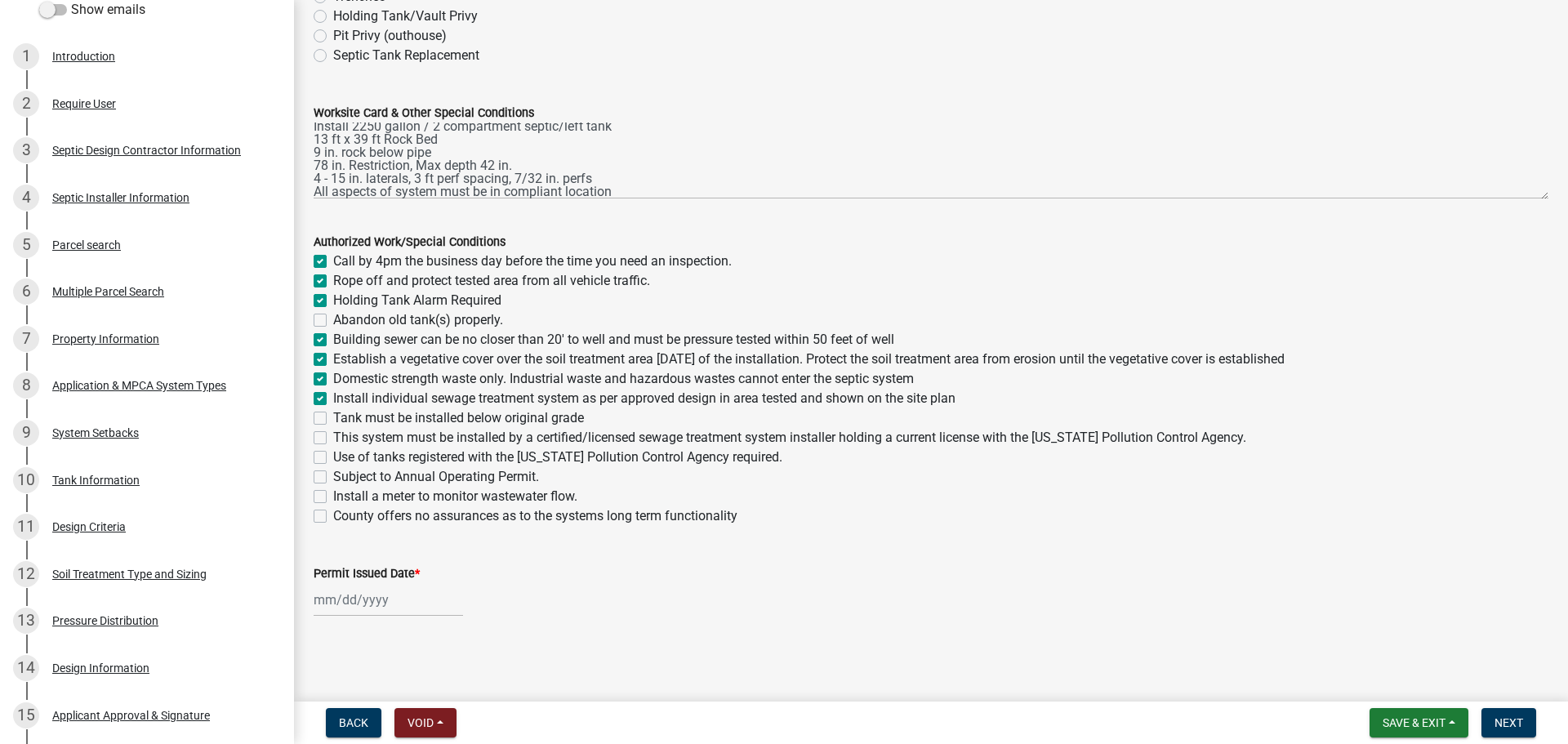
checkbox input "true"
checkbox input "false"
checkbox input "true"
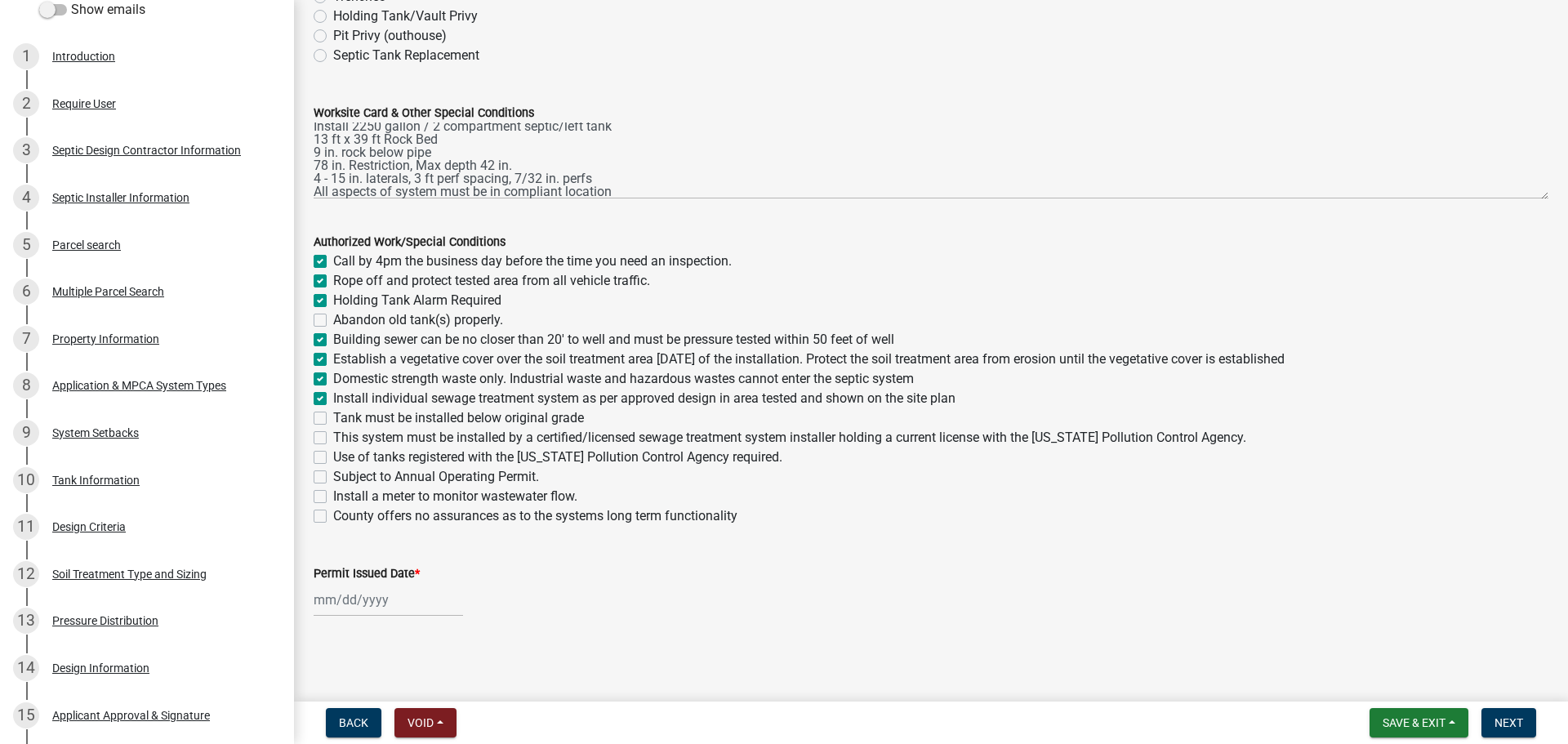
checkbox input "true"
checkbox input "false"
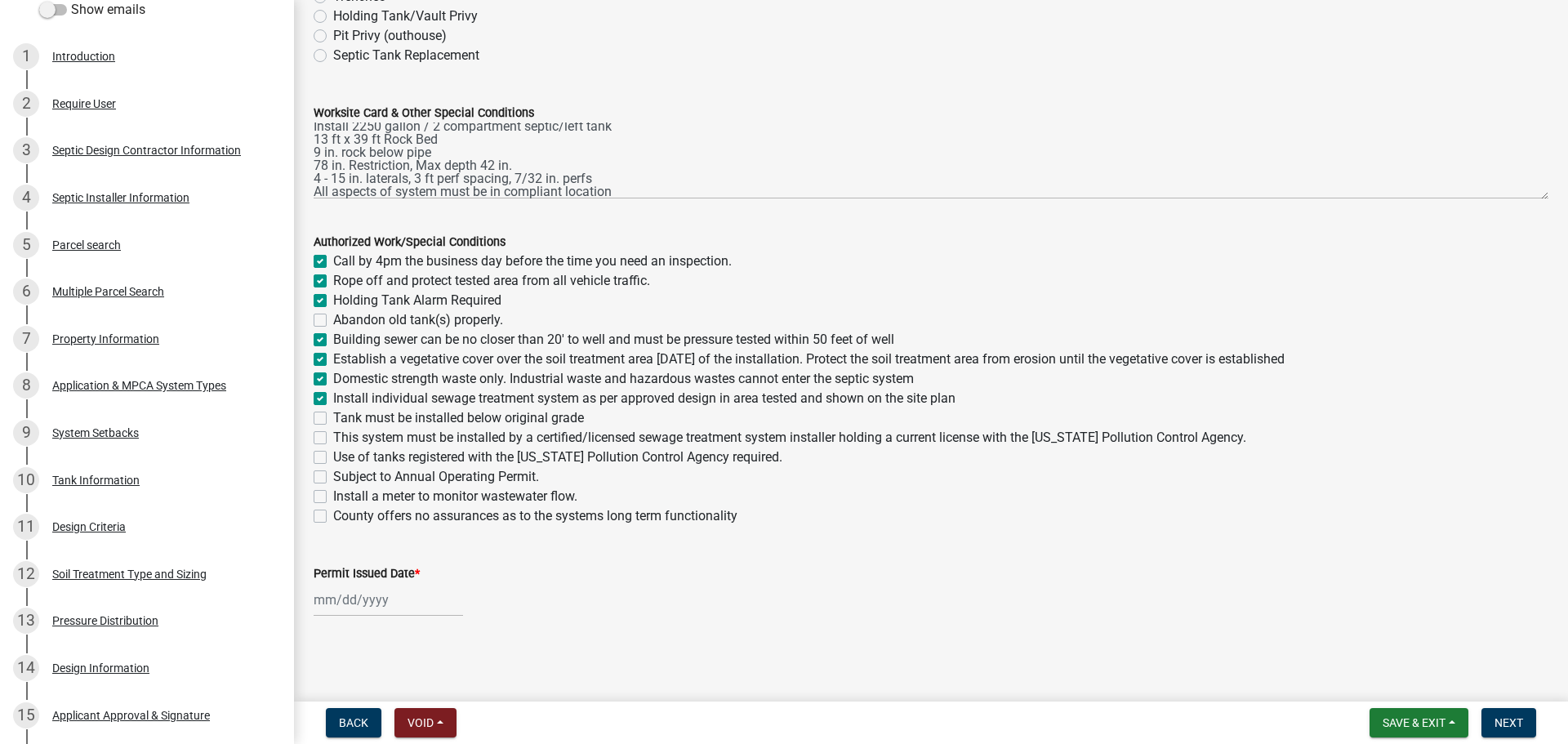
checkbox input "false"
click at [324, 425] on div "Tank must be installed below original grade" at bounding box center [931, 418] width 1234 height 20
click at [333, 438] on label "This system must be installed by a certified/licensed sewage treatment system i…" at bounding box center [789, 438] width 913 height 20
click at [333, 438] on input "This system must be installed by a certified/licensed sewage treatment system i…" at bounding box center [338, 433] width 11 height 11
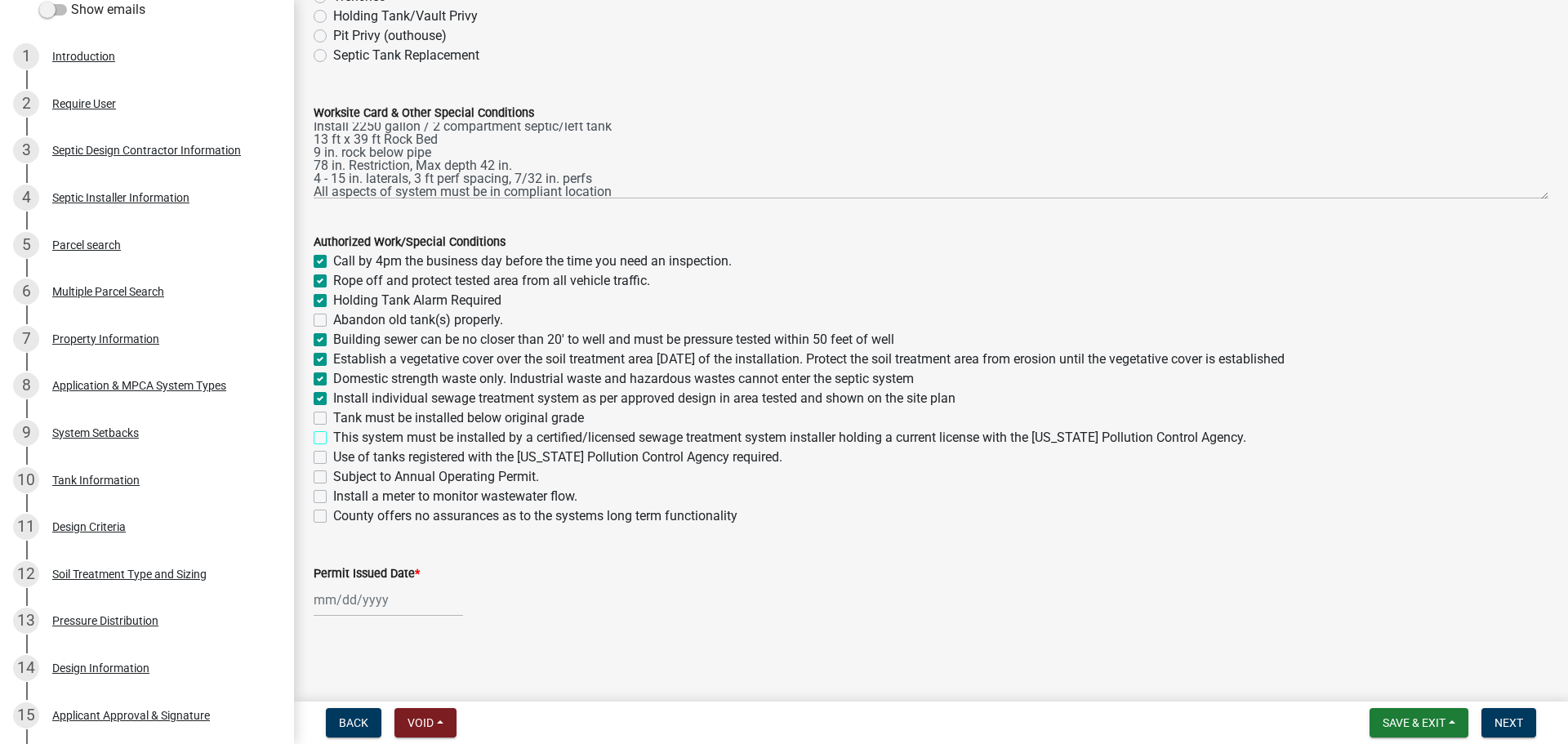
checkbox input "true"
checkbox input "false"
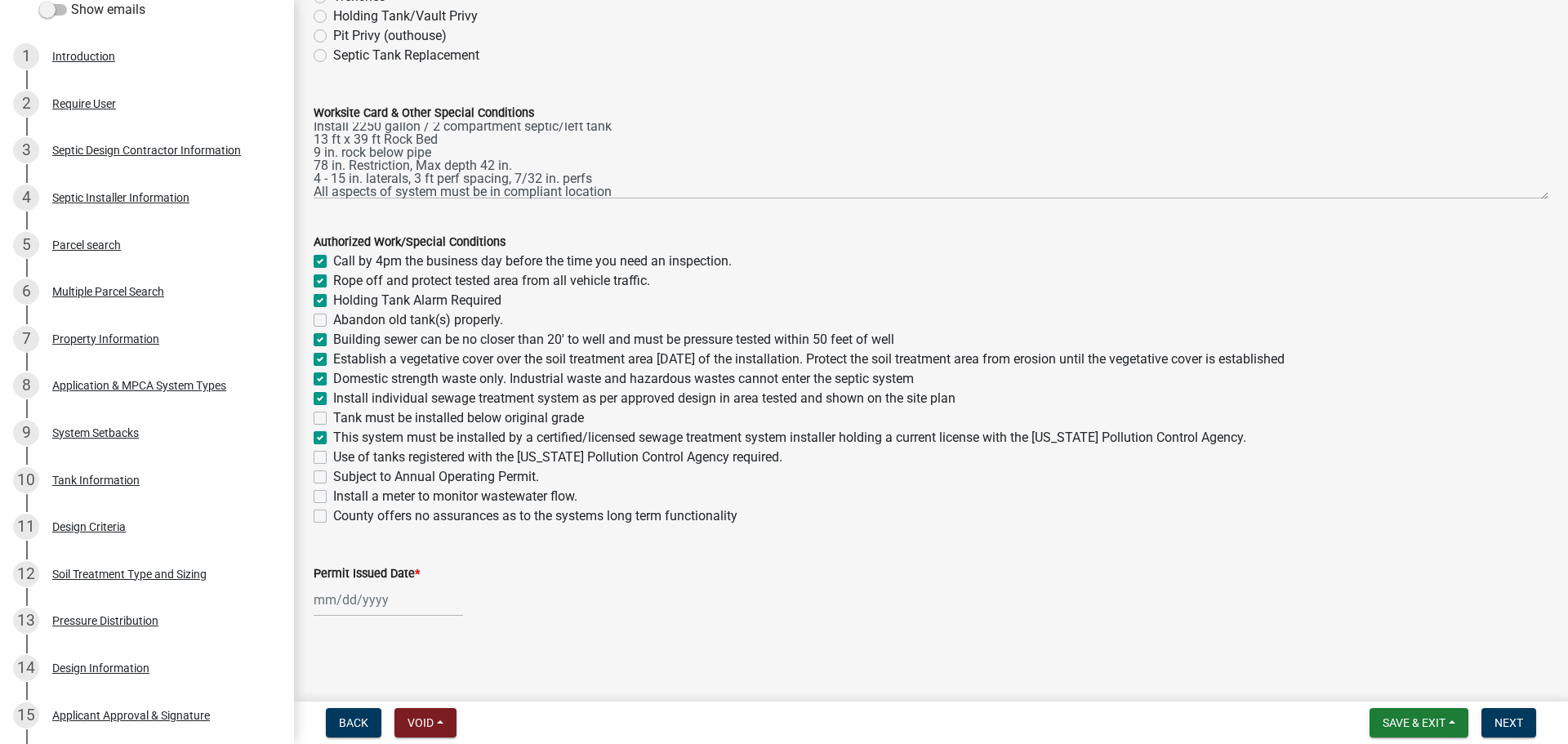
checkbox input "true"
checkbox input "false"
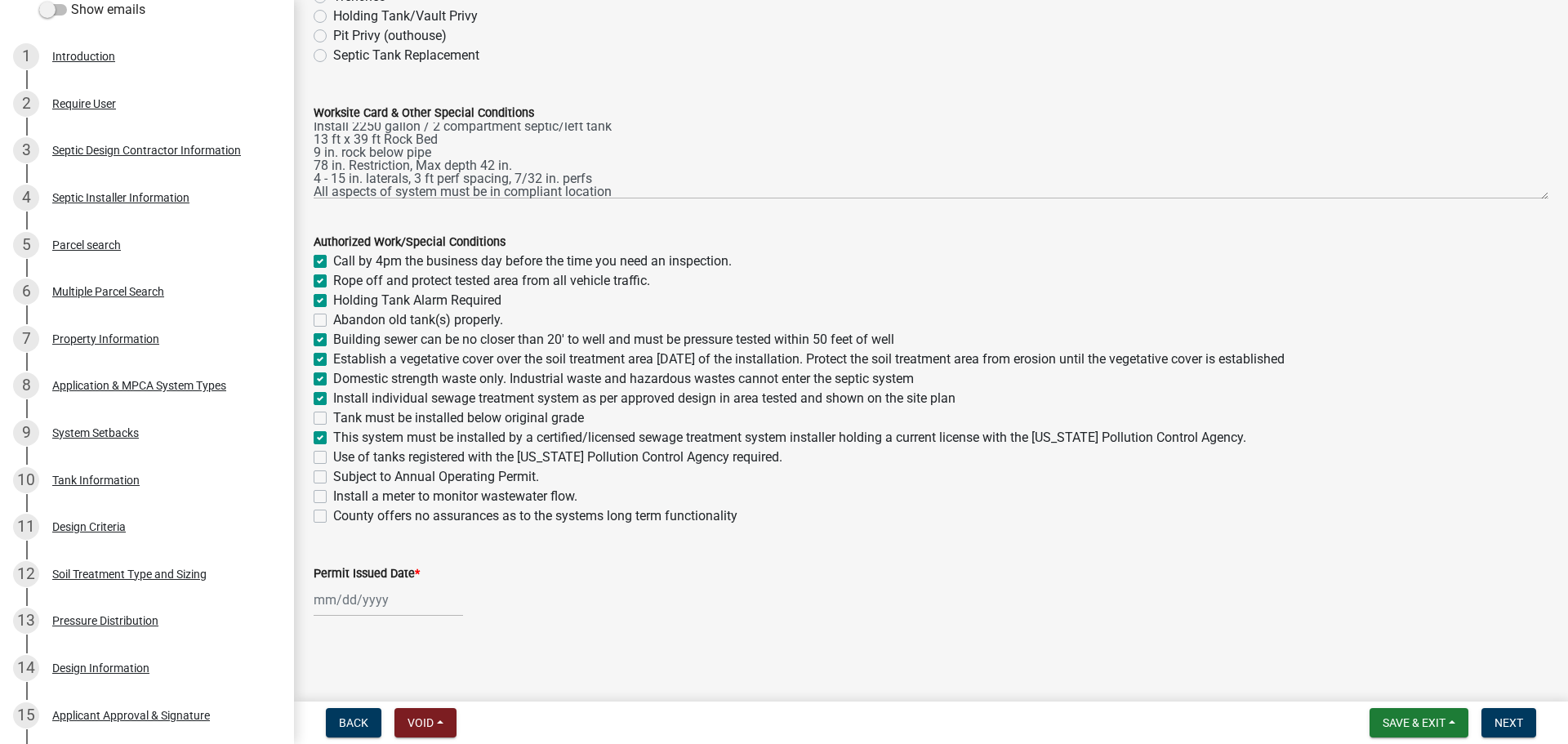
checkbox input "true"
checkbox input "false"
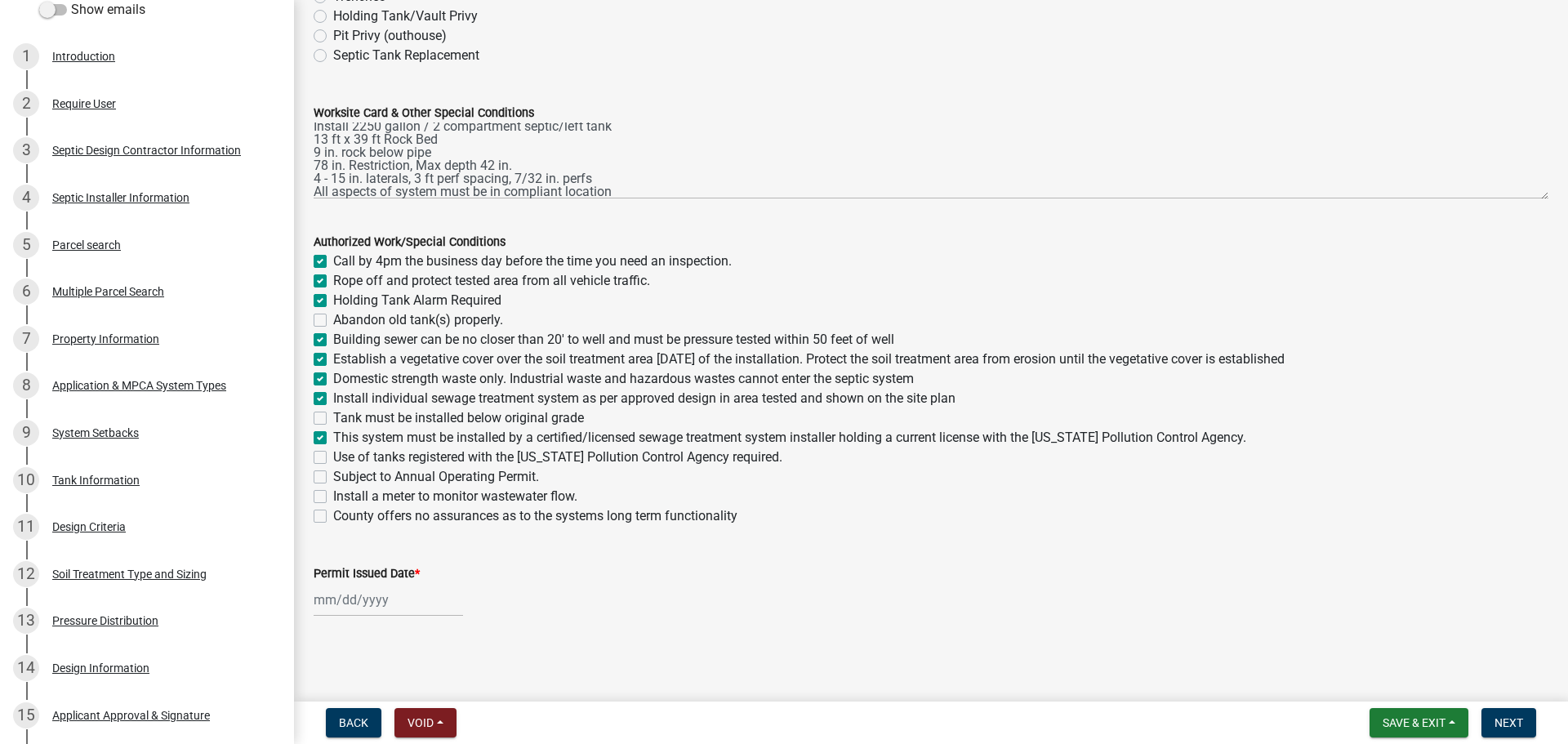
click at [333, 417] on label "Tank must be installed below original grade" at bounding box center [458, 418] width 251 height 20
click at [333, 417] on input "Tank must be installed below original grade" at bounding box center [338, 413] width 11 height 11
checkbox input "true"
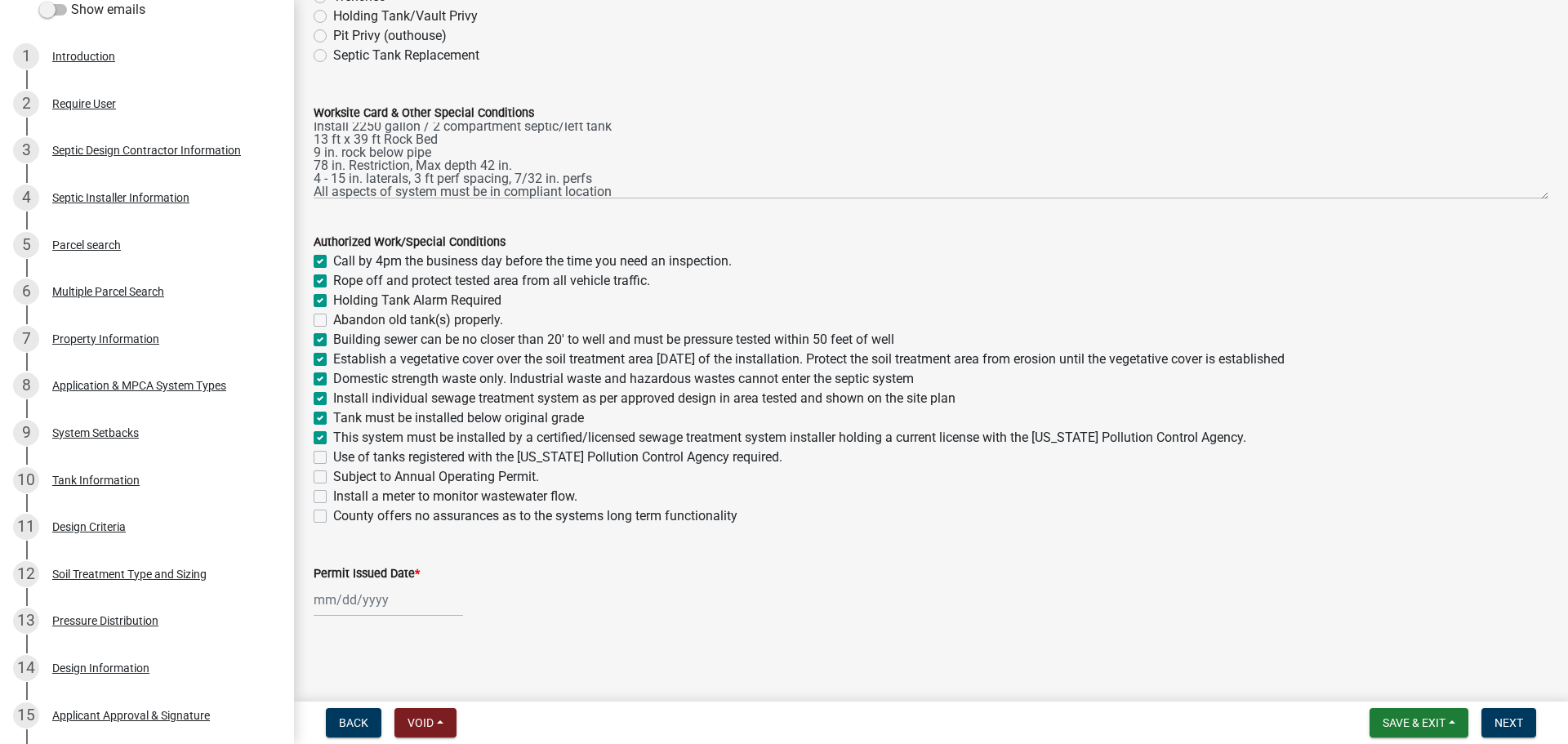
checkbox input "true"
checkbox input "false"
checkbox input "true"
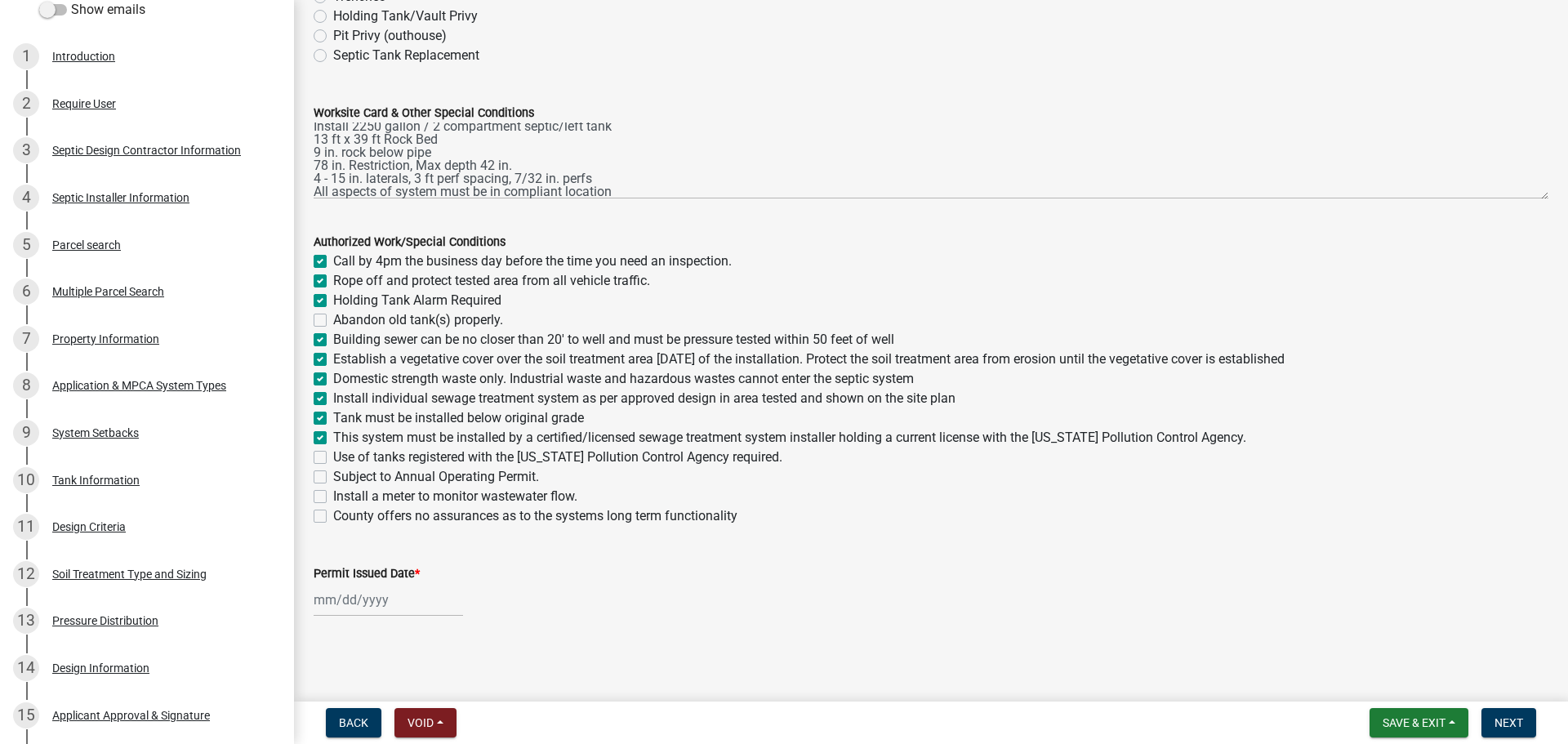
checkbox input "true"
checkbox input "false"
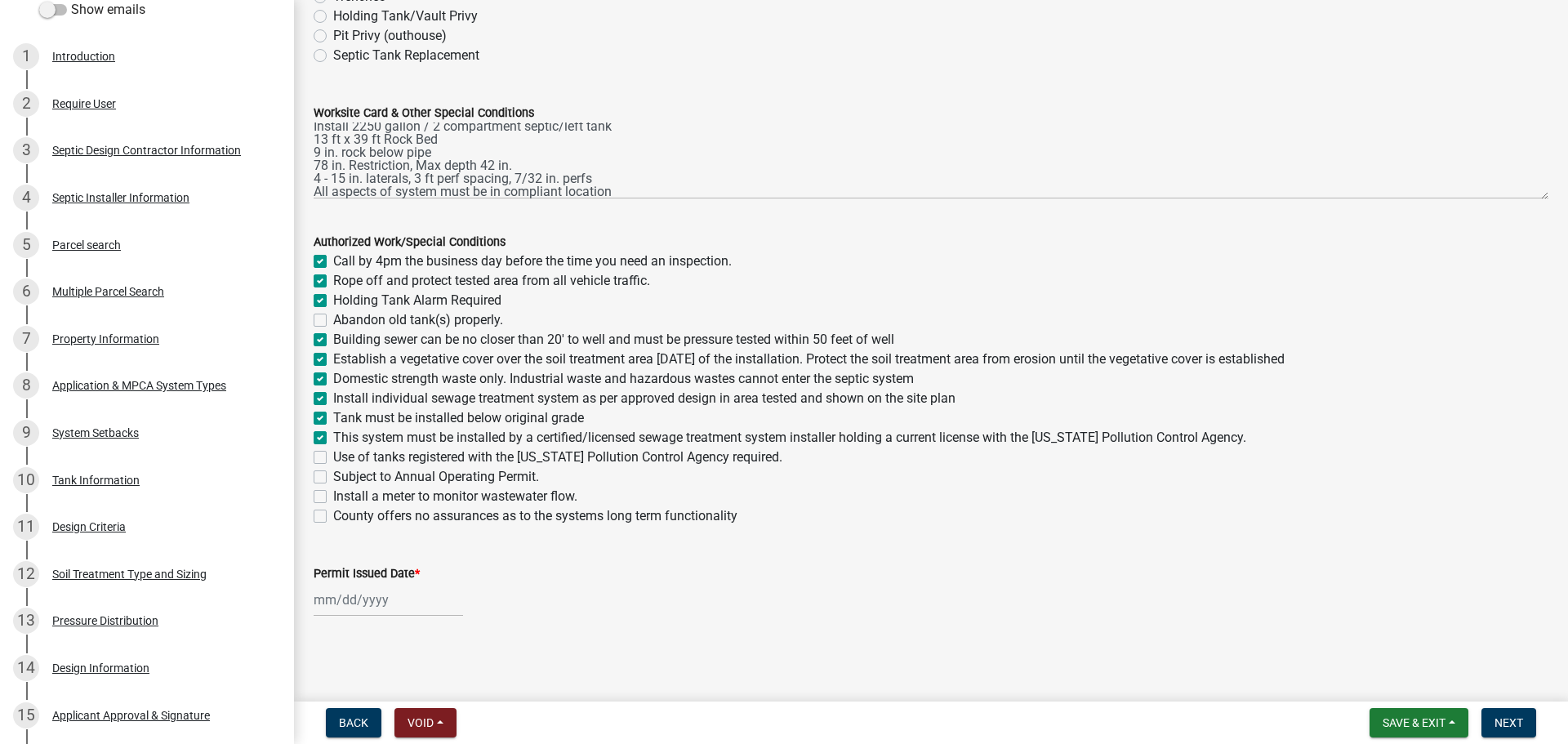
checkbox input "false"
click at [333, 455] on label "Use of tanks registered with the [US_STATE] Pollution Control Agency required." at bounding box center [557, 458] width 449 height 20
click at [333, 455] on input "Use of tanks registered with the [US_STATE] Pollution Control Agency required." at bounding box center [338, 453] width 11 height 11
checkbox input "true"
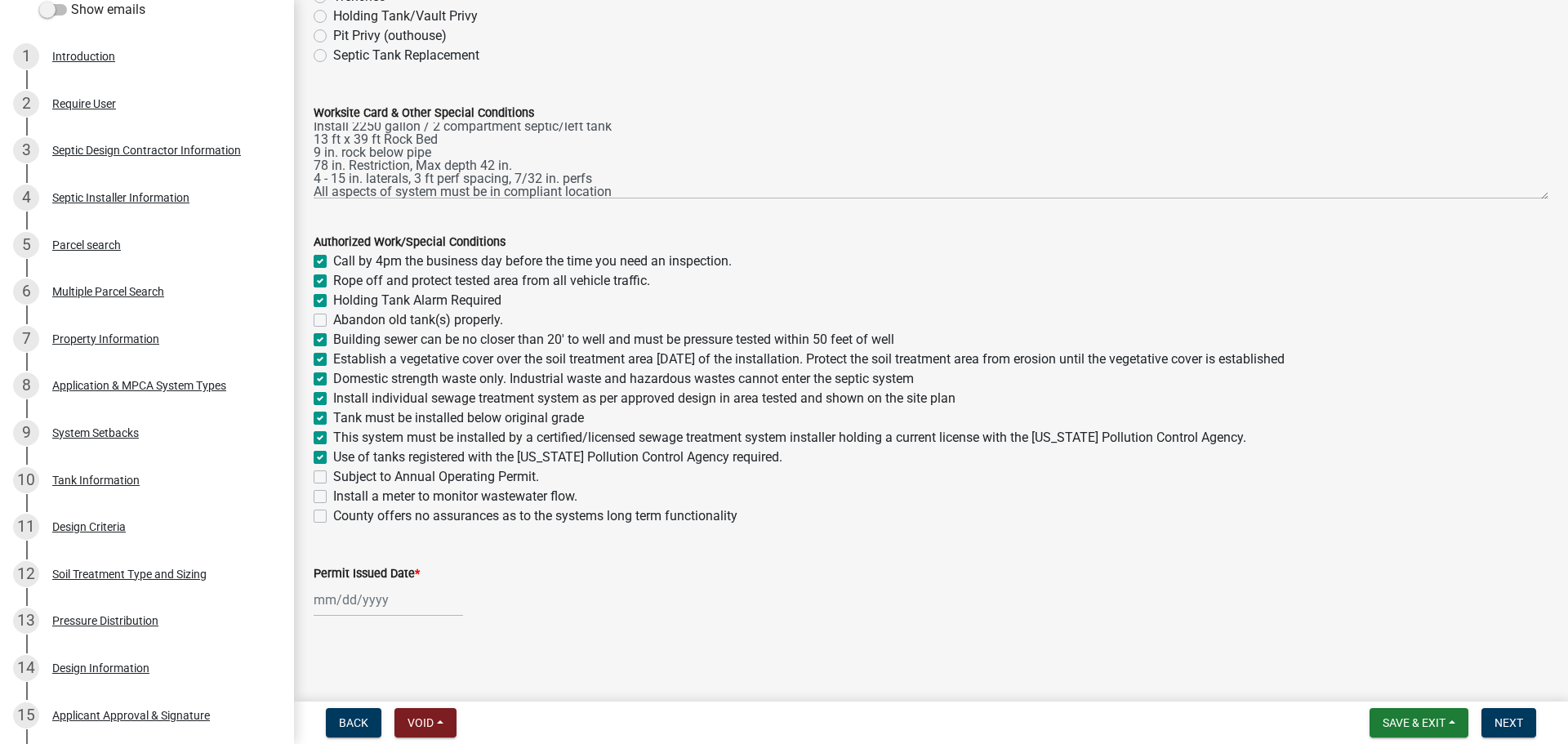
checkbox input "true"
checkbox input "false"
checkbox input "true"
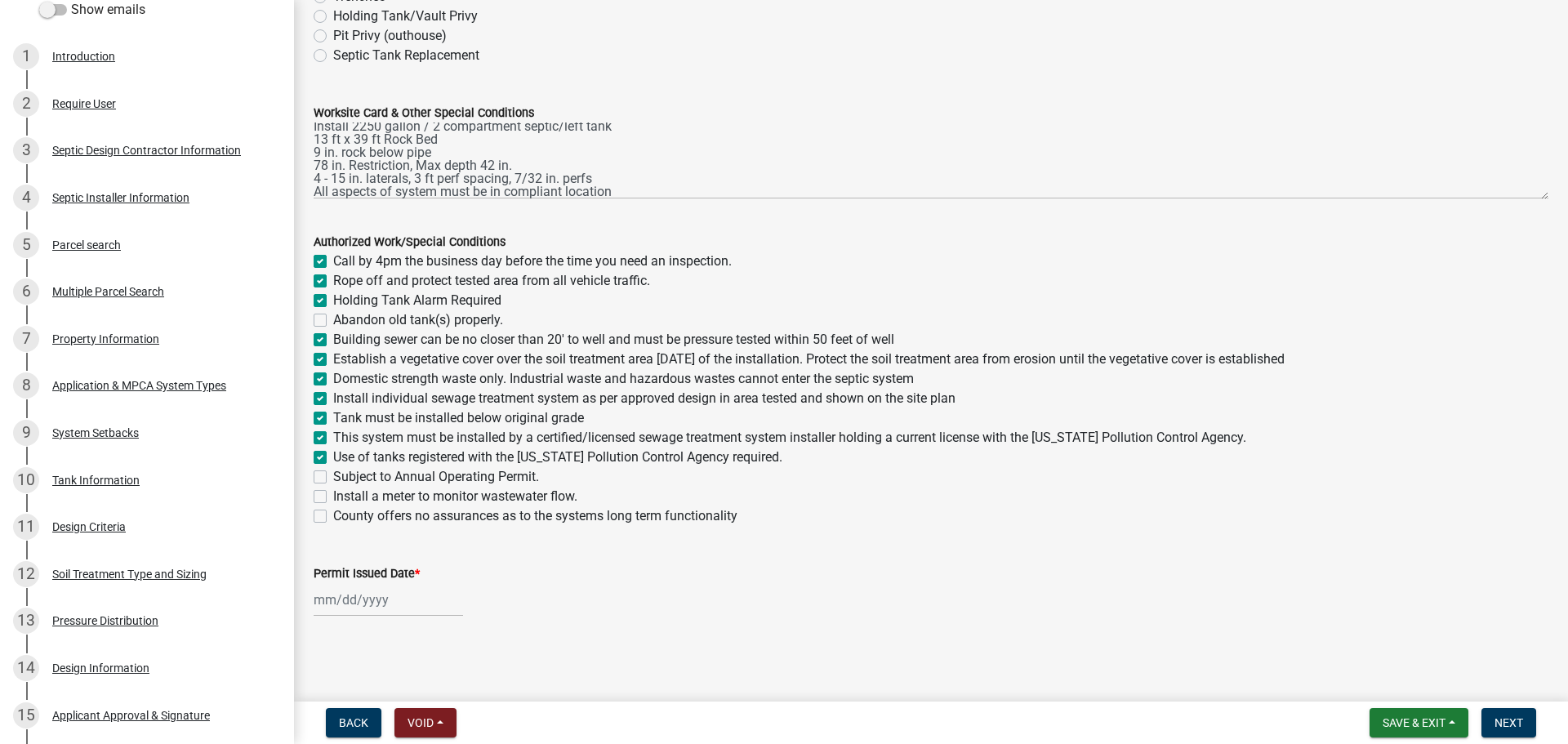
checkbox input "true"
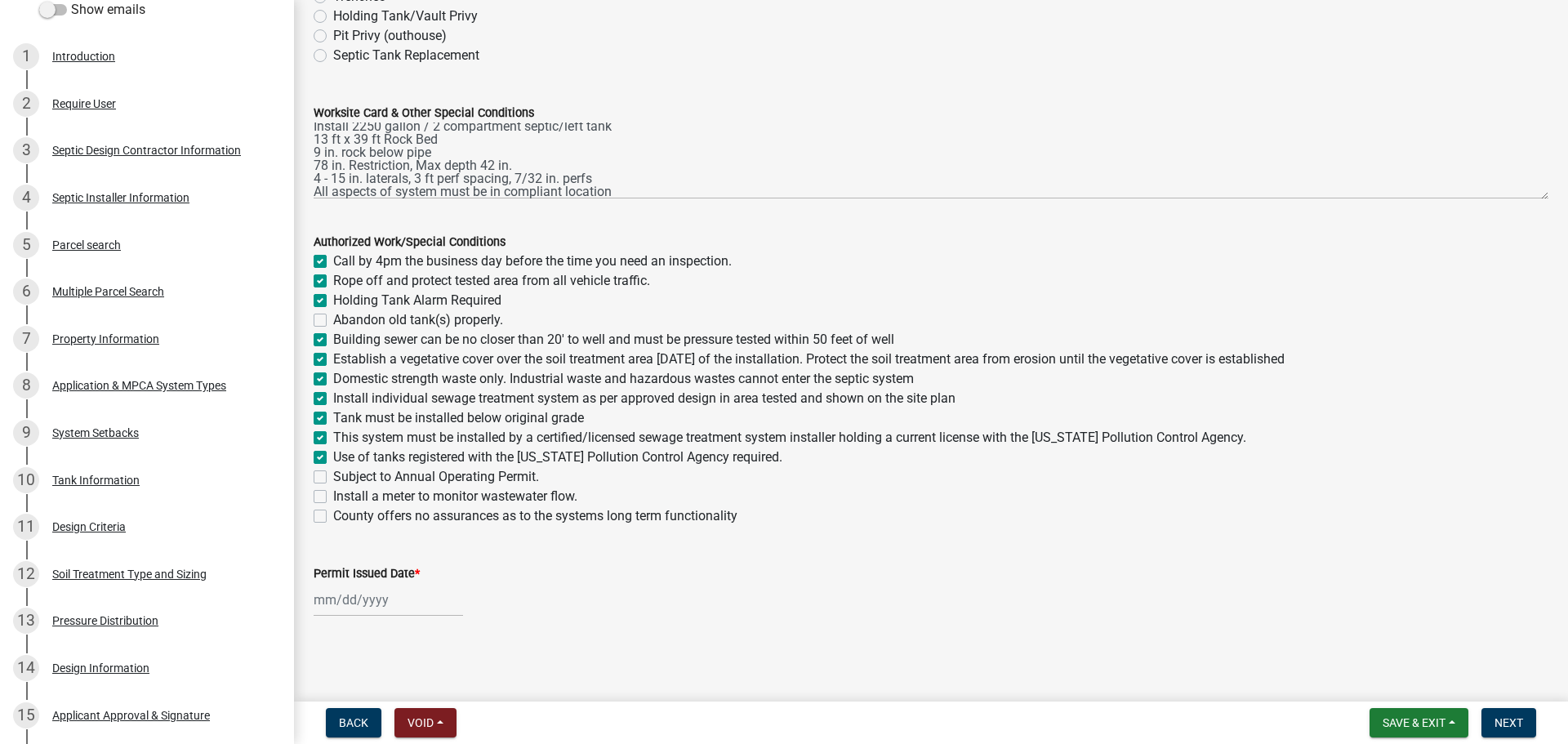
checkbox input "true"
checkbox input "false"
select select "10"
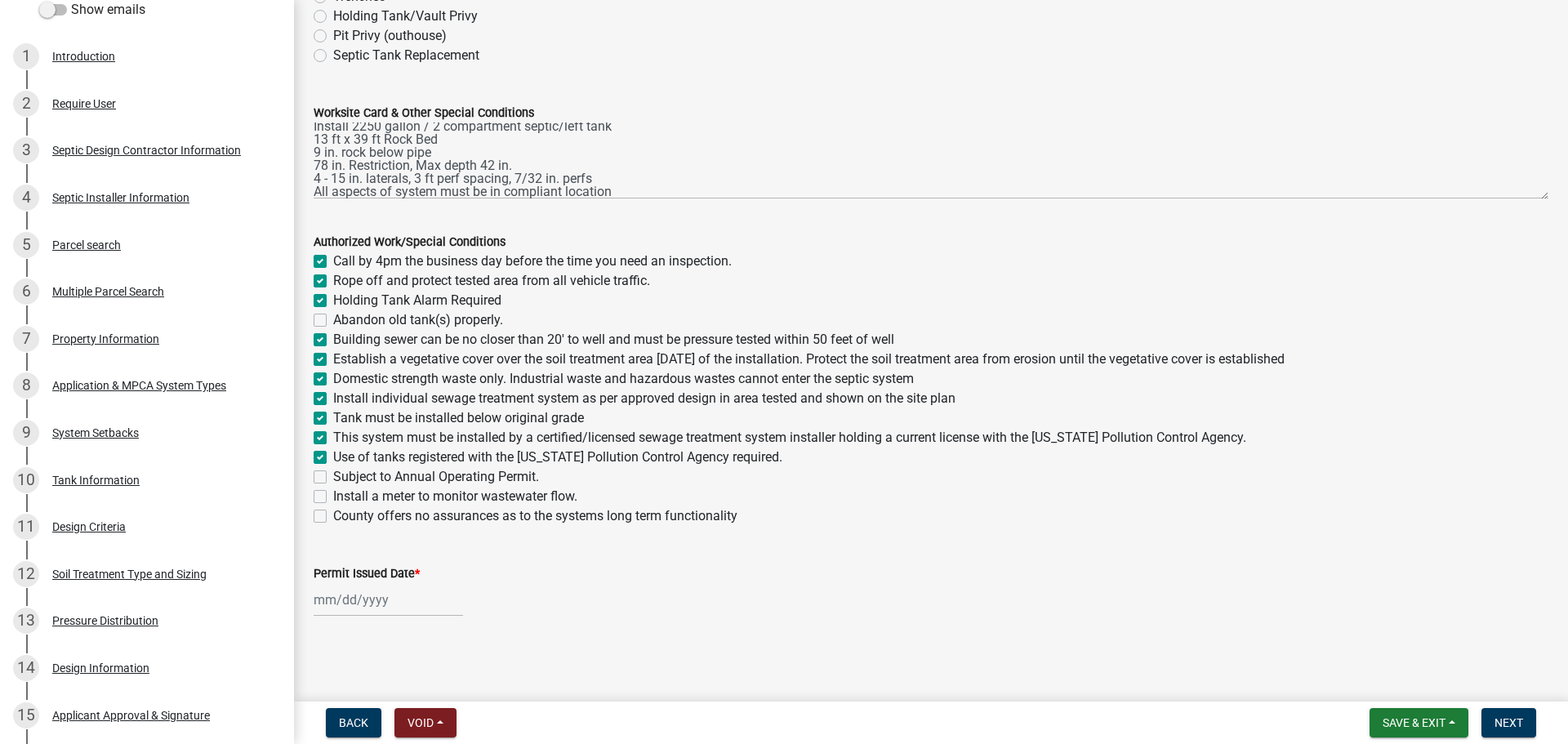
select select "2025"
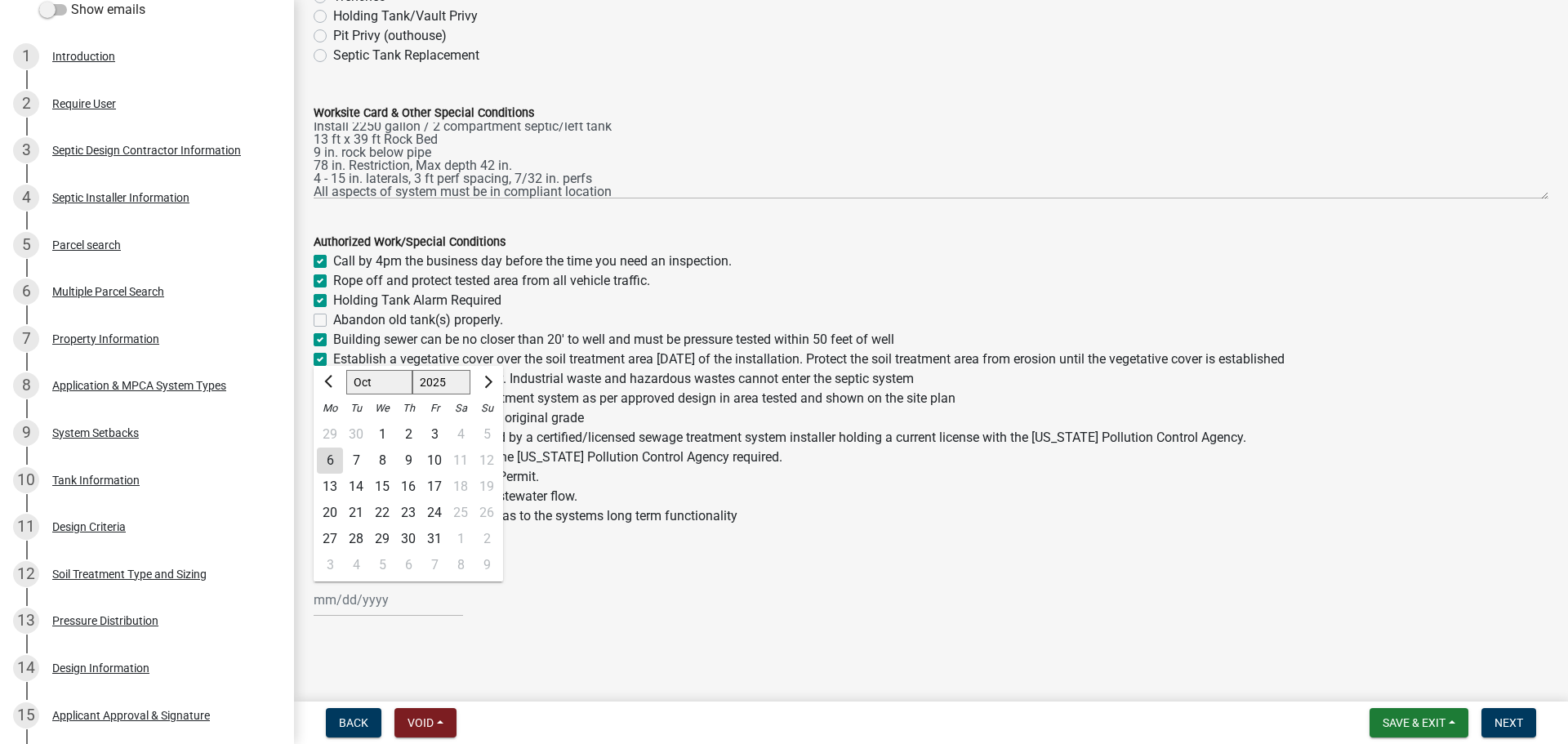
click at [378, 606] on div "[PERSON_NAME] Feb Mar Apr [PERSON_NAME][DATE] Oct Nov [DATE] 1526 1527 1528 152…" at bounding box center [388, 600] width 150 height 34
click at [334, 457] on div "6" at bounding box center [330, 461] width 26 height 26
type input "[DATE]"
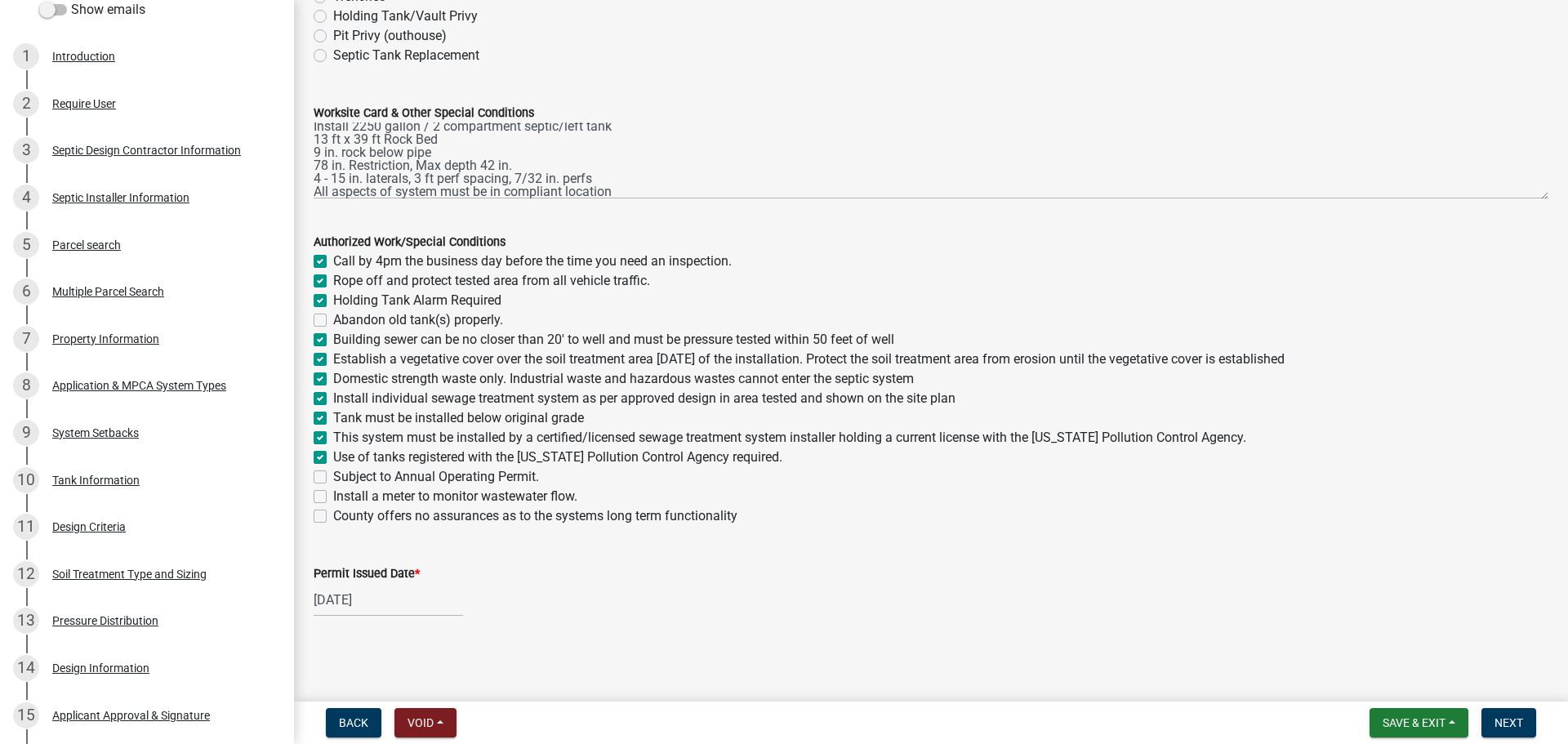
scroll to position [0, 0]
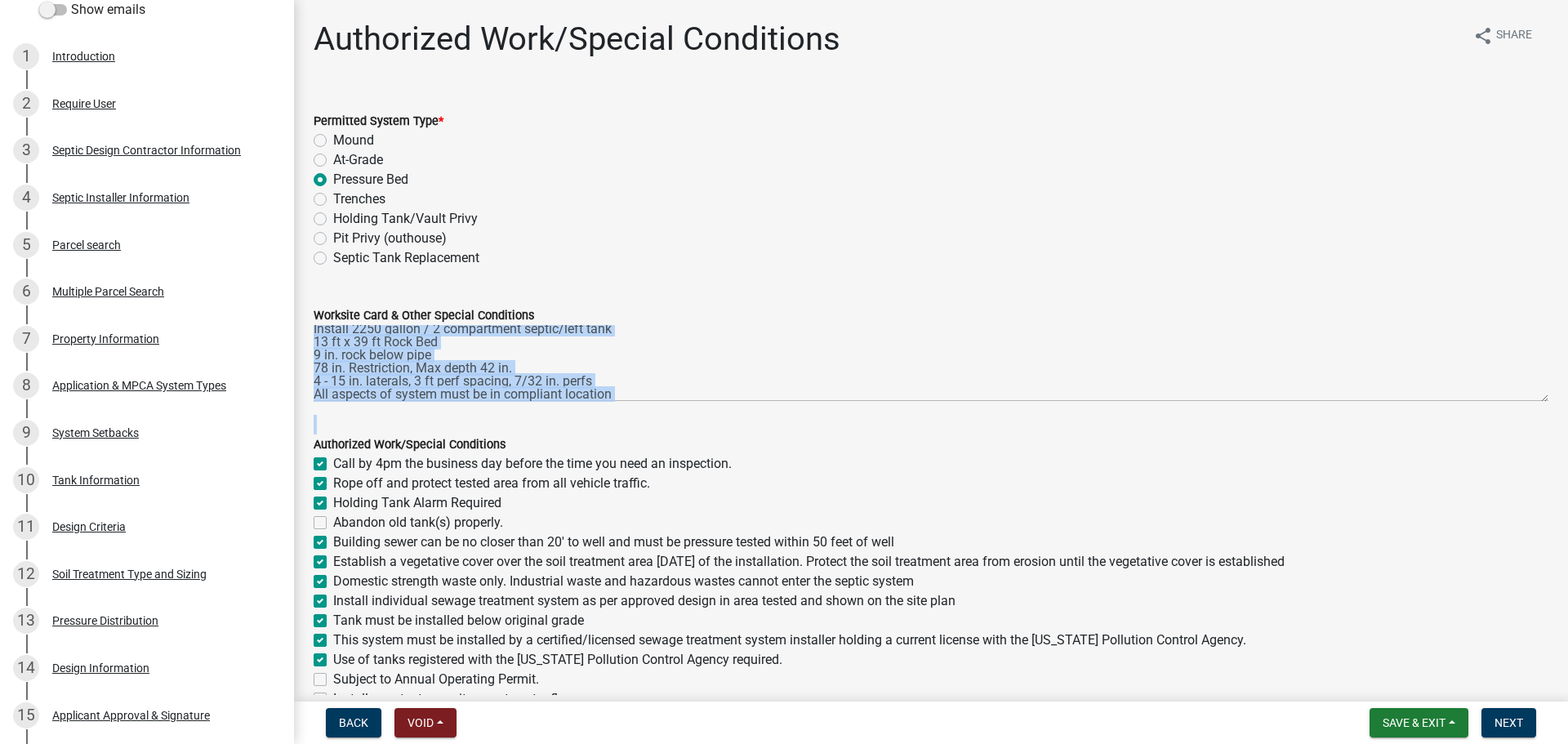
drag, startPoint x: 1536, startPoint y: 398, endPoint x: 1538, endPoint y: 417, distance: 19.1
click at [1253, 417] on wm-data-entity-input-list "Permitted System Type * Mound At-Grade Pressure Bed Trenches Holding Tank/Vault…" at bounding box center [931, 462] width 1234 height 742
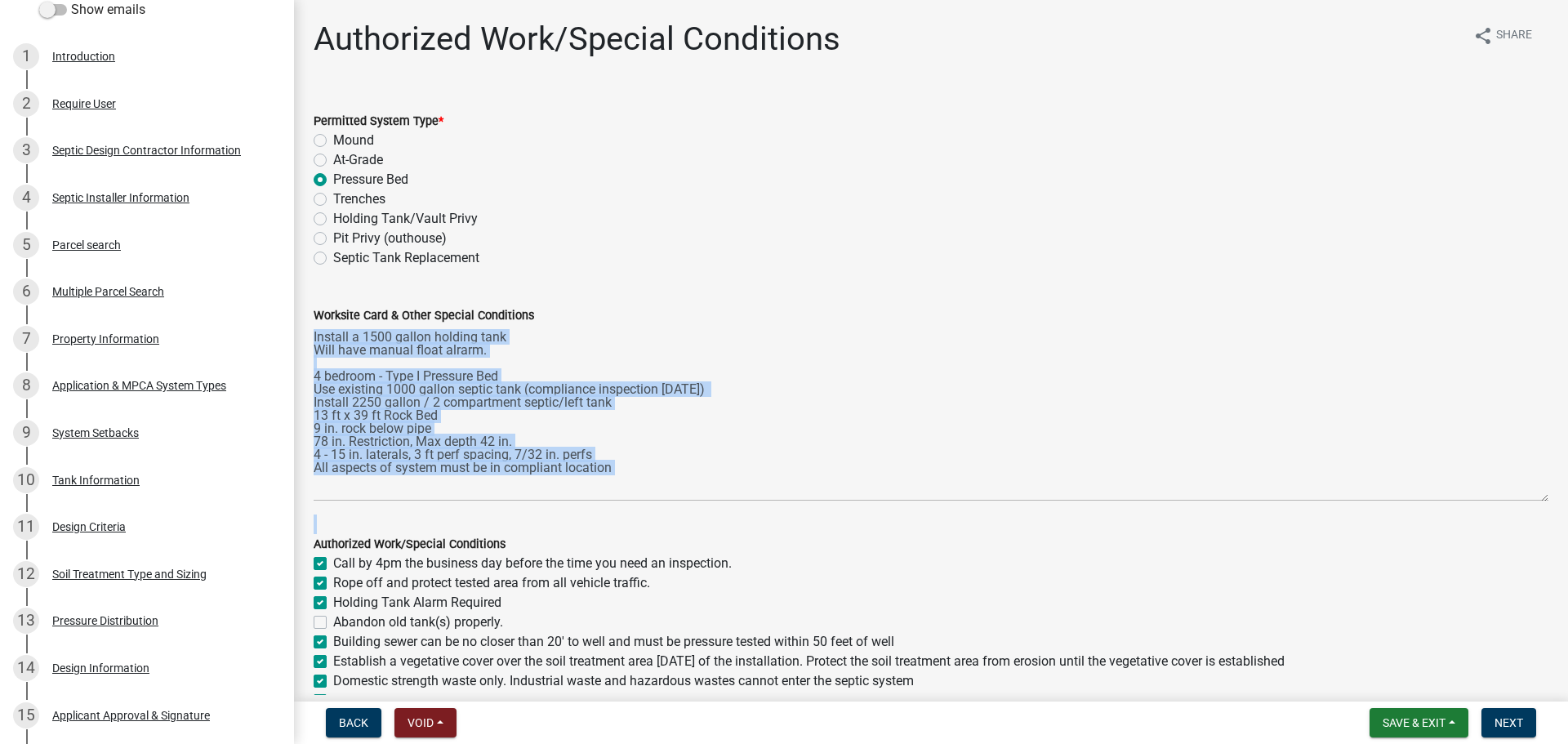
drag, startPoint x: 1526, startPoint y: 398, endPoint x: 1536, endPoint y: 498, distance: 100.5
click at [1253, 498] on div "Worksite Card & Other Special Conditions Install a 1500 gallon holding tank Wil…" at bounding box center [930, 391] width 1259 height 219
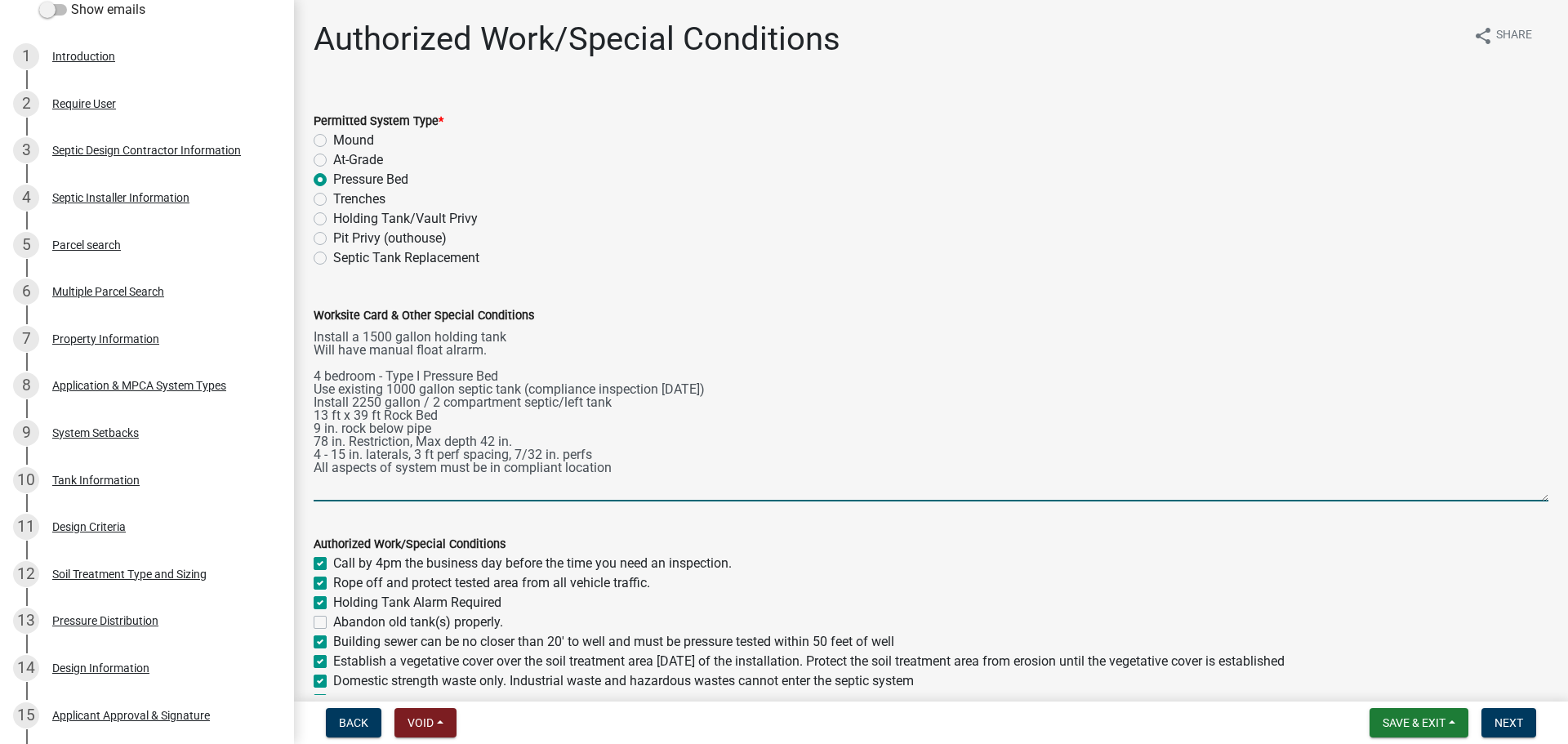
click at [465, 346] on textarea "Install a 1500 gallon holding tank Will have manual float alrarm. 4 bedroom - T…" at bounding box center [931, 413] width 1234 height 176
type textarea "Install a 1500 gallon holding tank Will have manual float alarm. 4 bedroom - Ty…"
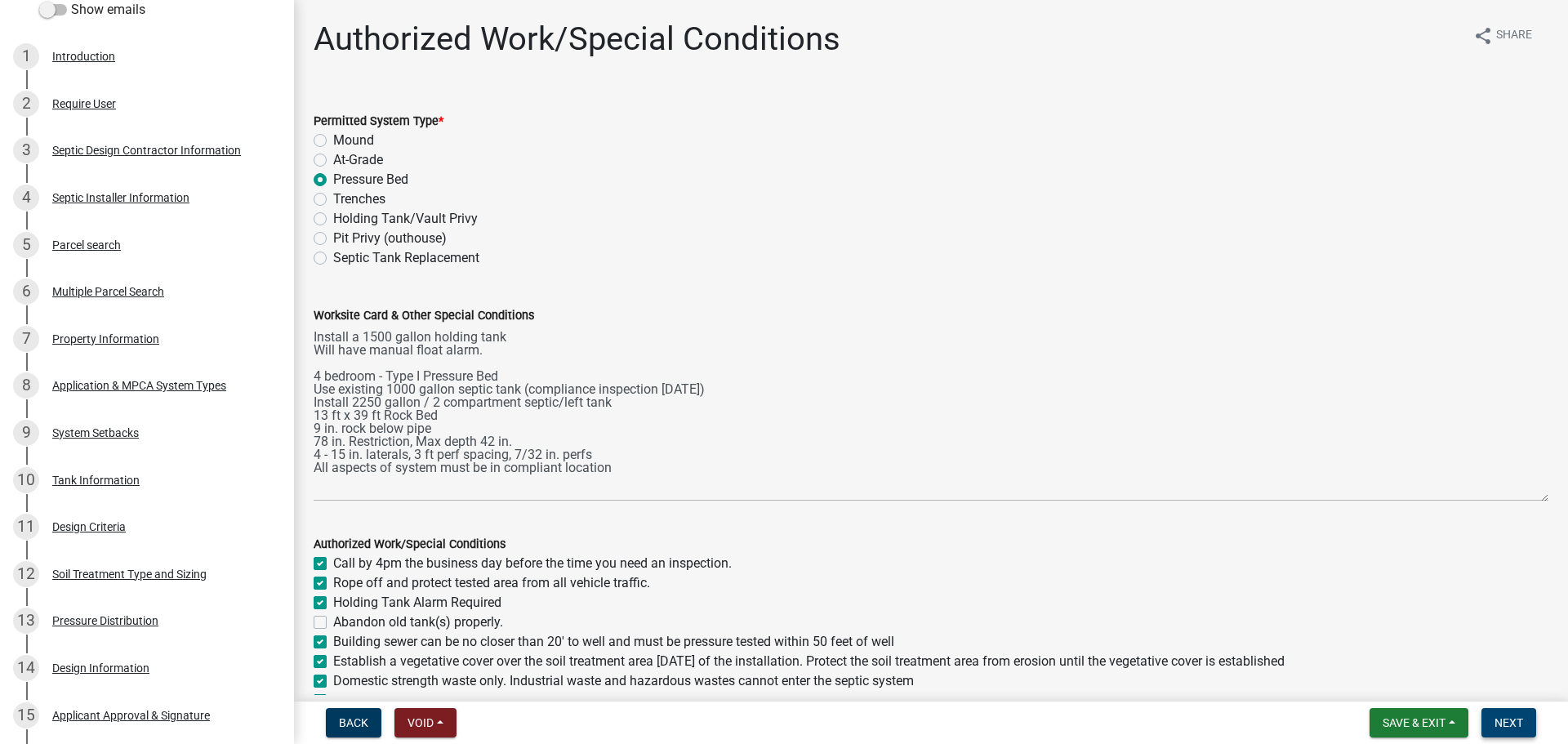
click at [1253, 645] on button "Next" at bounding box center [1508, 723] width 54 height 30
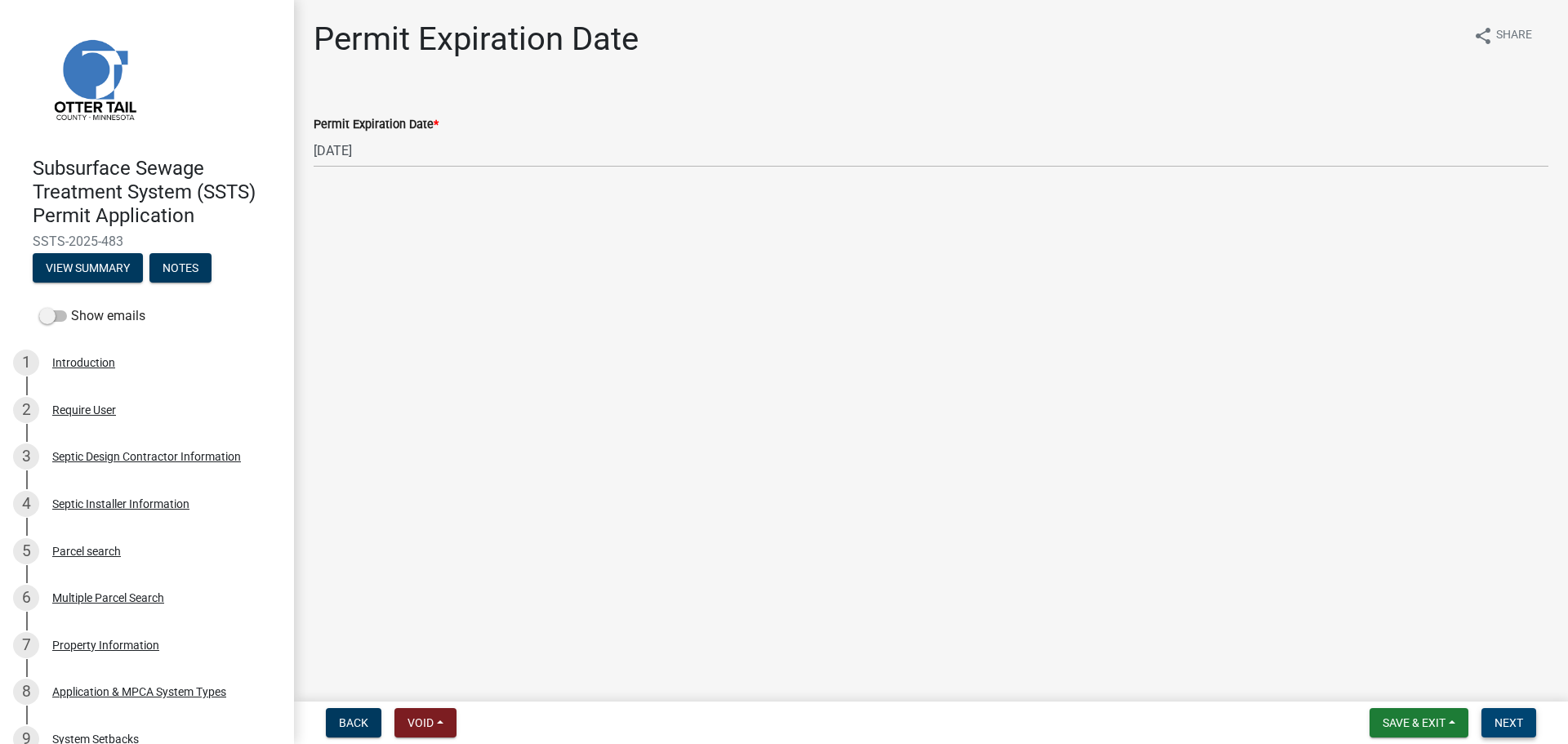
click at [1253, 645] on span "Next" at bounding box center [1508, 722] width 29 height 13
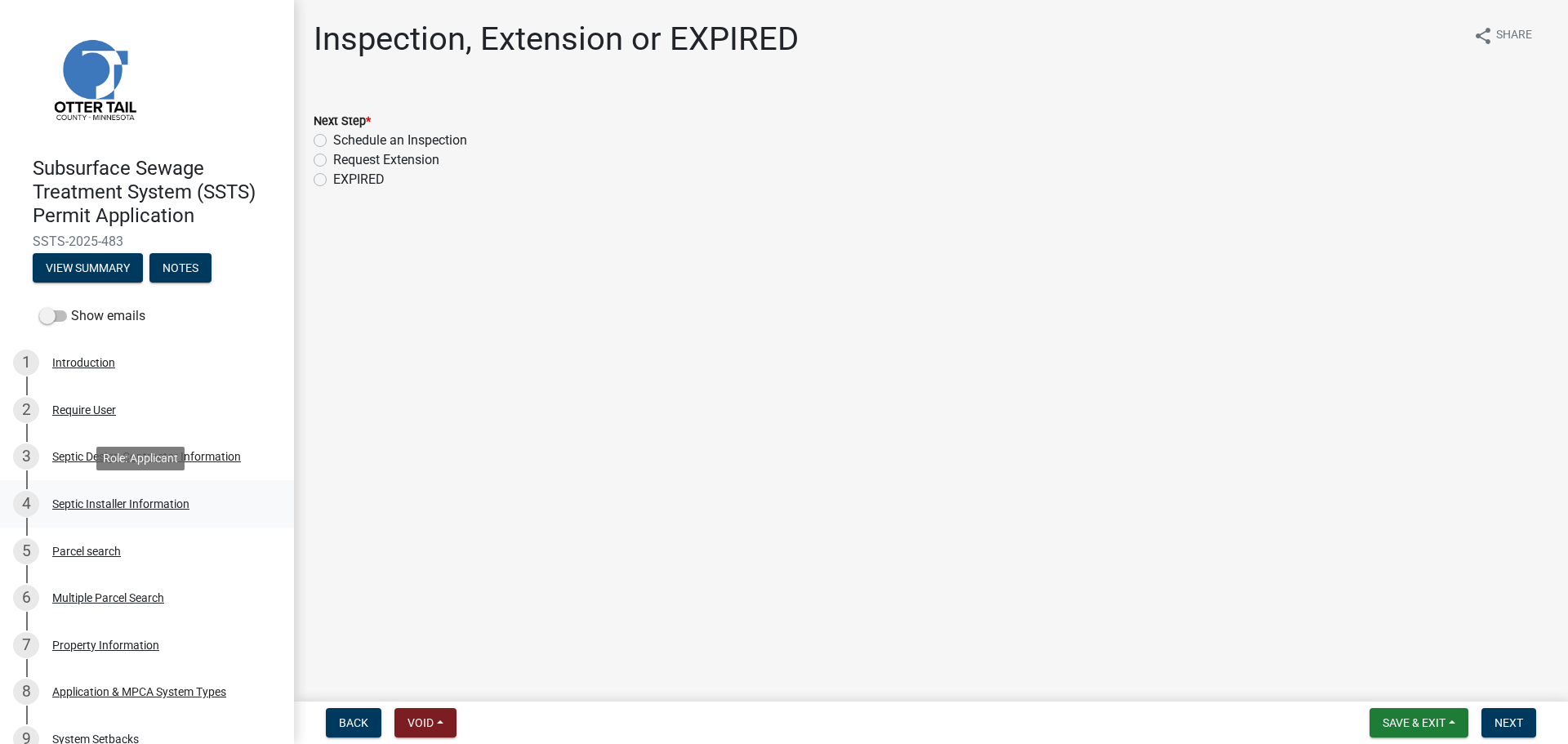
click at [160, 499] on div "Septic Installer Information" at bounding box center [121, 504] width 137 height 12
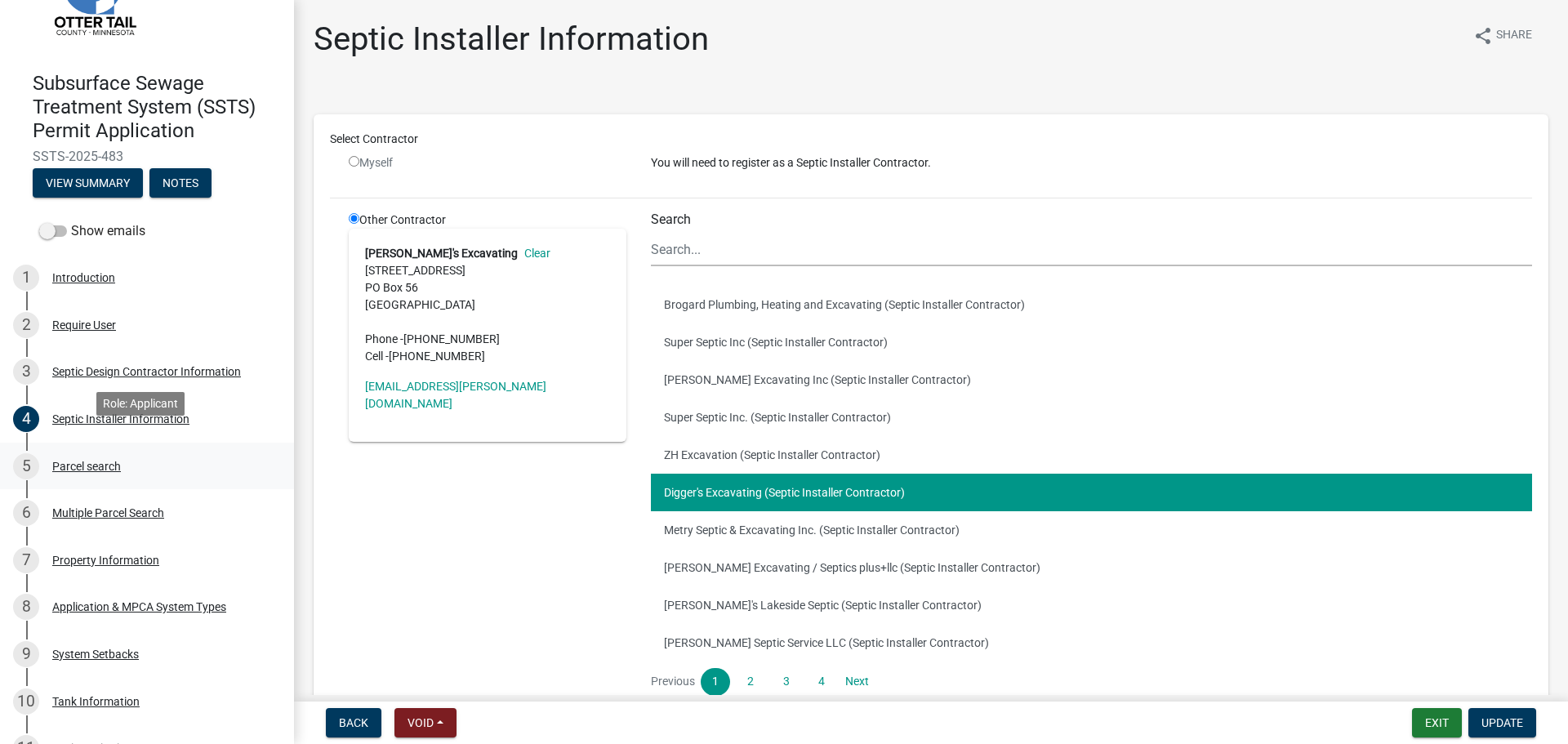
scroll to position [102, 0]
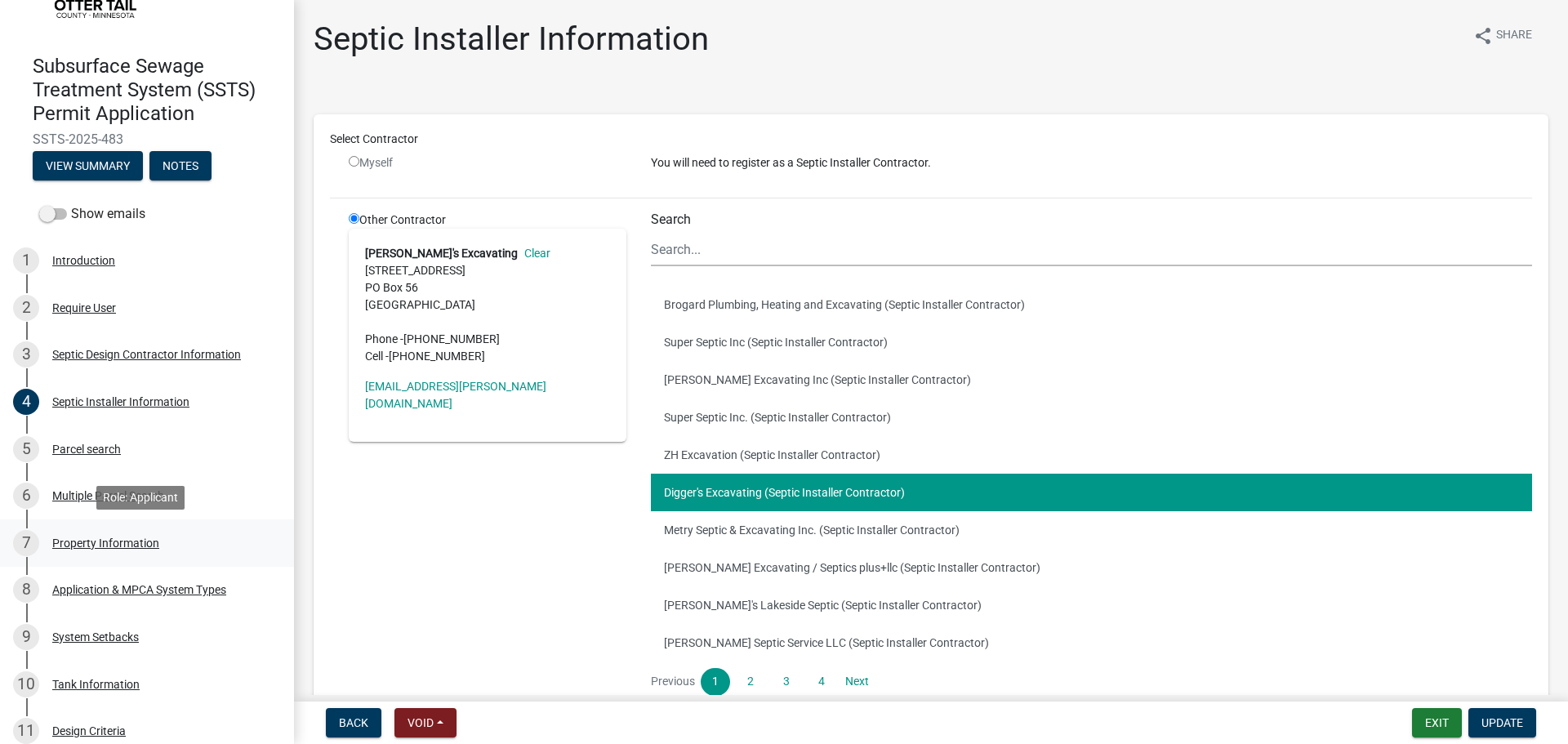
click at [151, 520] on link "7 Property Information" at bounding box center [147, 543] width 294 height 48
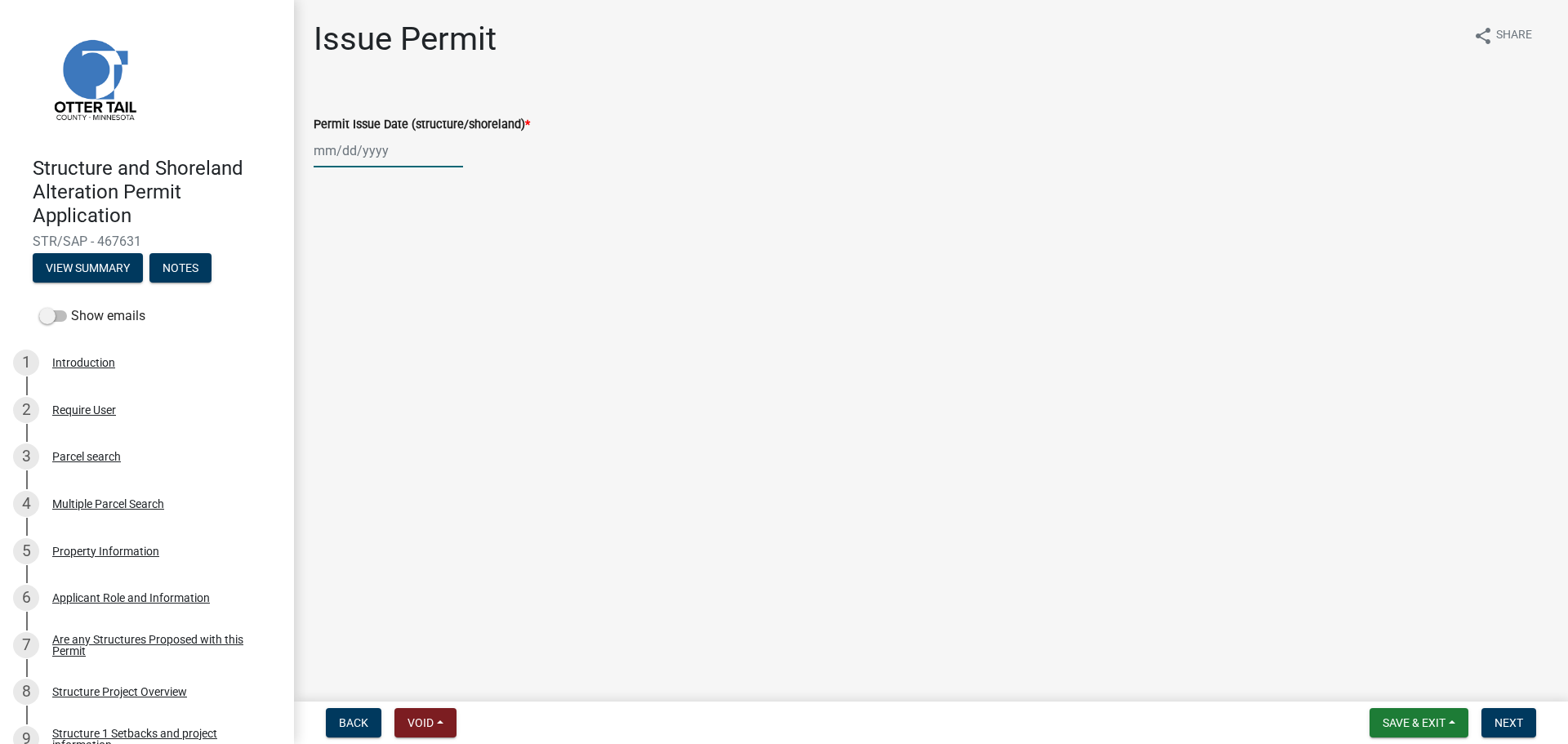
click at [371, 162] on div at bounding box center [388, 151] width 150 height 34
select select "10"
select select "2025"
click at [329, 267] on div "6" at bounding box center [330, 264] width 26 height 26
type input "[DATE]"
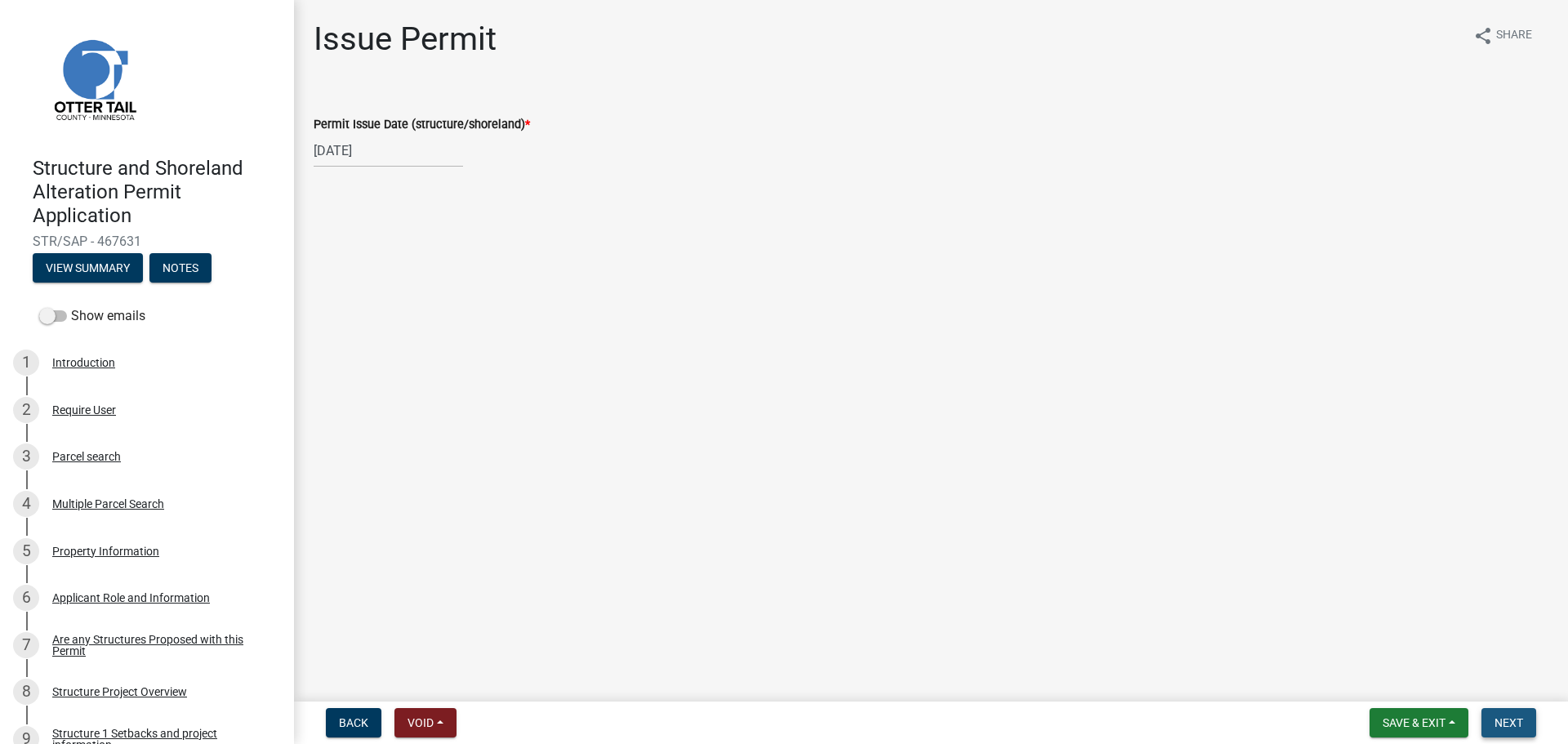
click at [1509, 729] on span "Next" at bounding box center [1508, 722] width 29 height 13
click at [1508, 722] on span "Next" at bounding box center [1508, 722] width 29 height 13
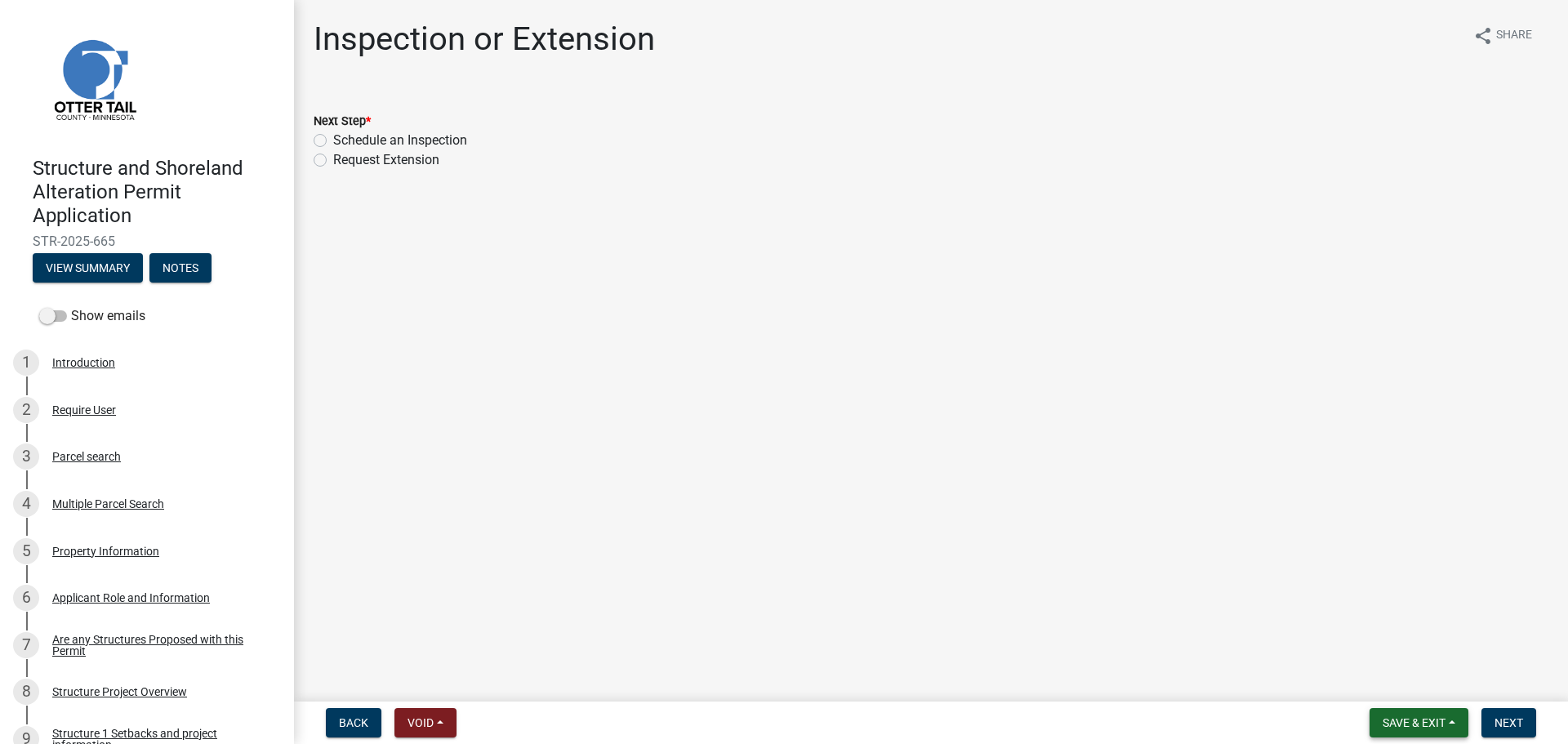
click at [1424, 720] on span "Save & Exit" at bounding box center [1413, 722] width 62 height 13
click at [1428, 698] on button "Save & Exit" at bounding box center [1403, 681] width 131 height 40
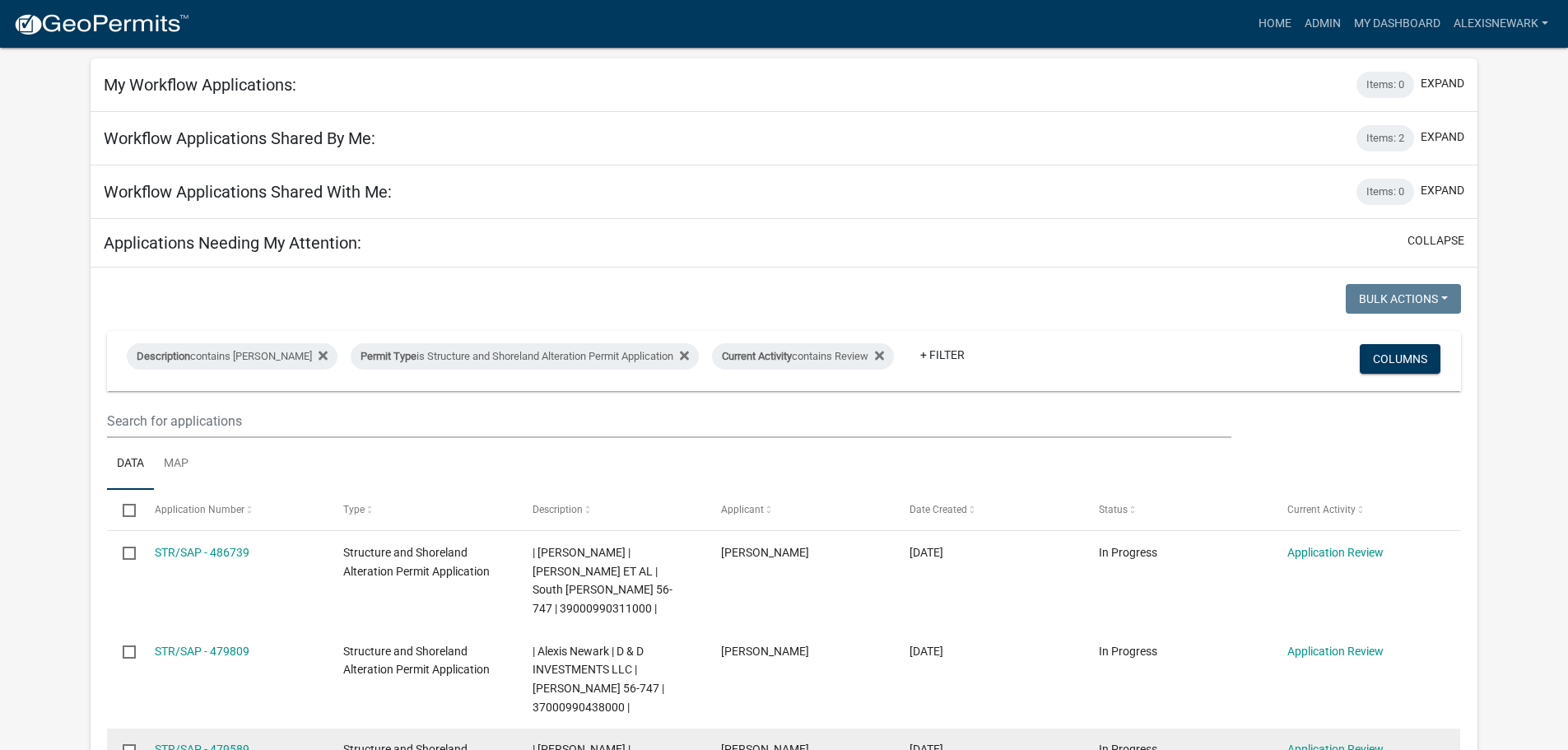
scroll to position [494, 0]
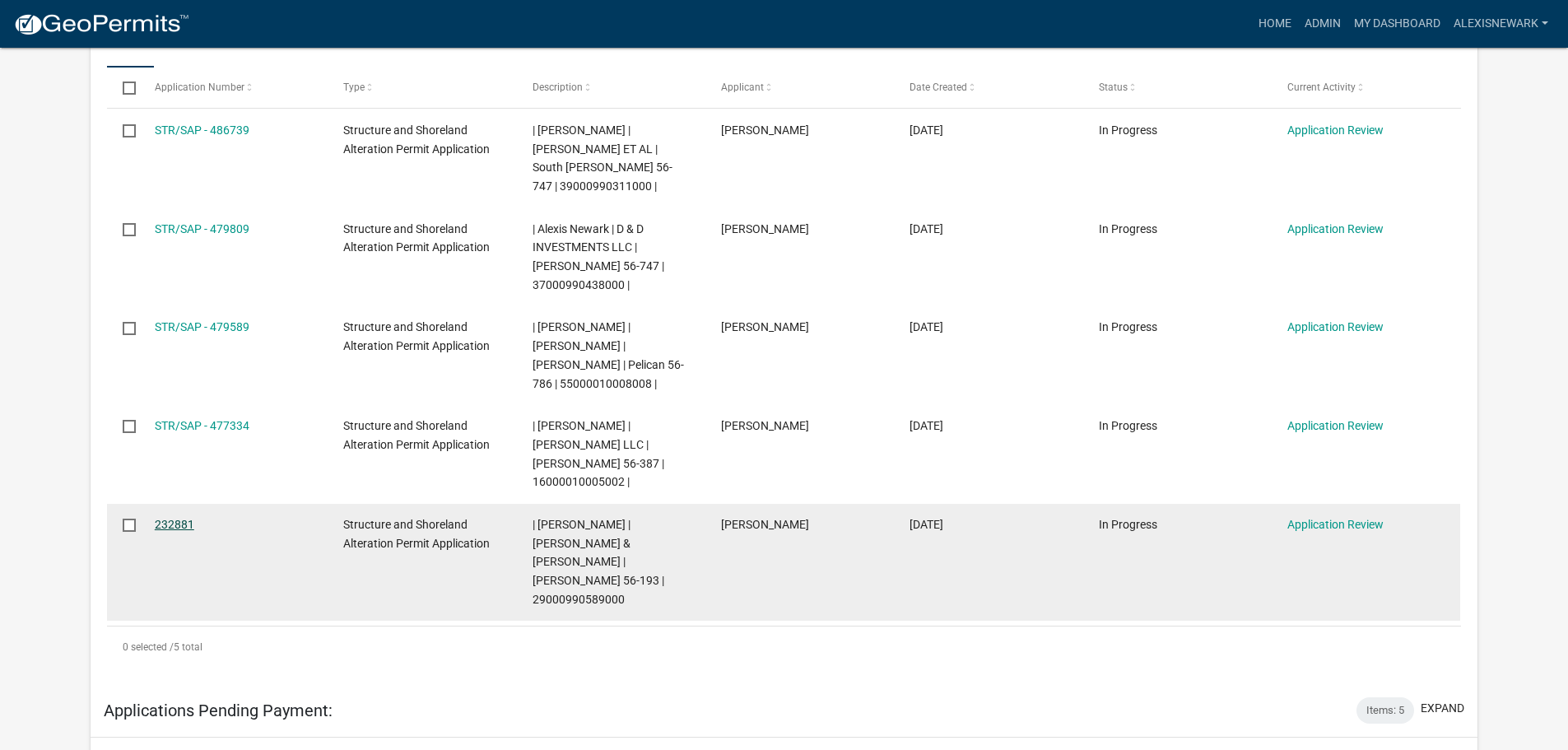
click at [185, 517] on link "232881" at bounding box center [175, 523] width 40 height 13
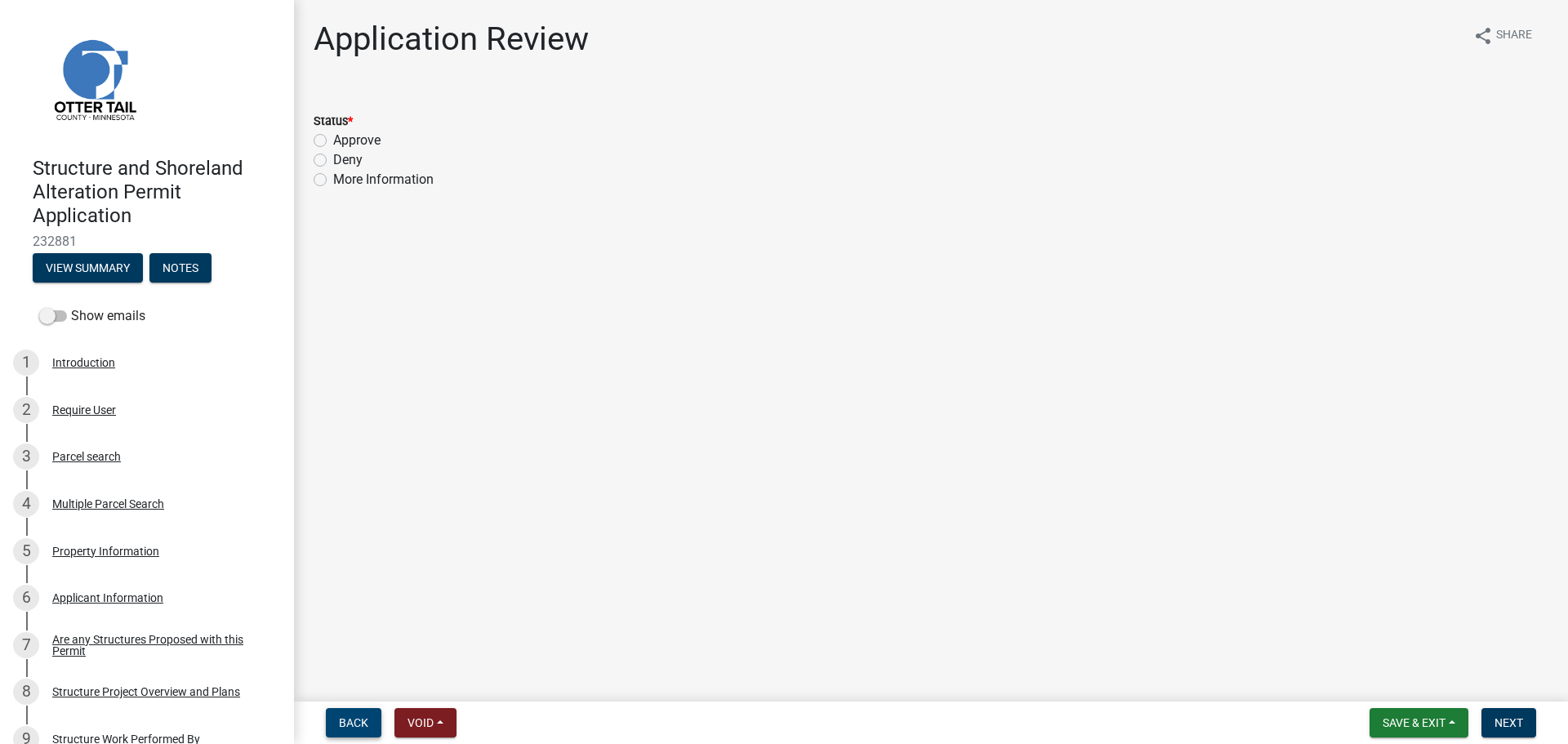
click at [366, 712] on button "Back" at bounding box center [354, 723] width 55 height 30
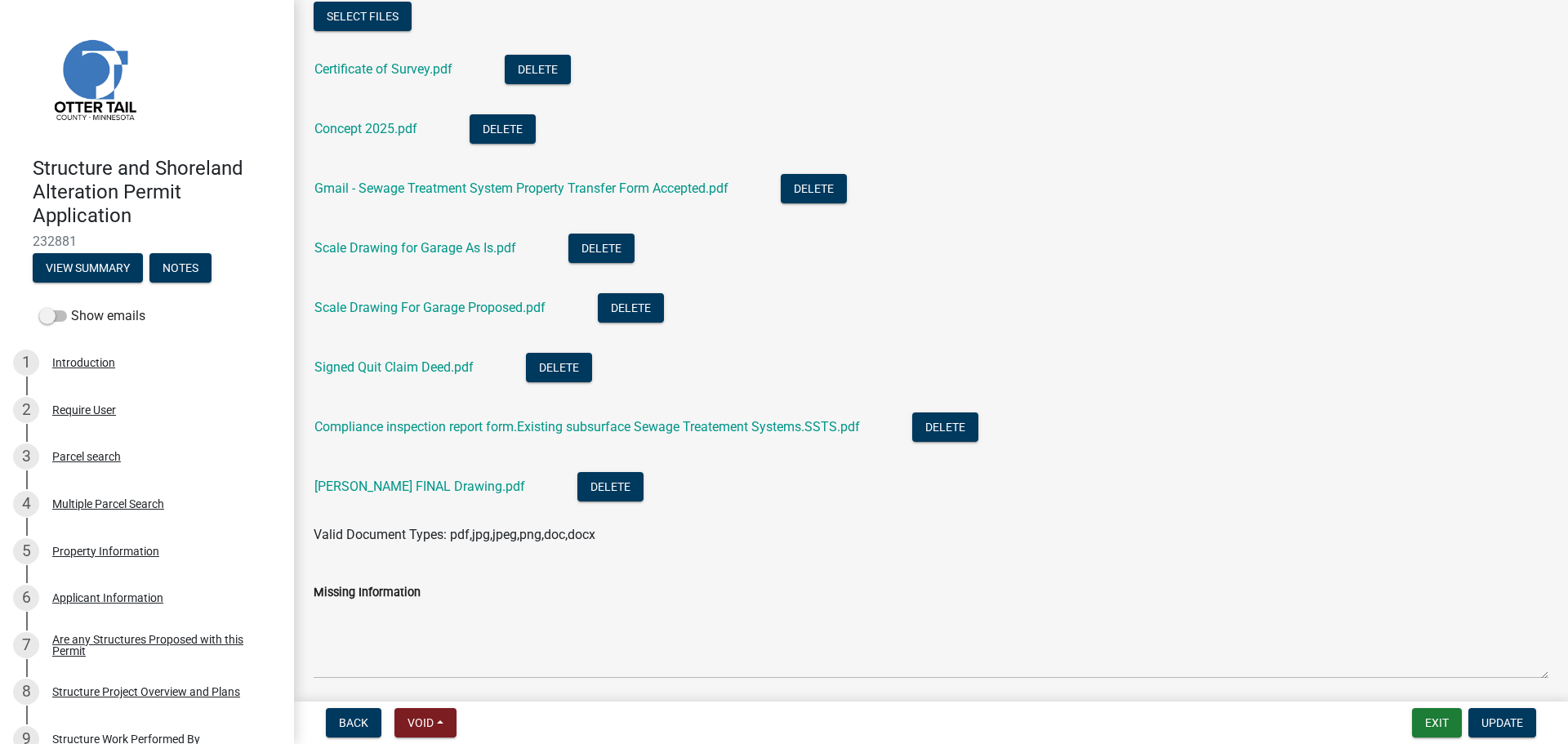
scroll to position [163, 0]
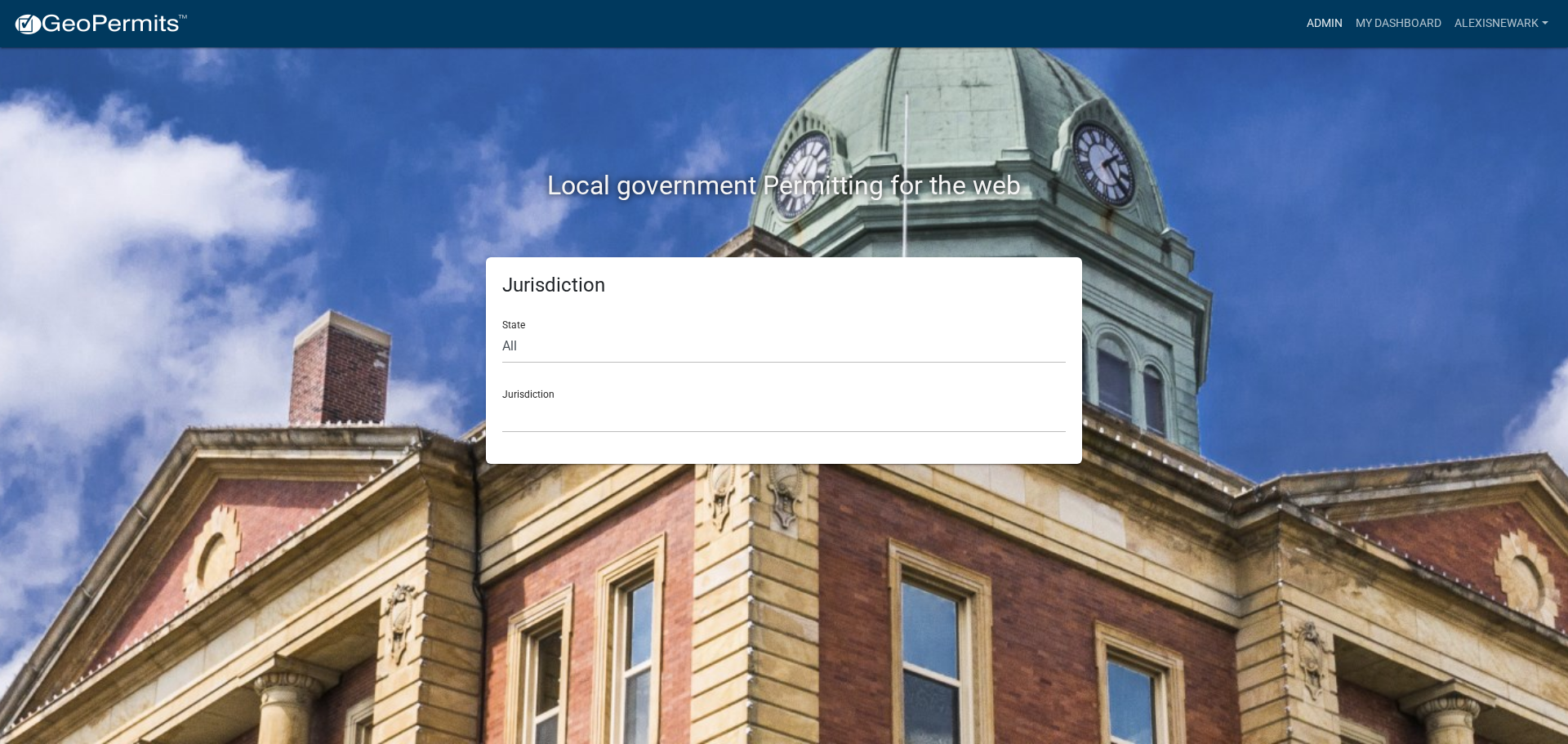
click at [1317, 21] on link "Admin" at bounding box center [1323, 23] width 49 height 31
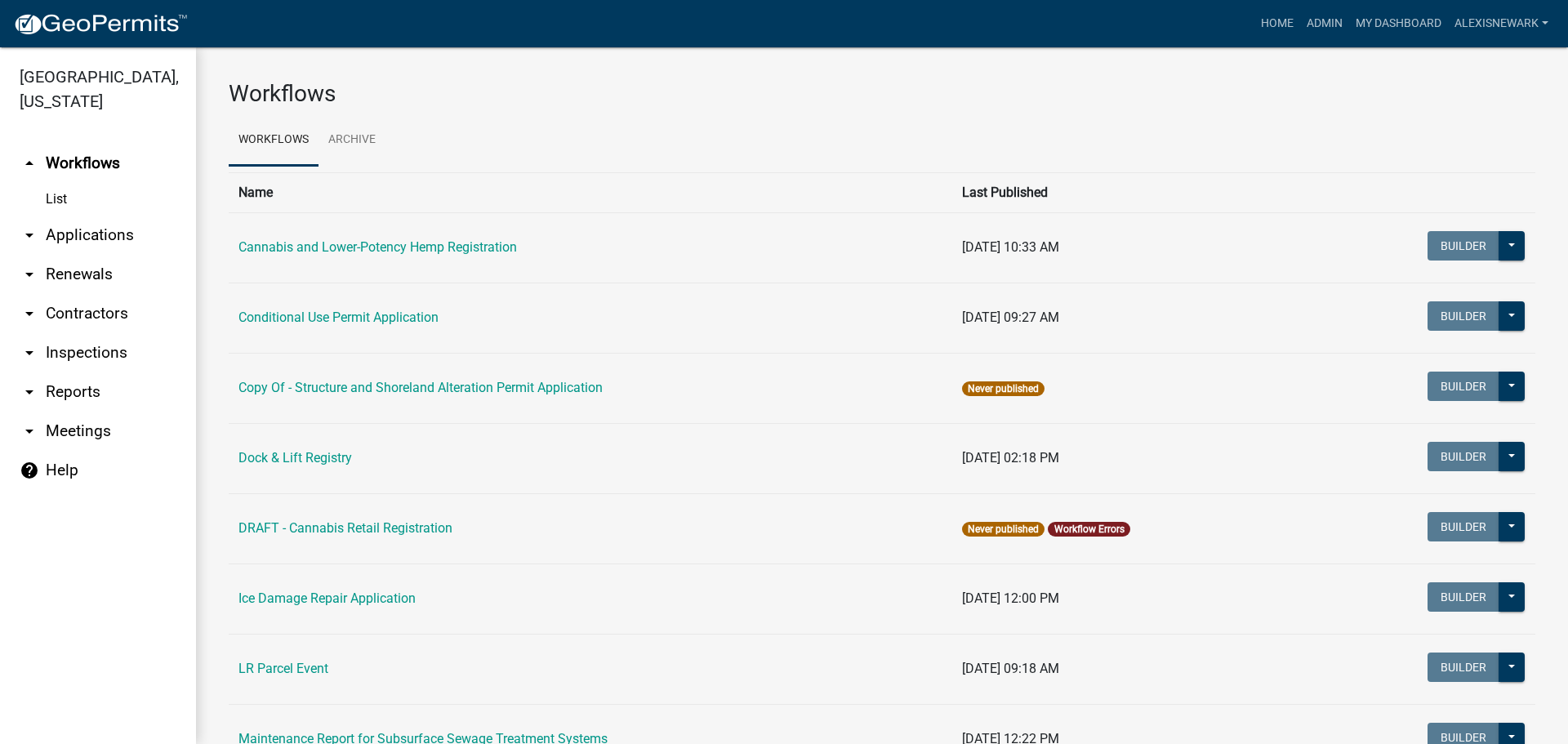
click at [136, 224] on link "arrow_drop_down Applications" at bounding box center [98, 236] width 196 height 40
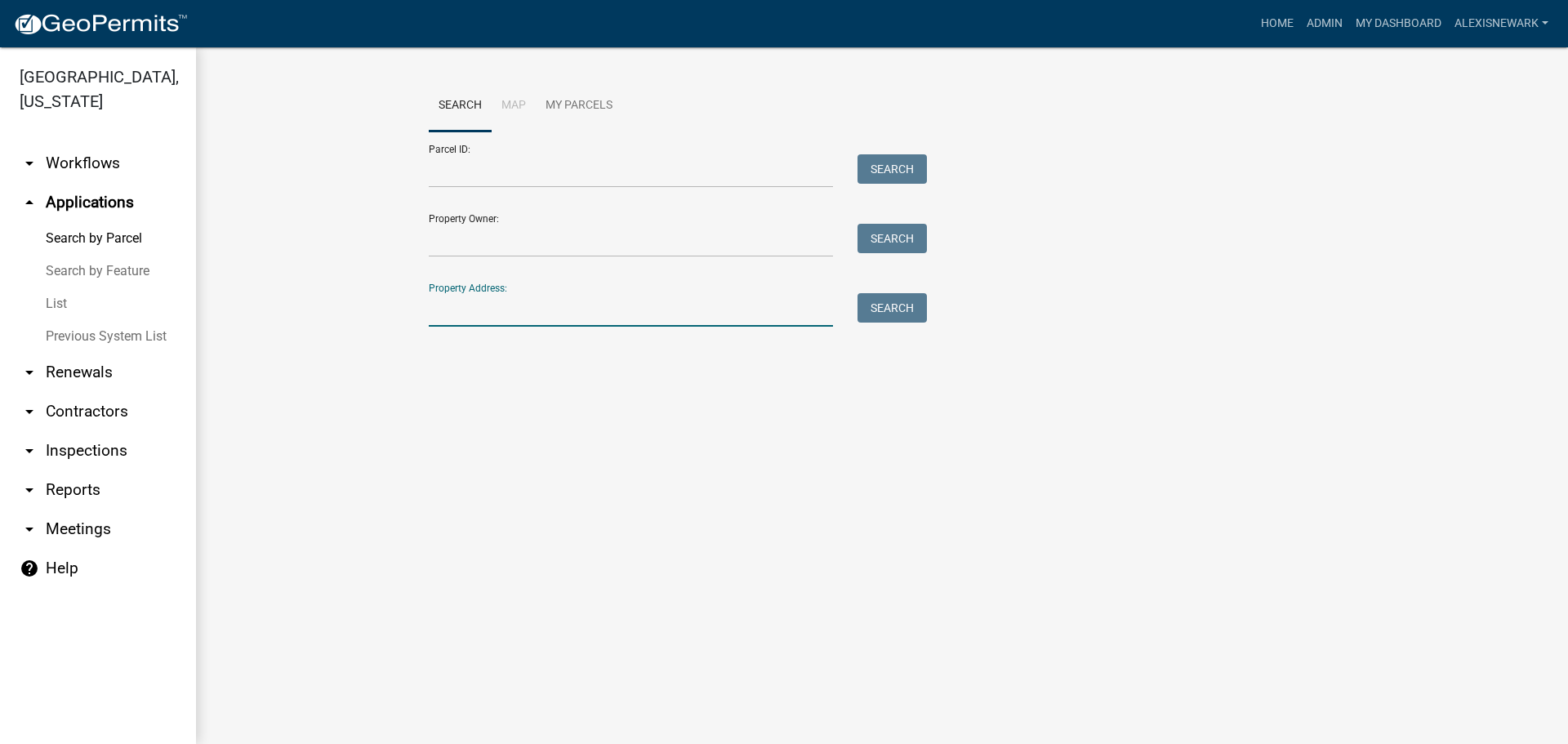
click at [680, 298] on input "Property Address:" at bounding box center [631, 310] width 404 height 34
type input "30995"
click at [880, 314] on button "Search" at bounding box center [892, 308] width 69 height 30
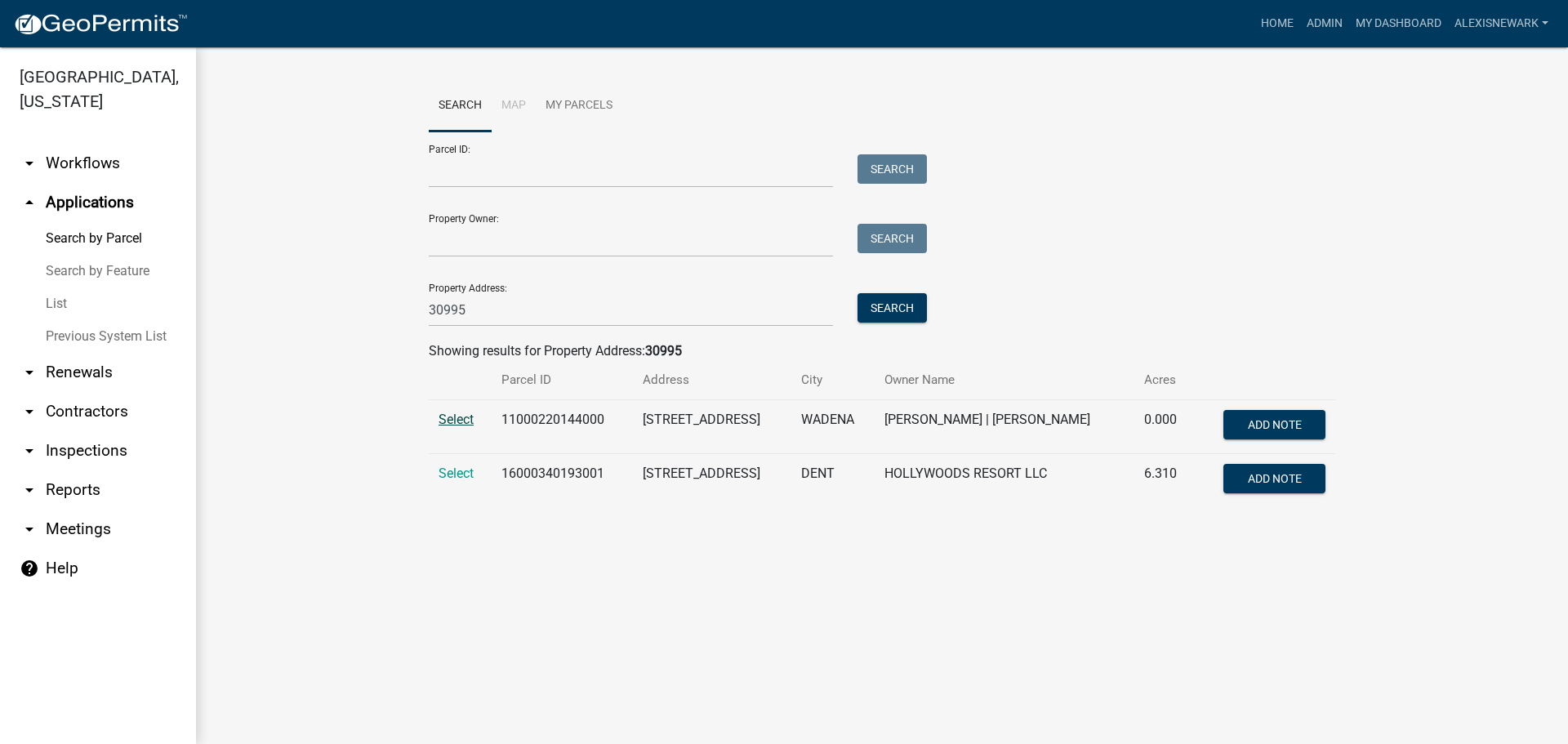
click at [473, 423] on span "Select" at bounding box center [456, 419] width 35 height 16
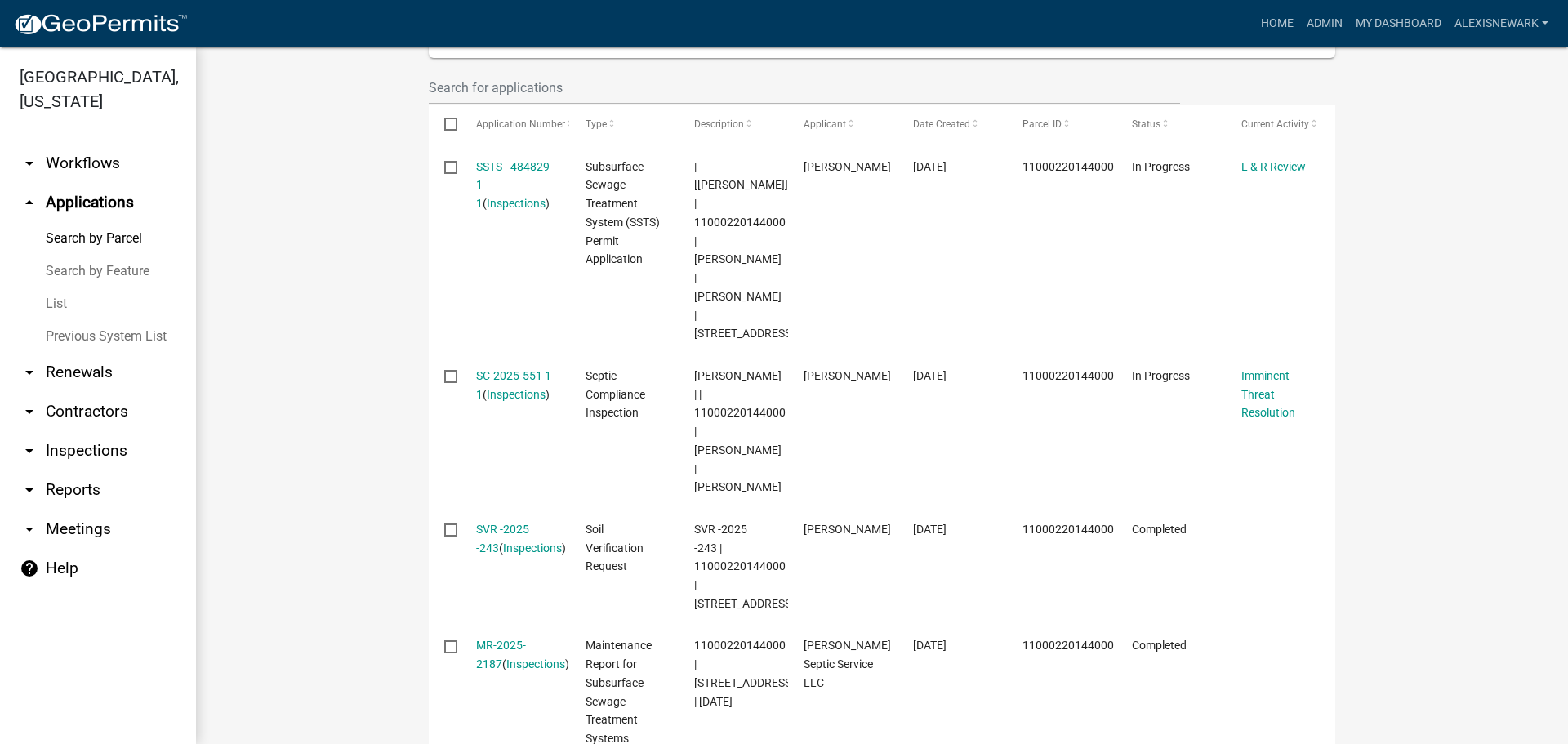
scroll to position [513, 0]
click at [490, 142] on datatable-header-cell "Application Number" at bounding box center [514, 125] width 109 height 40
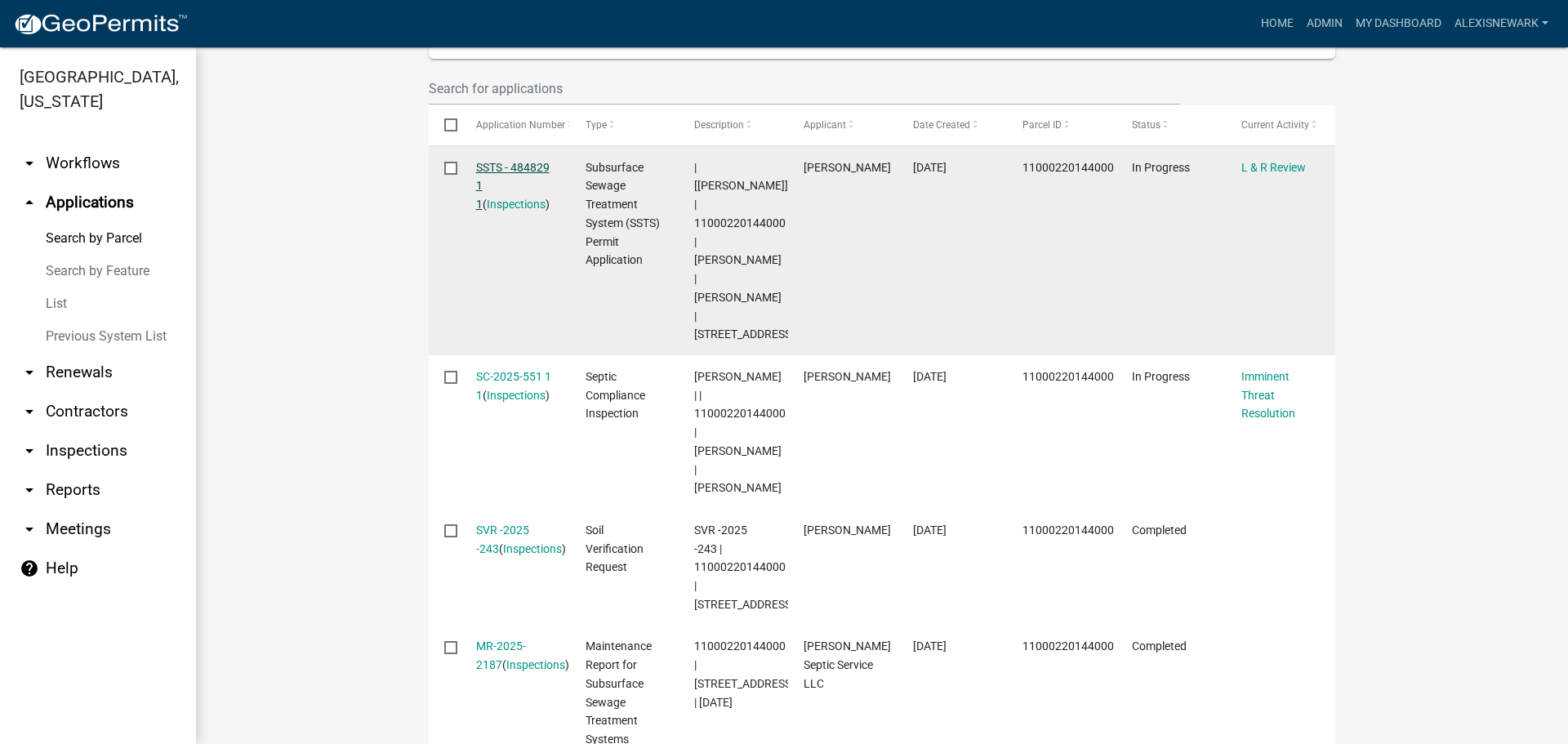
click at [494, 166] on link "SSTS - 484829 1 1" at bounding box center [513, 185] width 73 height 51
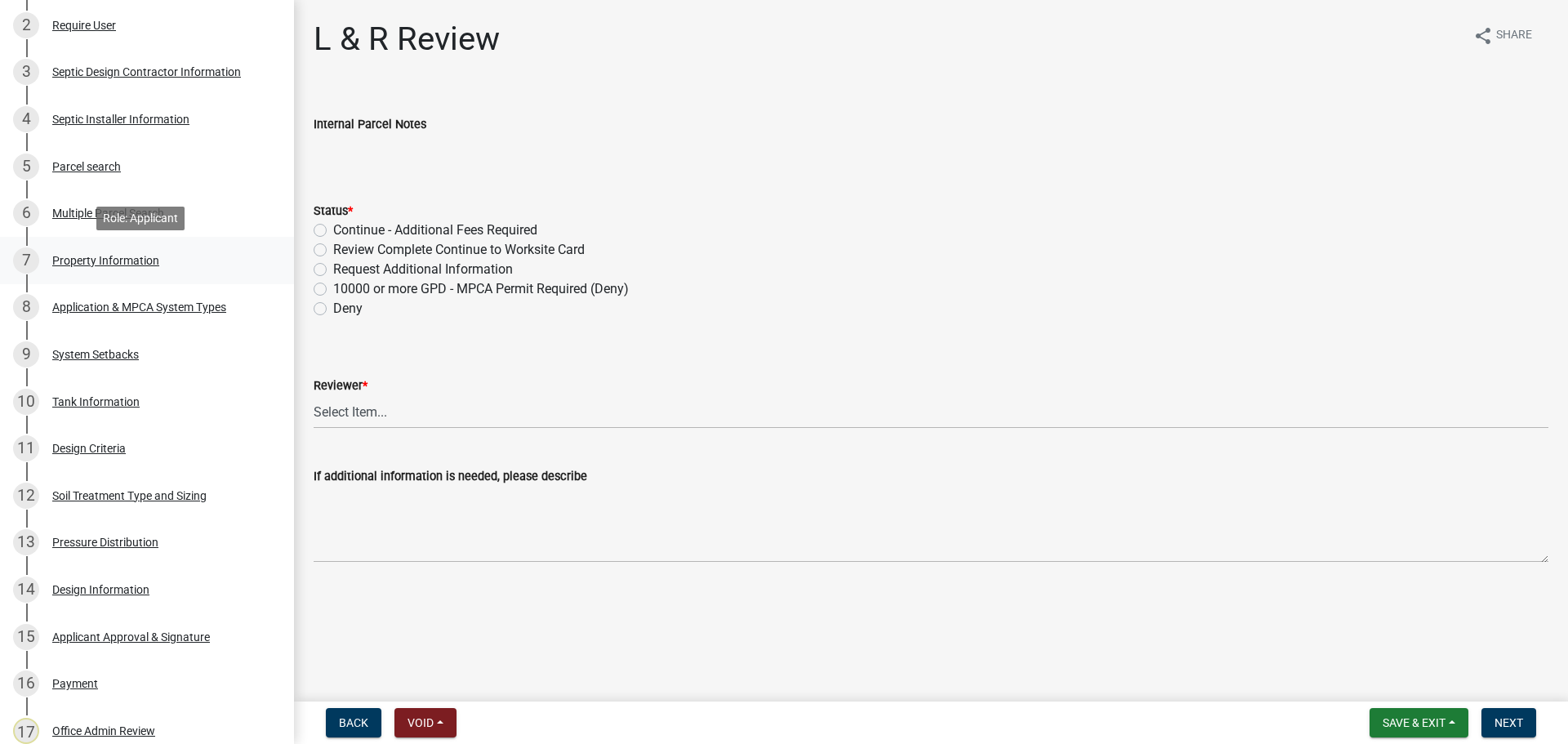
scroll to position [381, 0]
click at [115, 275] on div "7 Property Information" at bounding box center [140, 264] width 255 height 26
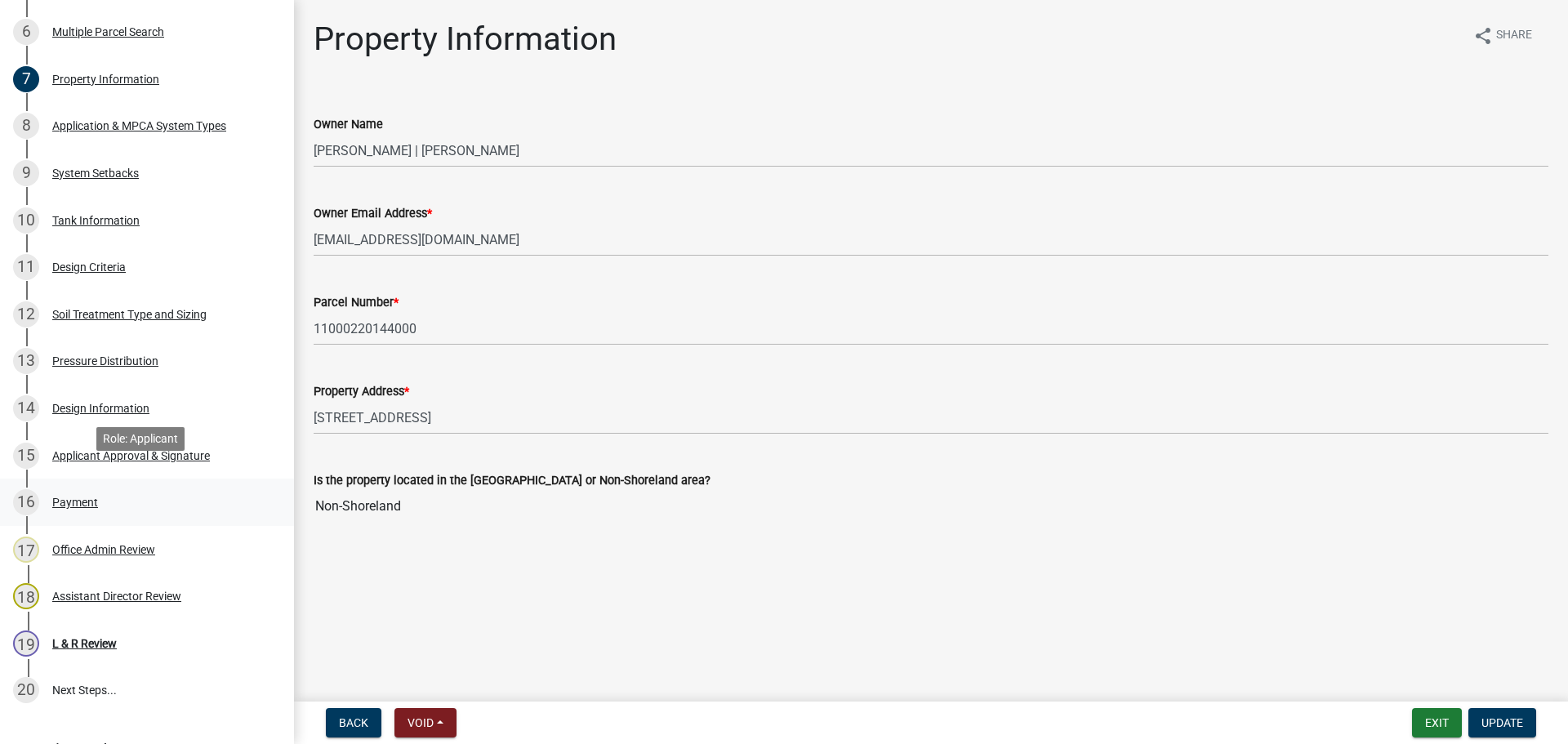
scroll to position [592, 0]
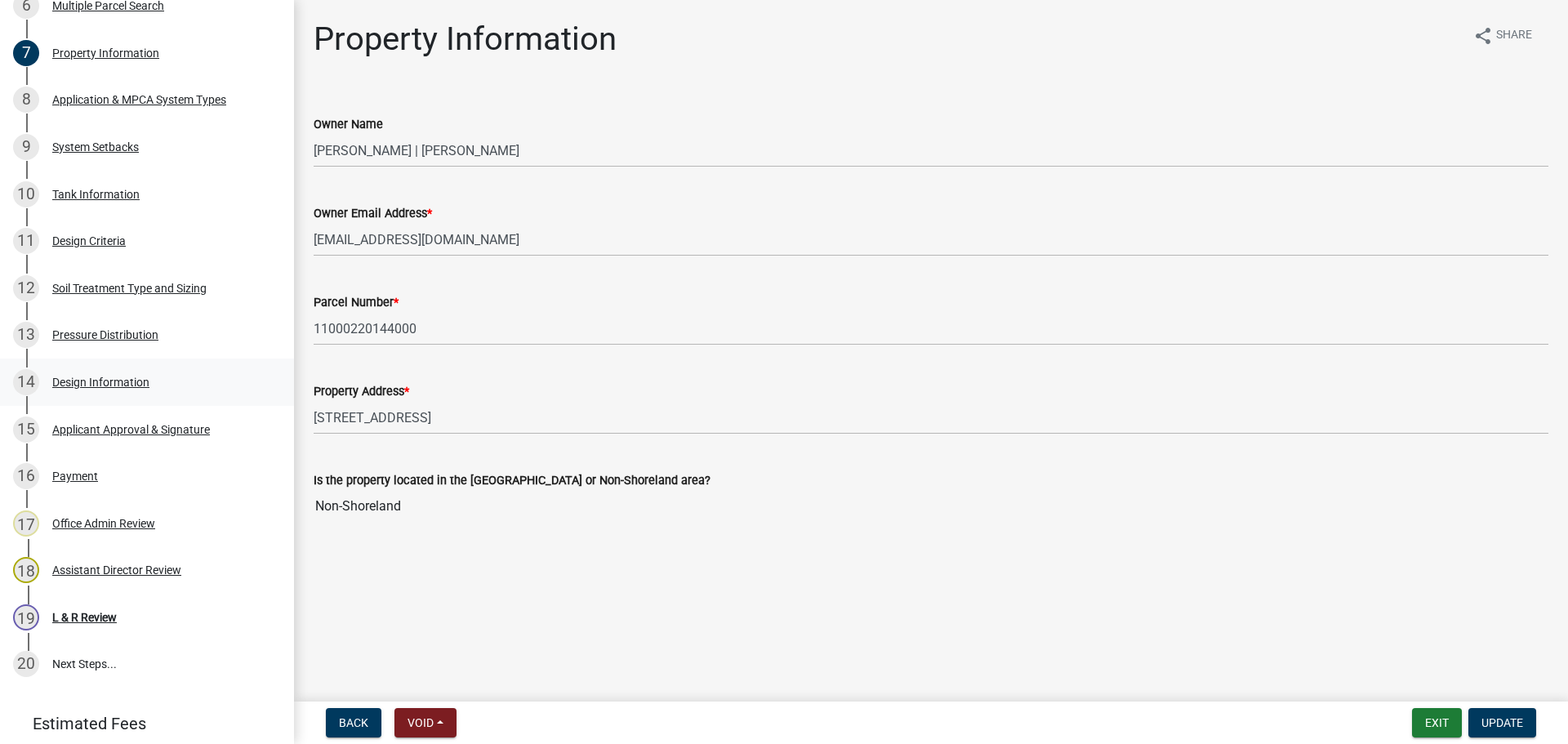
drag, startPoint x: 136, startPoint y: 397, endPoint x: 144, endPoint y: 387, distance: 12.8
click at [140, 388] on div "Design Information" at bounding box center [101, 382] width 97 height 12
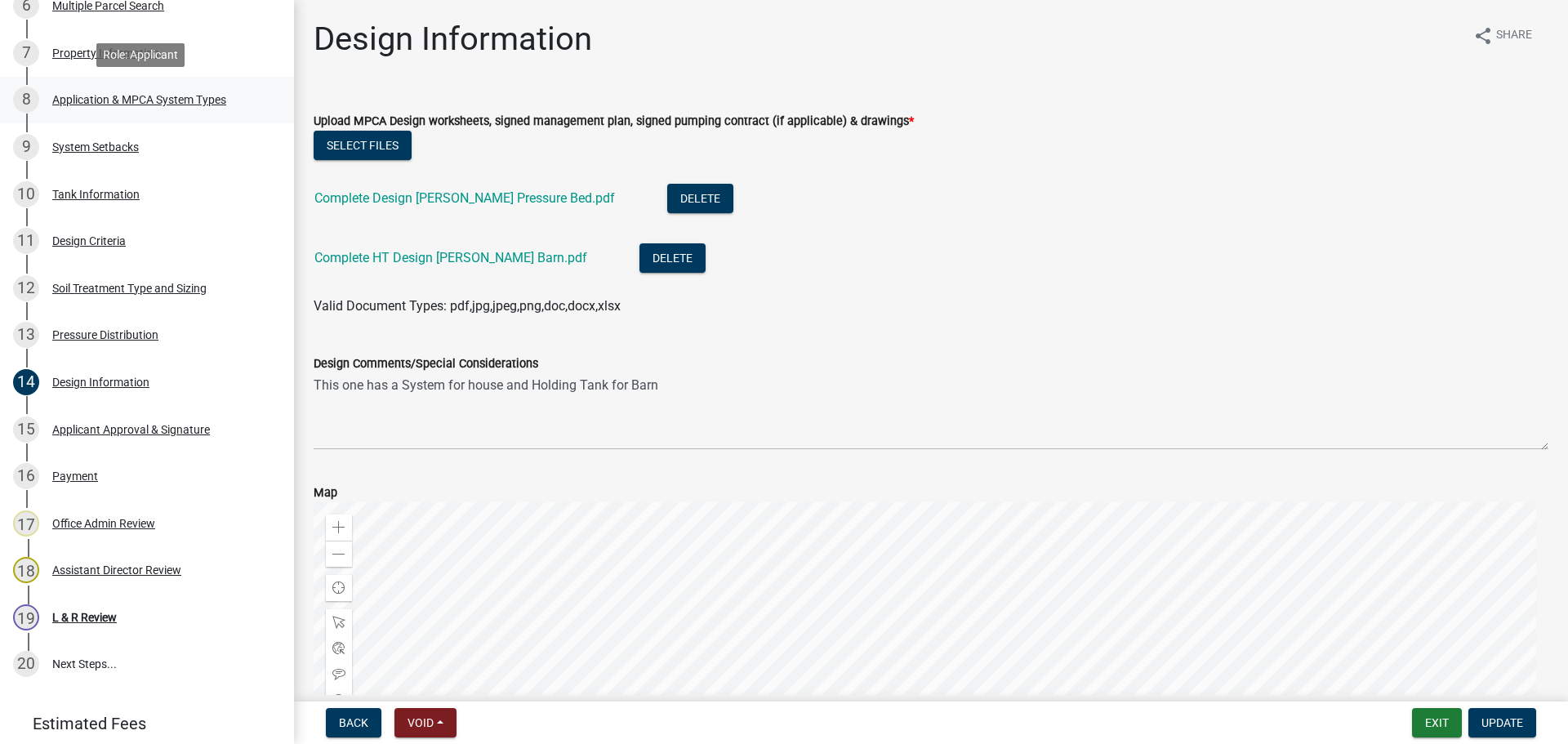
click at [151, 90] on div "8 Application & MPCA System Types" at bounding box center [140, 99] width 255 height 26
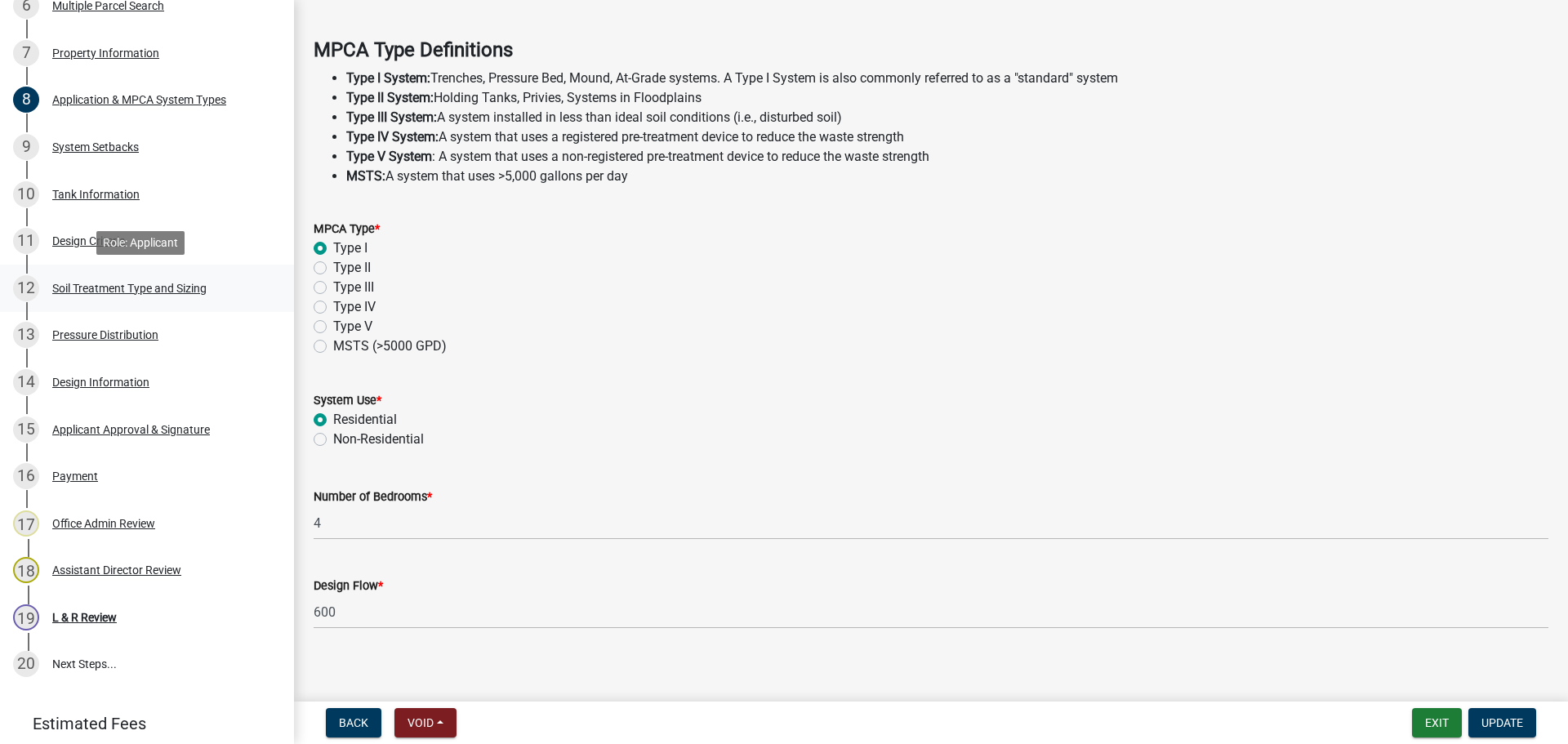
scroll to position [468, 0]
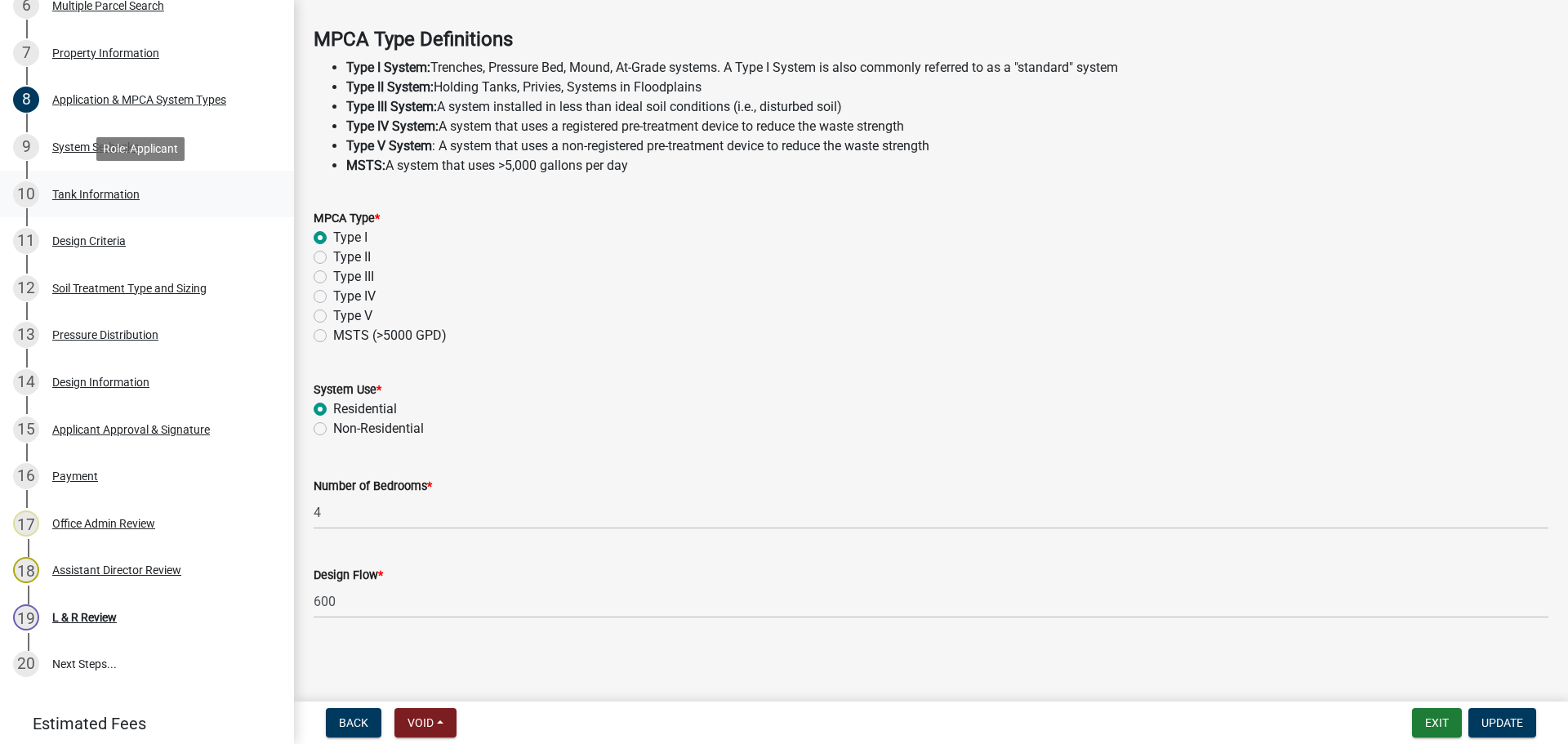
click at [197, 199] on div "10 Tank Information" at bounding box center [140, 194] width 255 height 26
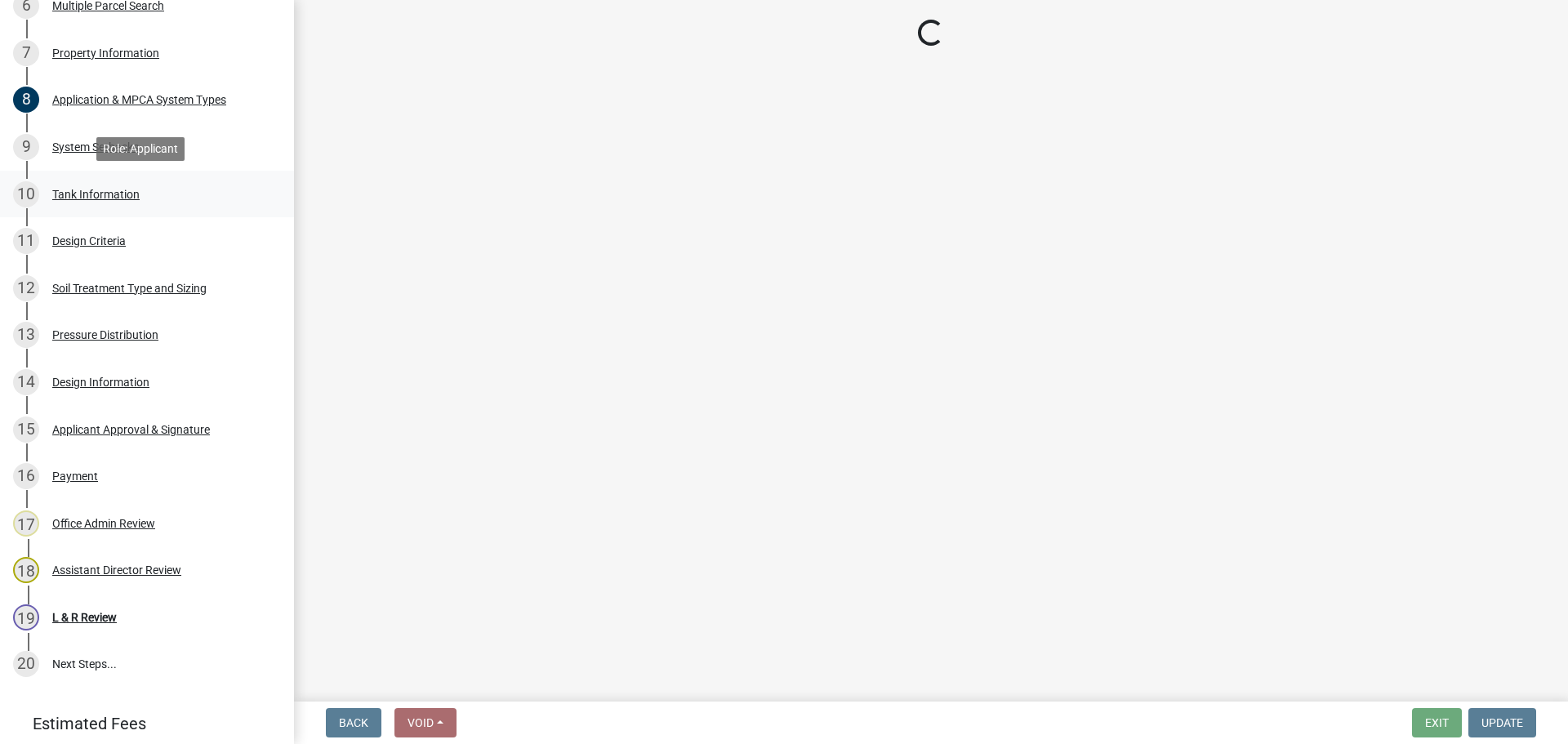
scroll to position [0, 0]
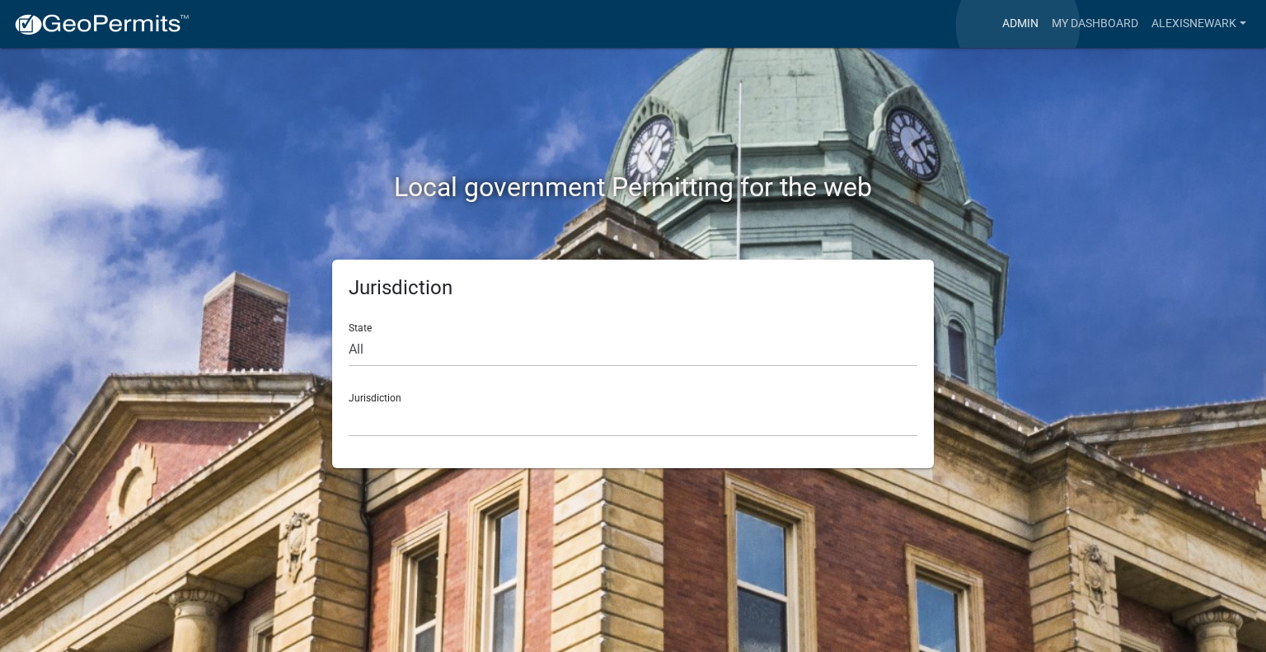
drag, startPoint x: 1018, startPoint y: 26, endPoint x: 1002, endPoint y: 27, distance: 15.7
click at [1017, 26] on link "Admin" at bounding box center [1020, 23] width 49 height 31
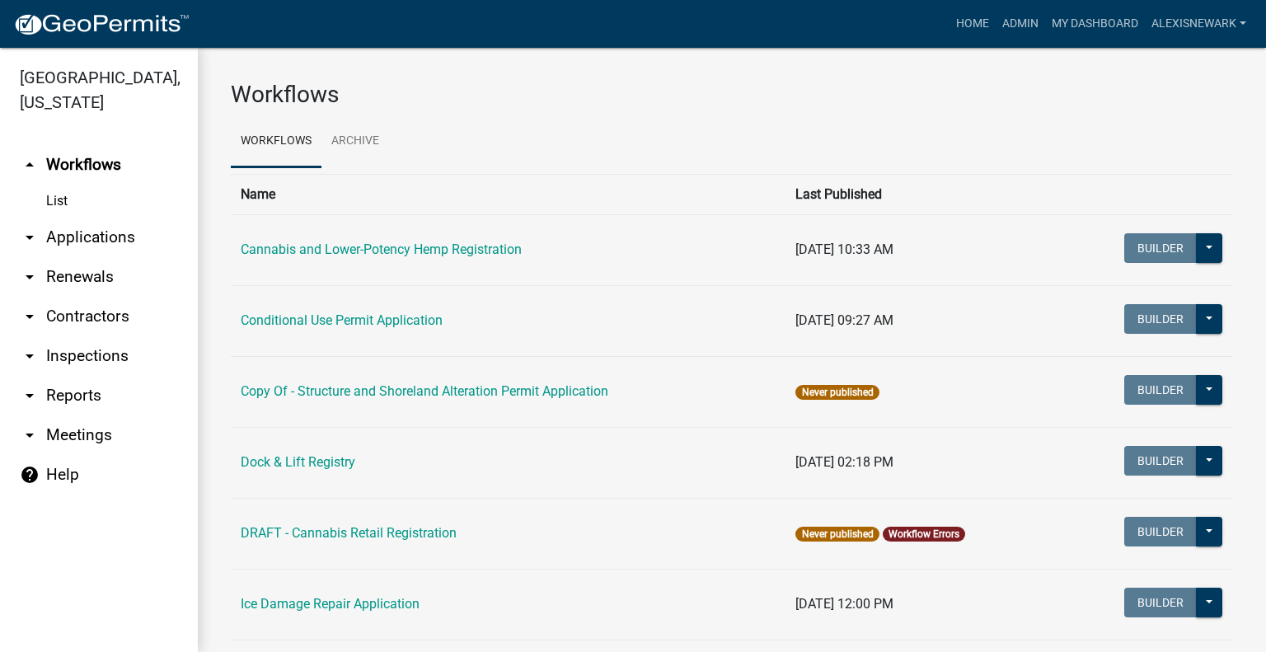
click at [156, 246] on link "arrow_drop_down Applications" at bounding box center [99, 238] width 198 height 40
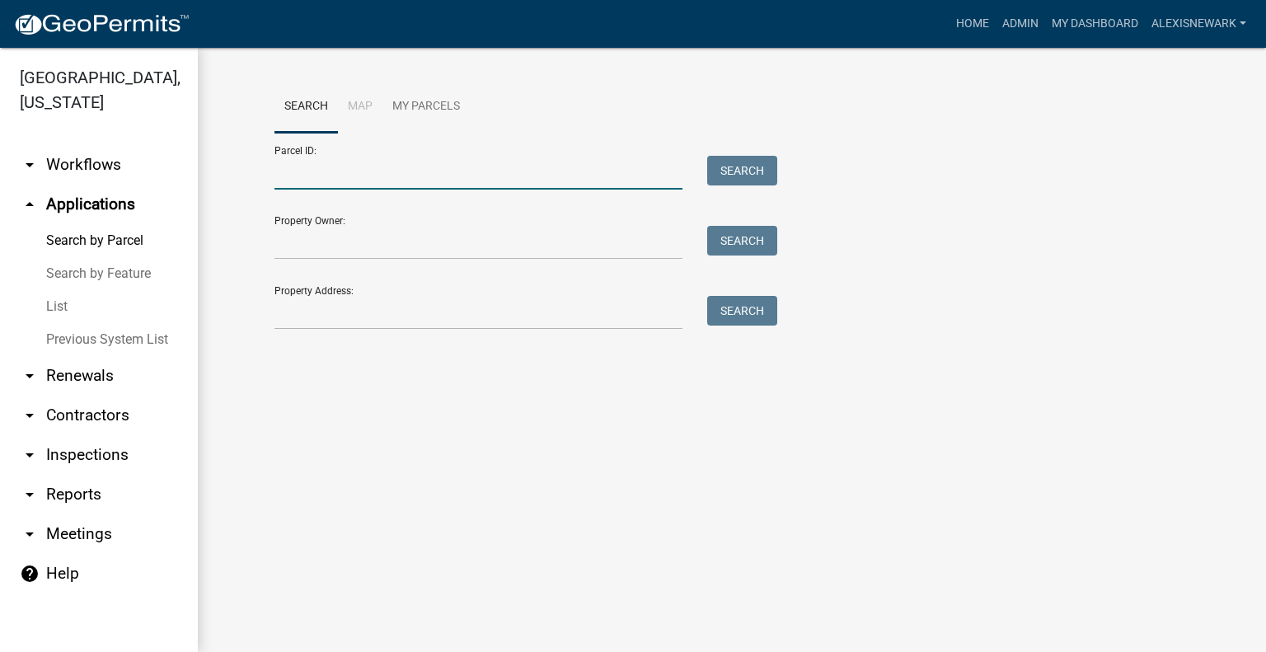
click at [502, 172] on input "Parcel ID:" at bounding box center [478, 173] width 408 height 34
paste input "11000220144000"
type input "11000220144000"
click at [758, 179] on button "Search" at bounding box center [742, 171] width 70 height 30
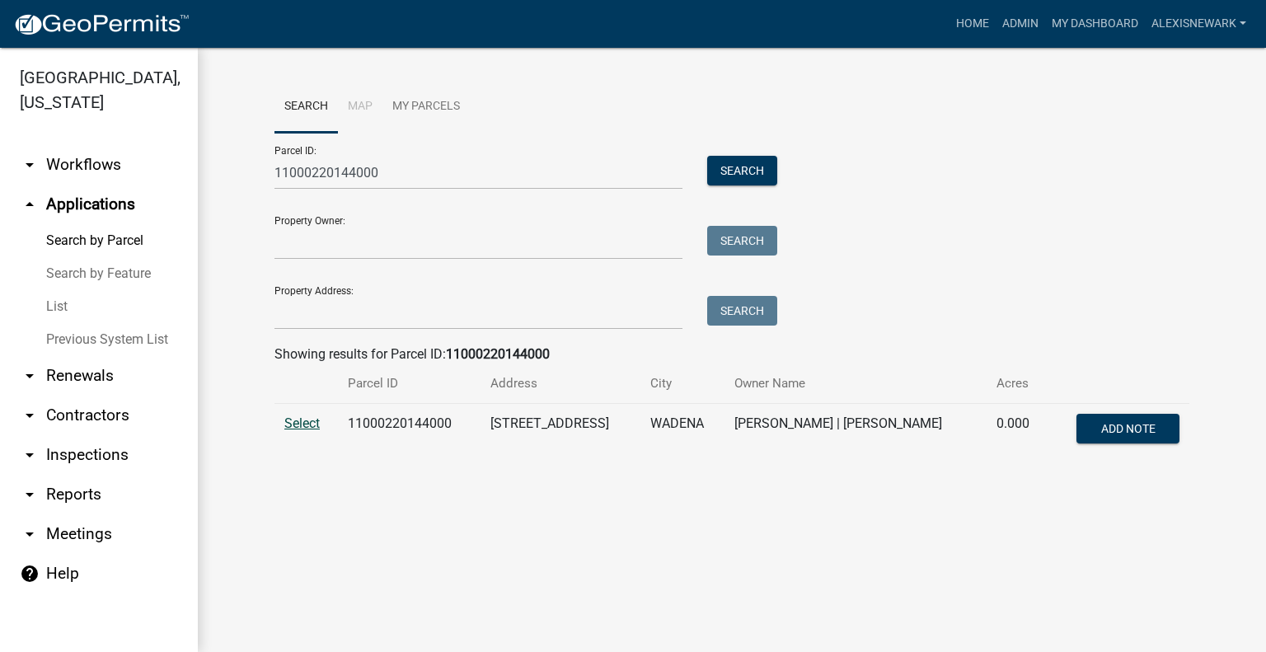
click at [300, 415] on span "Select" at bounding box center [301, 423] width 35 height 16
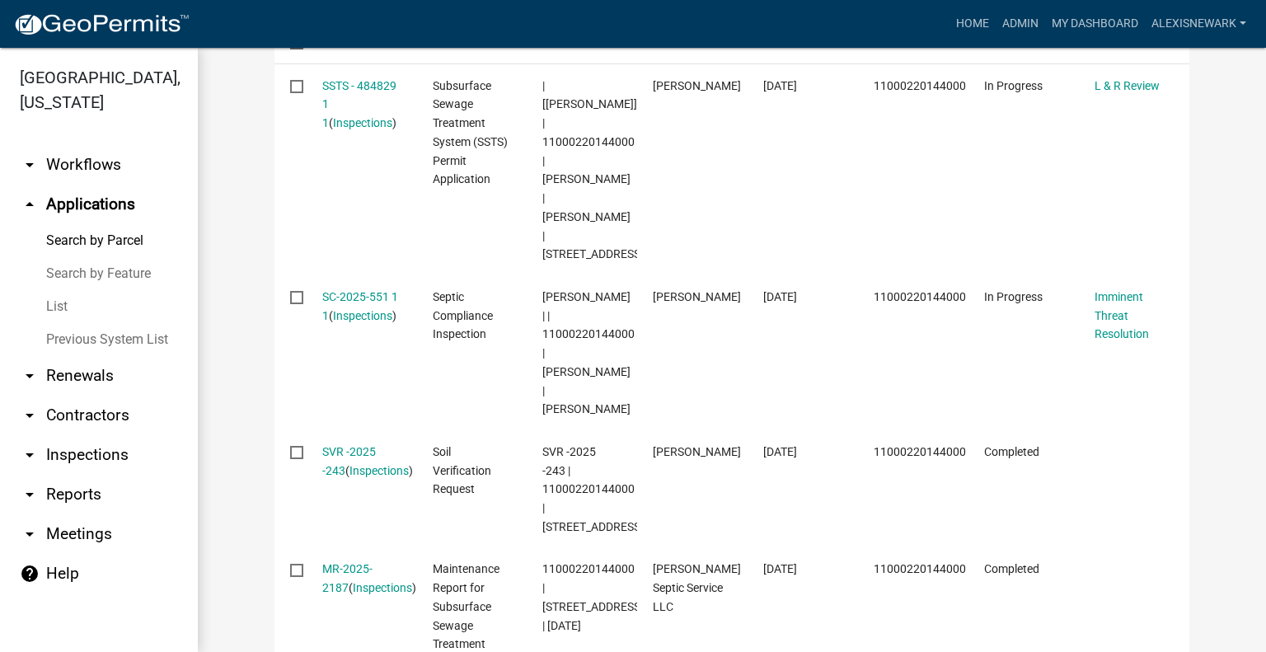
scroll to position [617, 0]
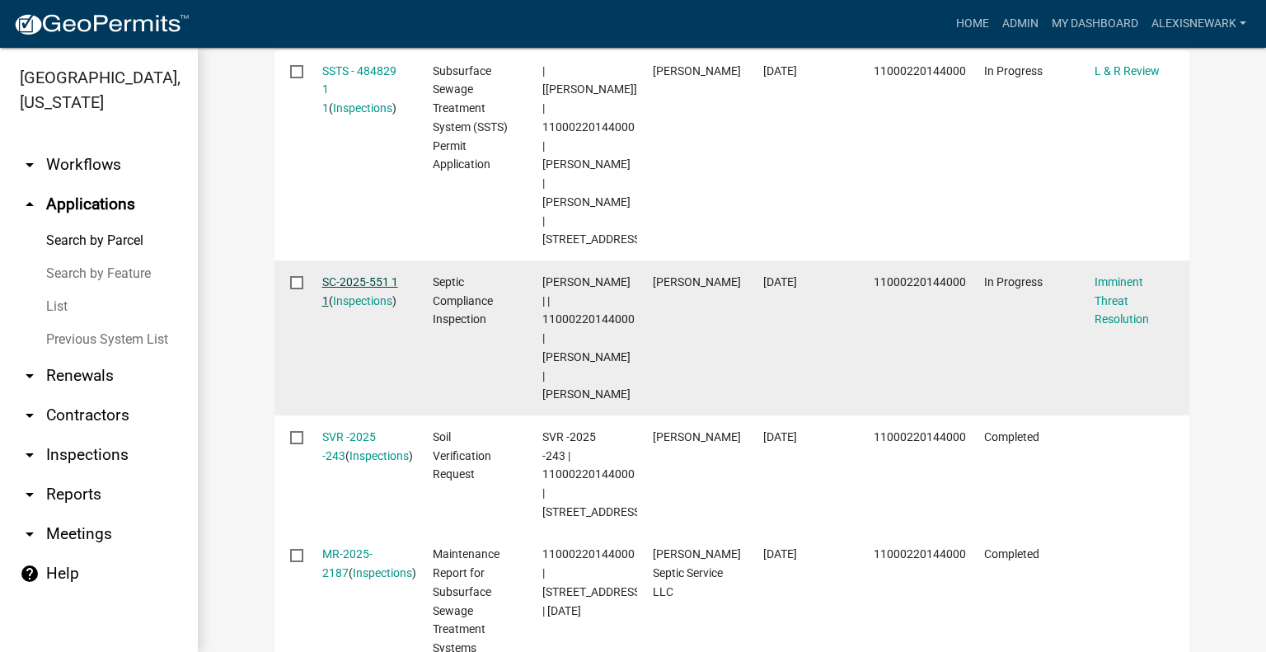
click at [357, 275] on link "SC-2025-551 1 1" at bounding box center [360, 291] width 76 height 32
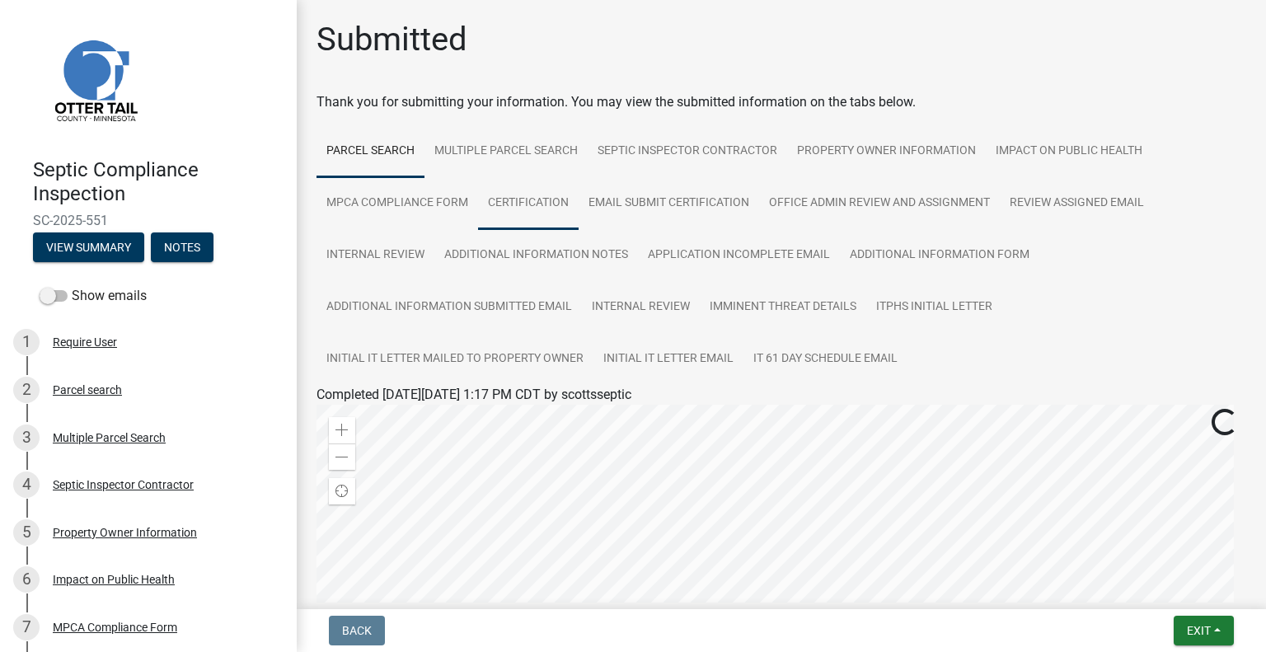
click at [481, 209] on link "Certification" at bounding box center [528, 203] width 101 height 53
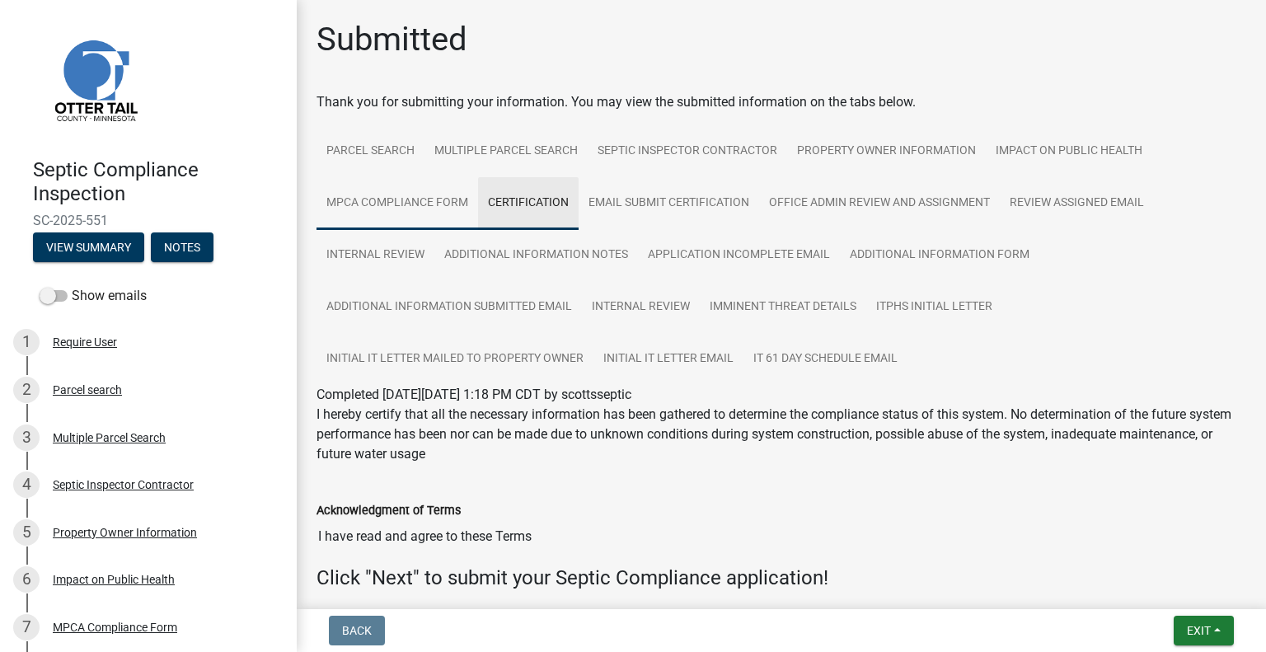
click at [442, 207] on link "MPCA Compliance Form" at bounding box center [398, 203] width 162 height 53
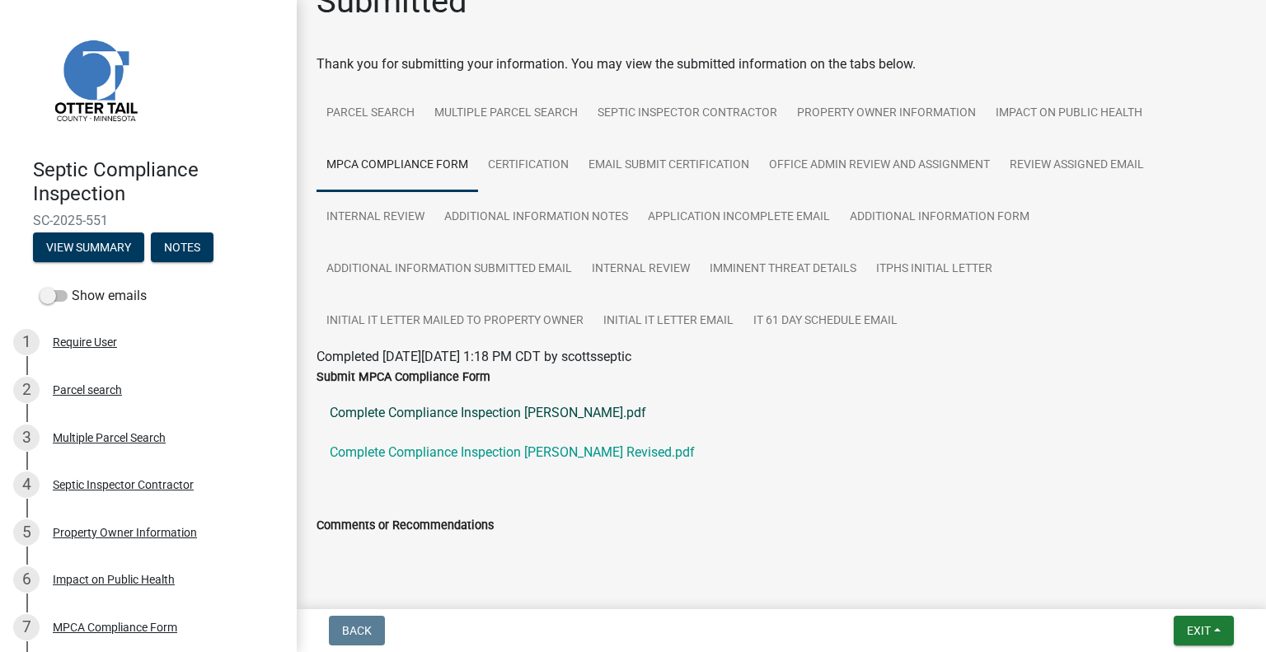
scroll to position [206, 0]
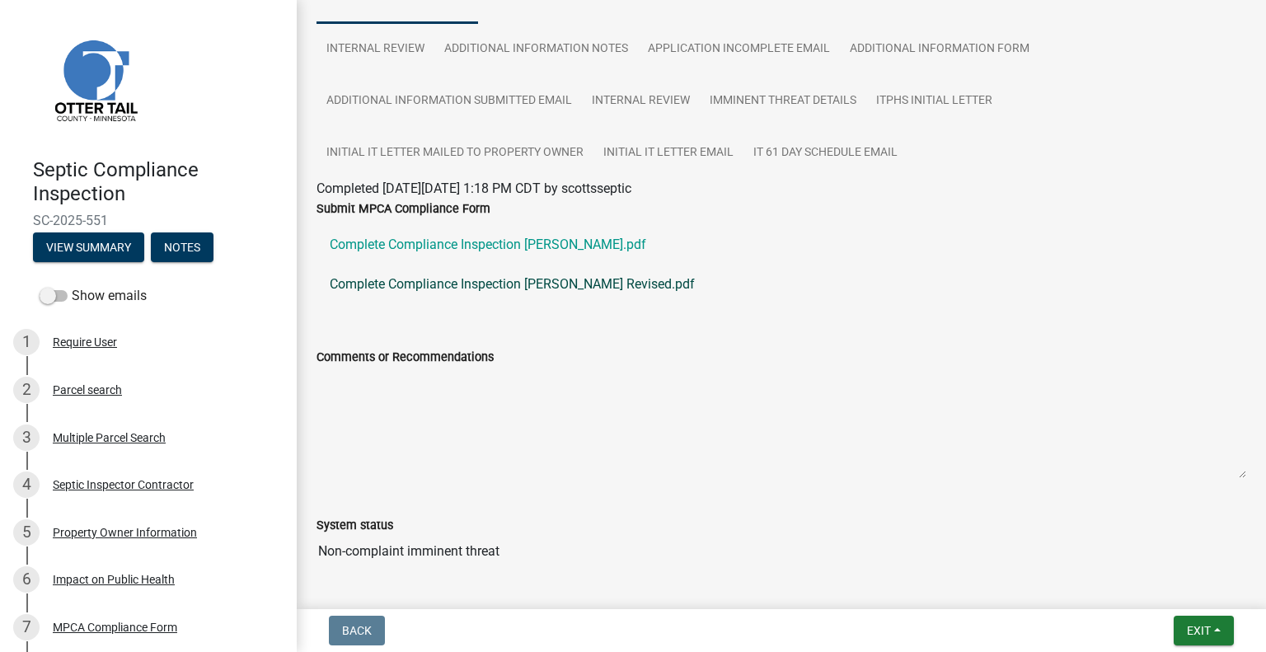
click at [519, 289] on link "Complete Compliance Inspection Malone Revised.pdf" at bounding box center [782, 285] width 930 height 40
click at [419, 239] on link "Complete Compliance Inspection Malone.pdf" at bounding box center [782, 245] width 930 height 40
